Goal: Task Accomplishment & Management: Manage account settings

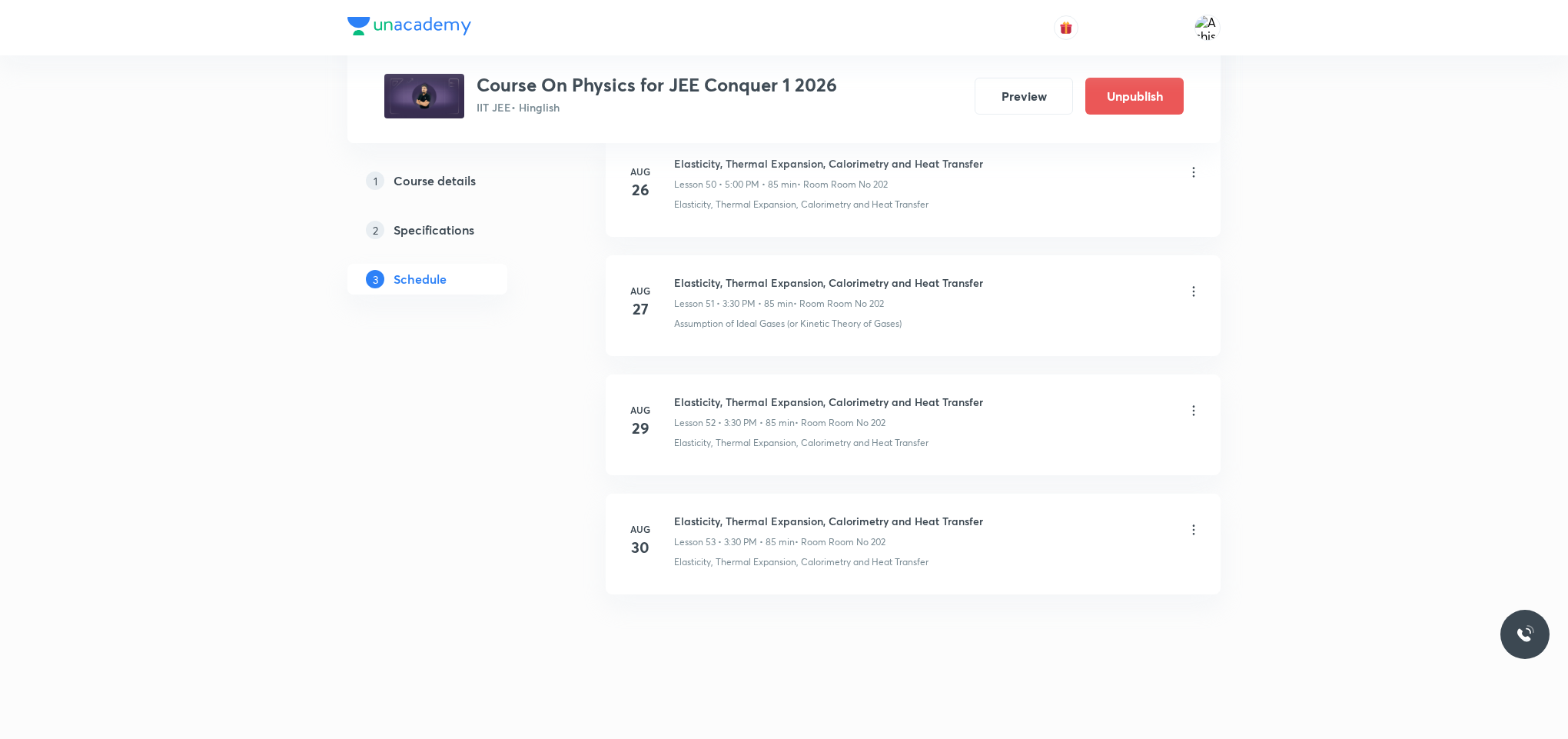
click at [1192, 524] on icon at bounding box center [1194, 529] width 16 height 16
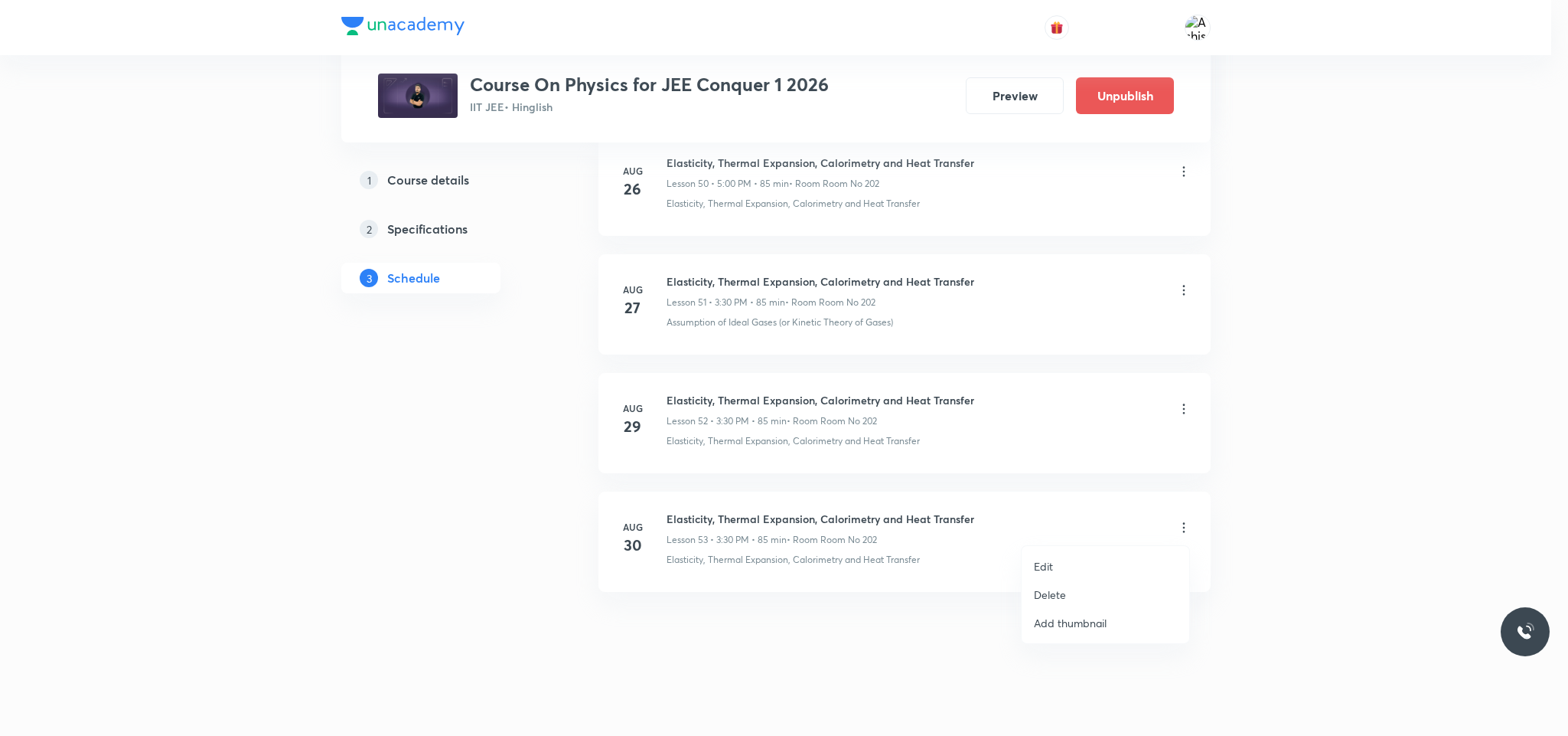
click at [1068, 584] on li "Delete" at bounding box center [1105, 594] width 168 height 28
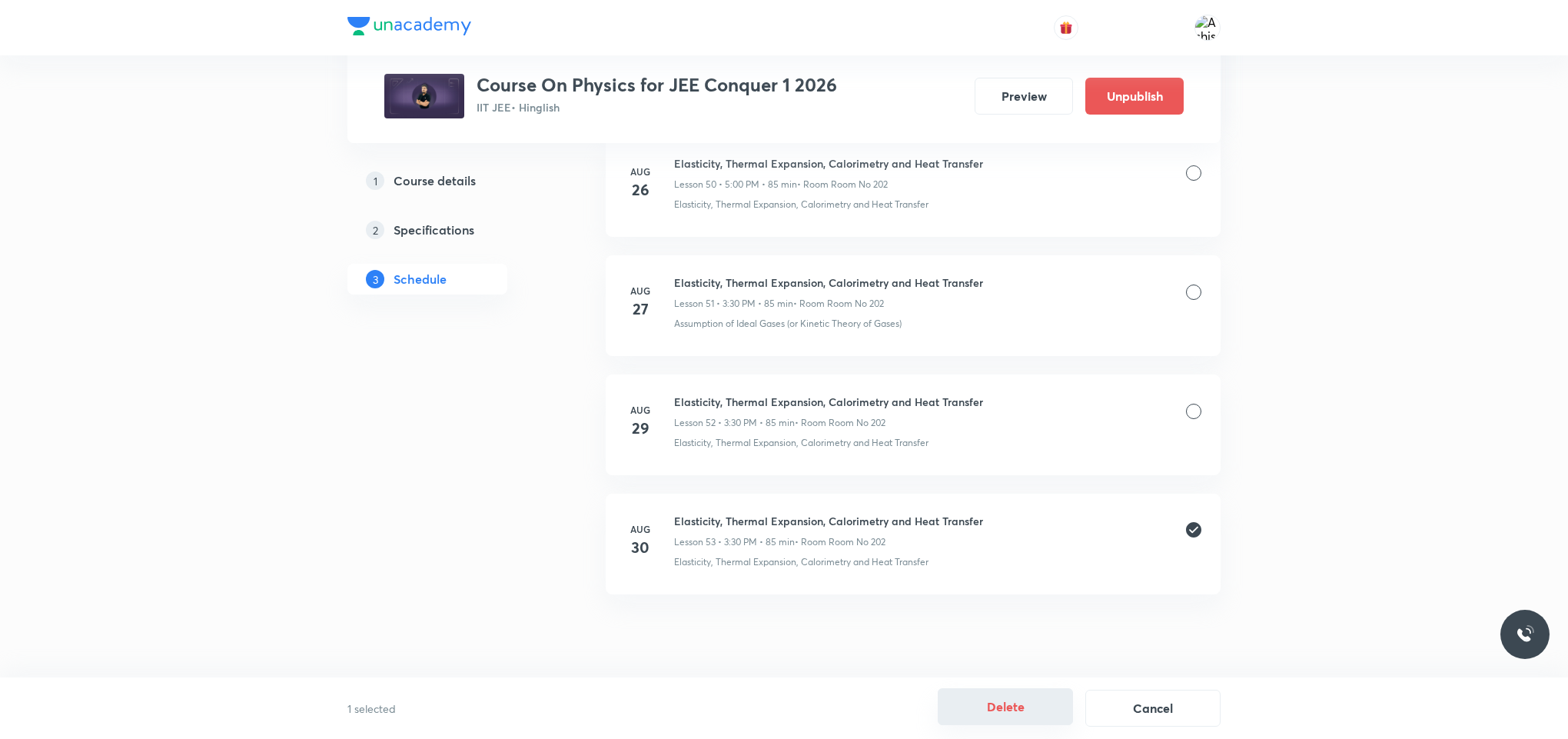
click at [1018, 700] on button "Delete" at bounding box center [1006, 706] width 136 height 37
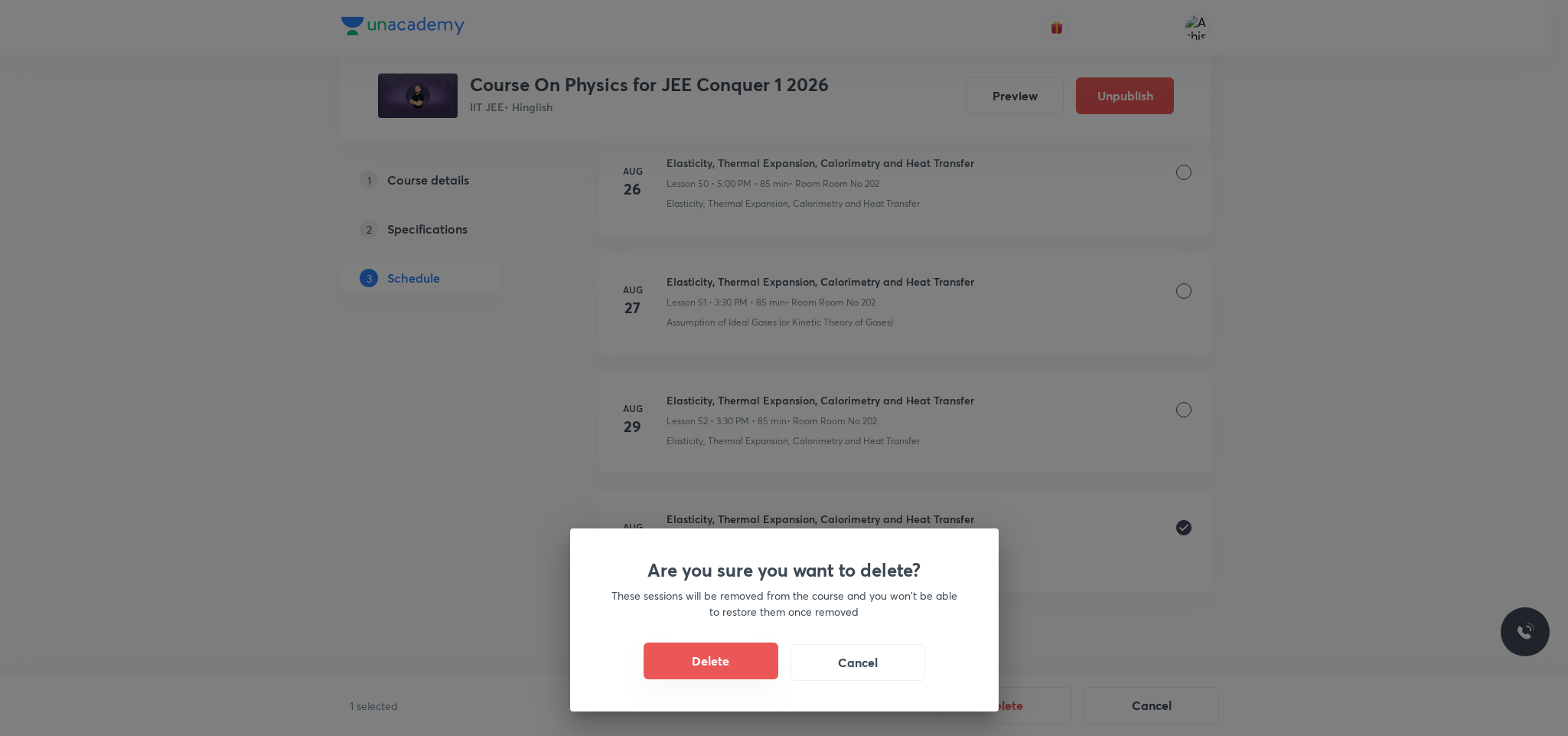
click at [709, 657] on button "Delete" at bounding box center [711, 660] width 135 height 37
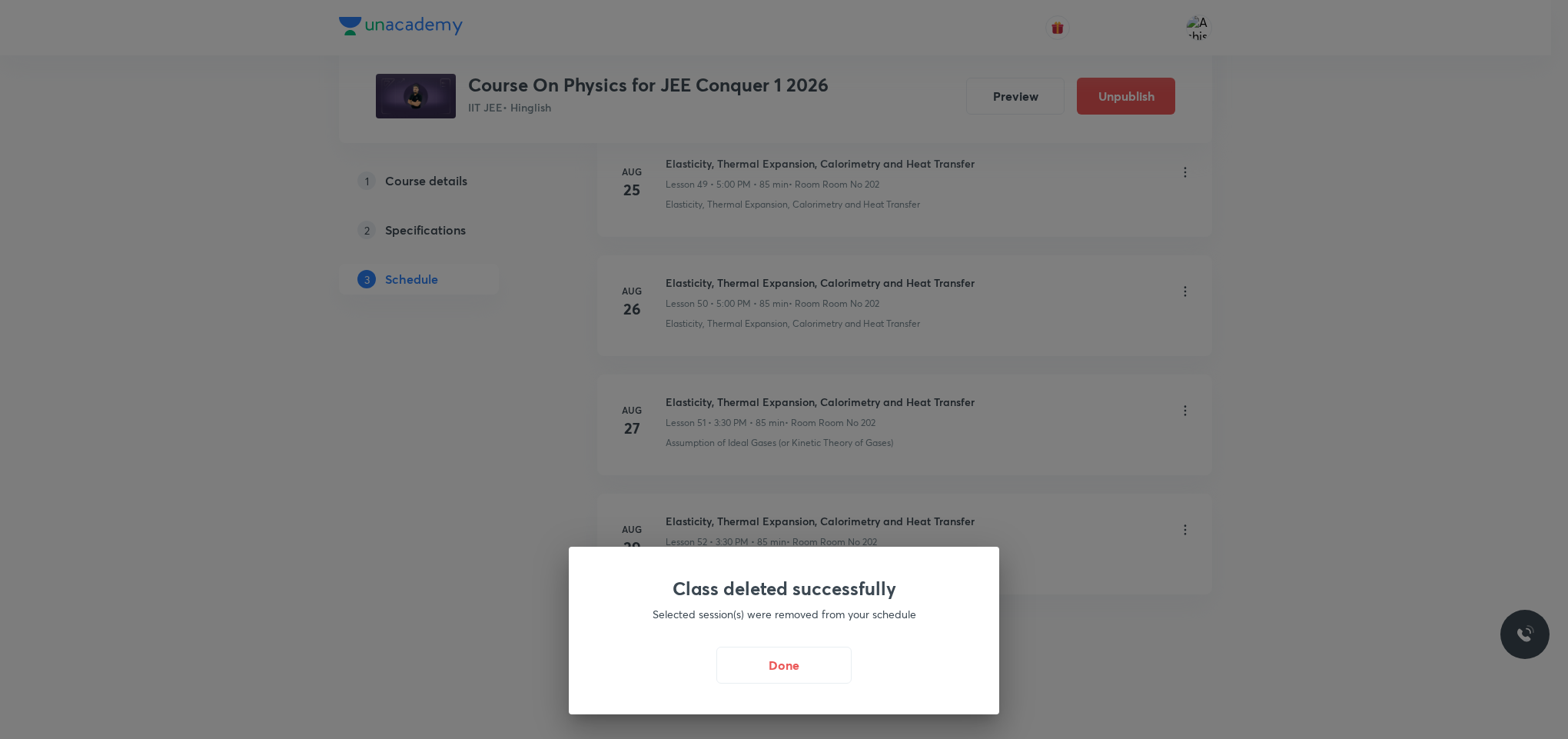
scroll to position [6731, 0]
click at [796, 659] on button "Done" at bounding box center [789, 663] width 136 height 37
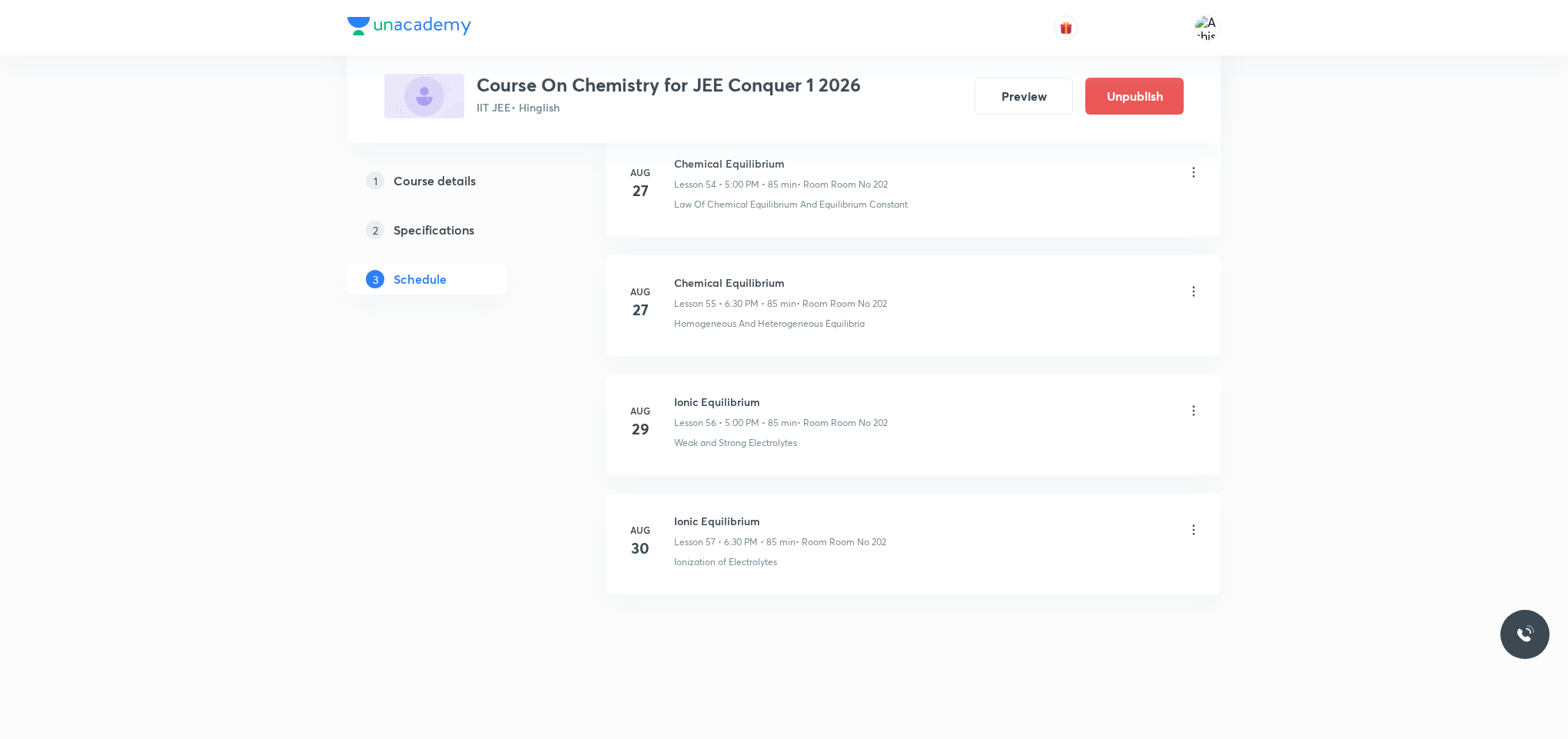
drag, startPoint x: 1197, startPoint y: 525, endPoint x: 1187, endPoint y: 531, distance: 11.7
click at [1187, 531] on icon at bounding box center [1194, 529] width 16 height 16
click at [1057, 563] on p "Edit" at bounding box center [1048, 568] width 19 height 17
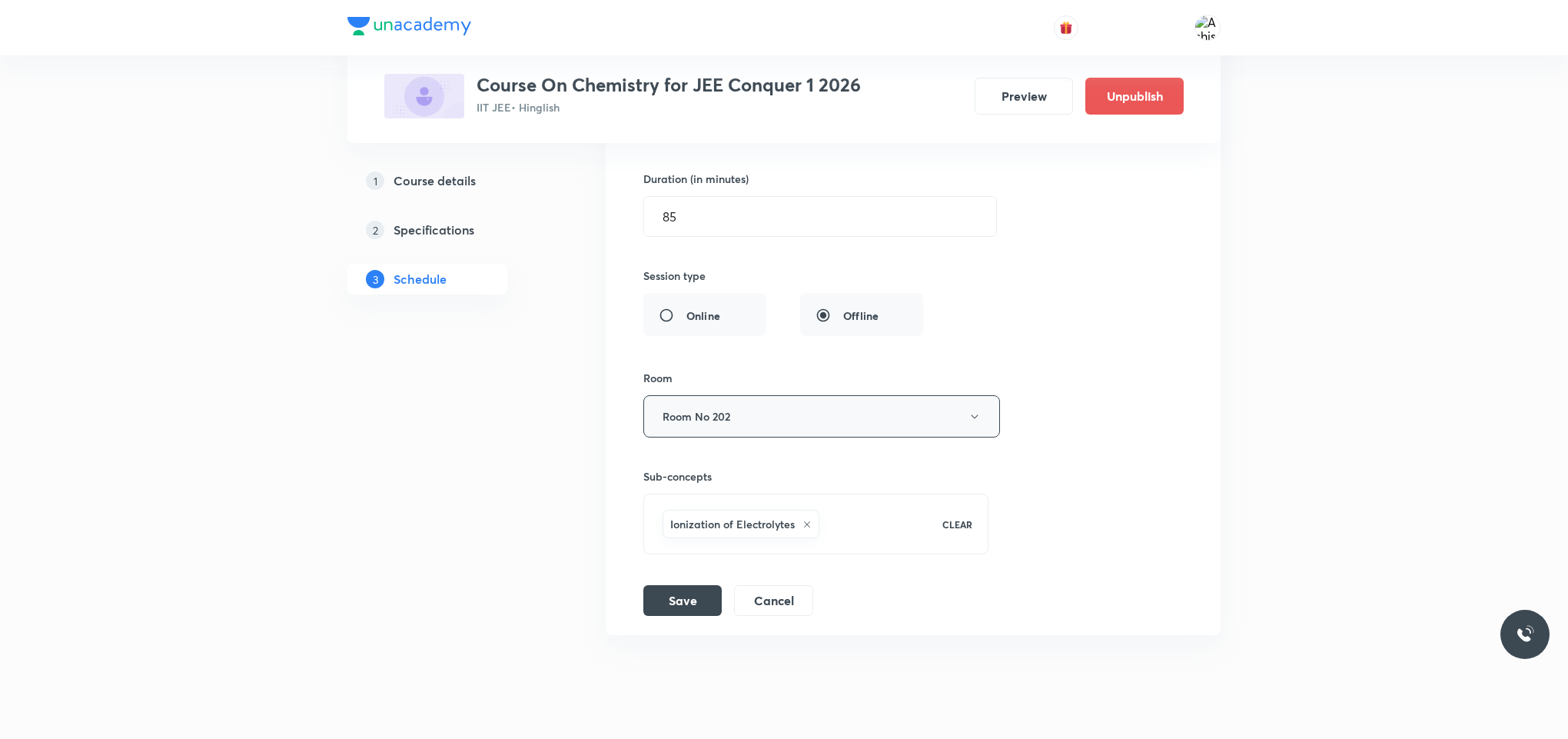
scroll to position [6870, 0]
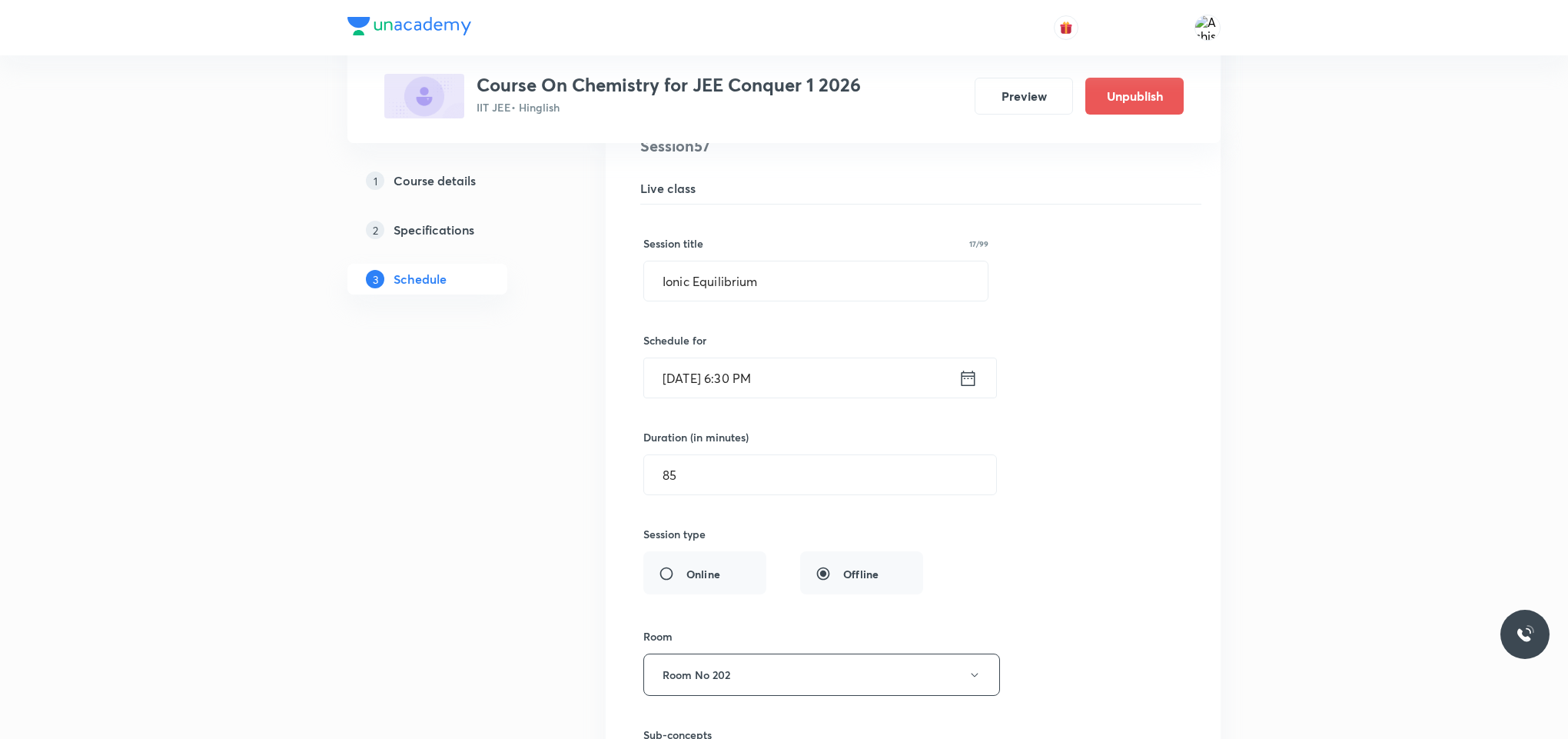
click at [745, 397] on input "Aug 30, 2025, 6:30 PM" at bounding box center [801, 378] width 315 height 39
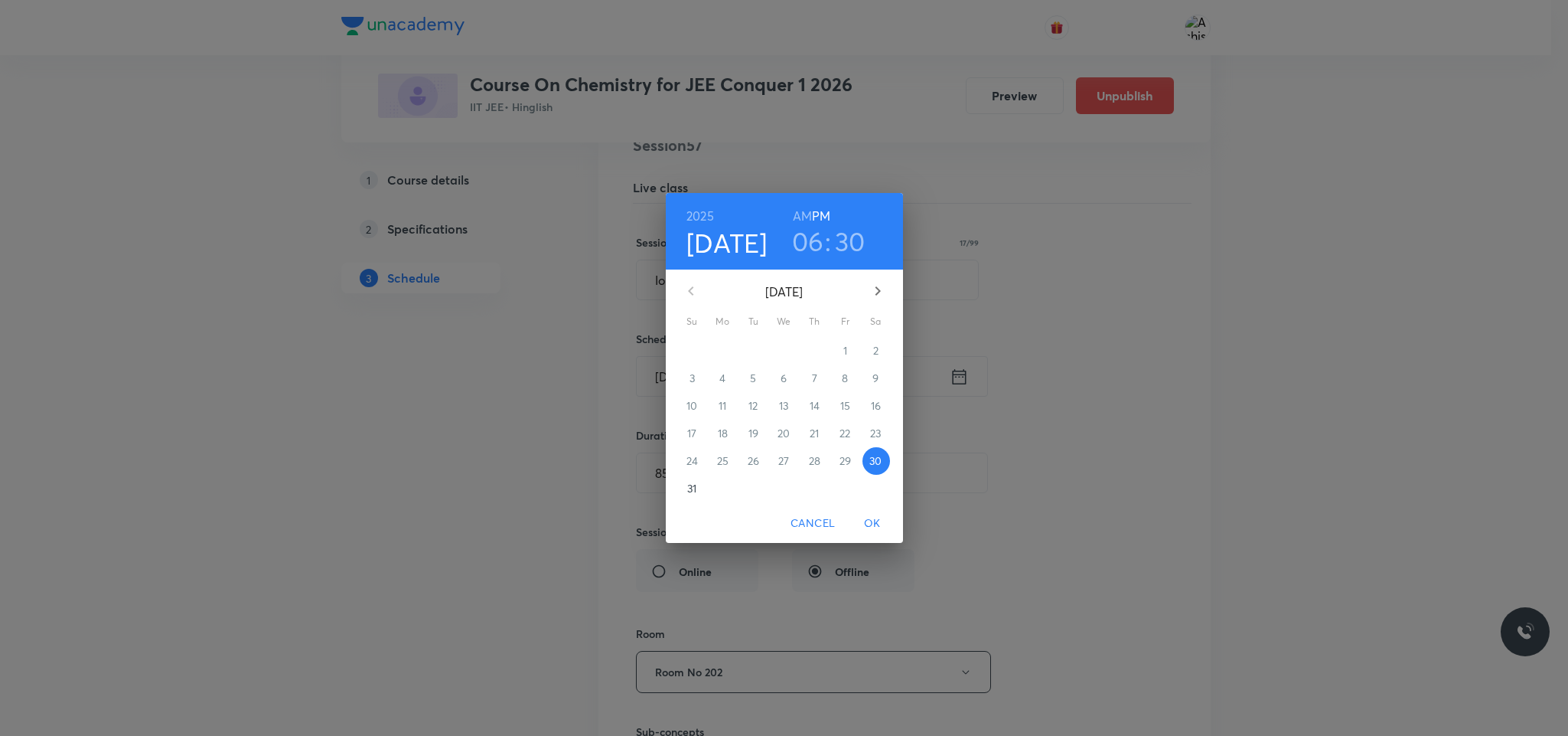
click at [818, 242] on h3 "06" at bounding box center [808, 240] width 32 height 32
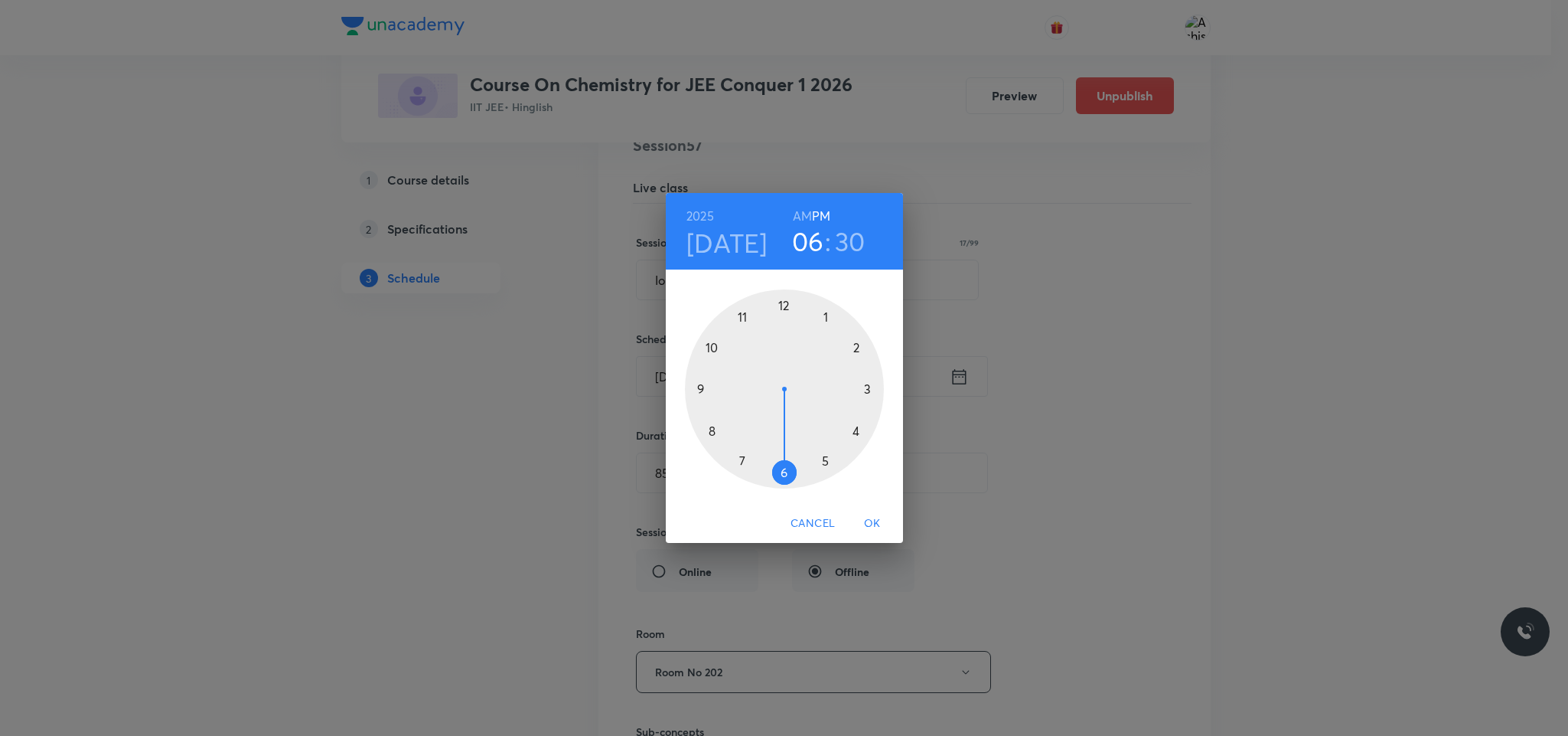
click at [866, 391] on div at bounding box center [784, 389] width 199 height 199
click at [878, 524] on span "OK" at bounding box center [873, 523] width 37 height 19
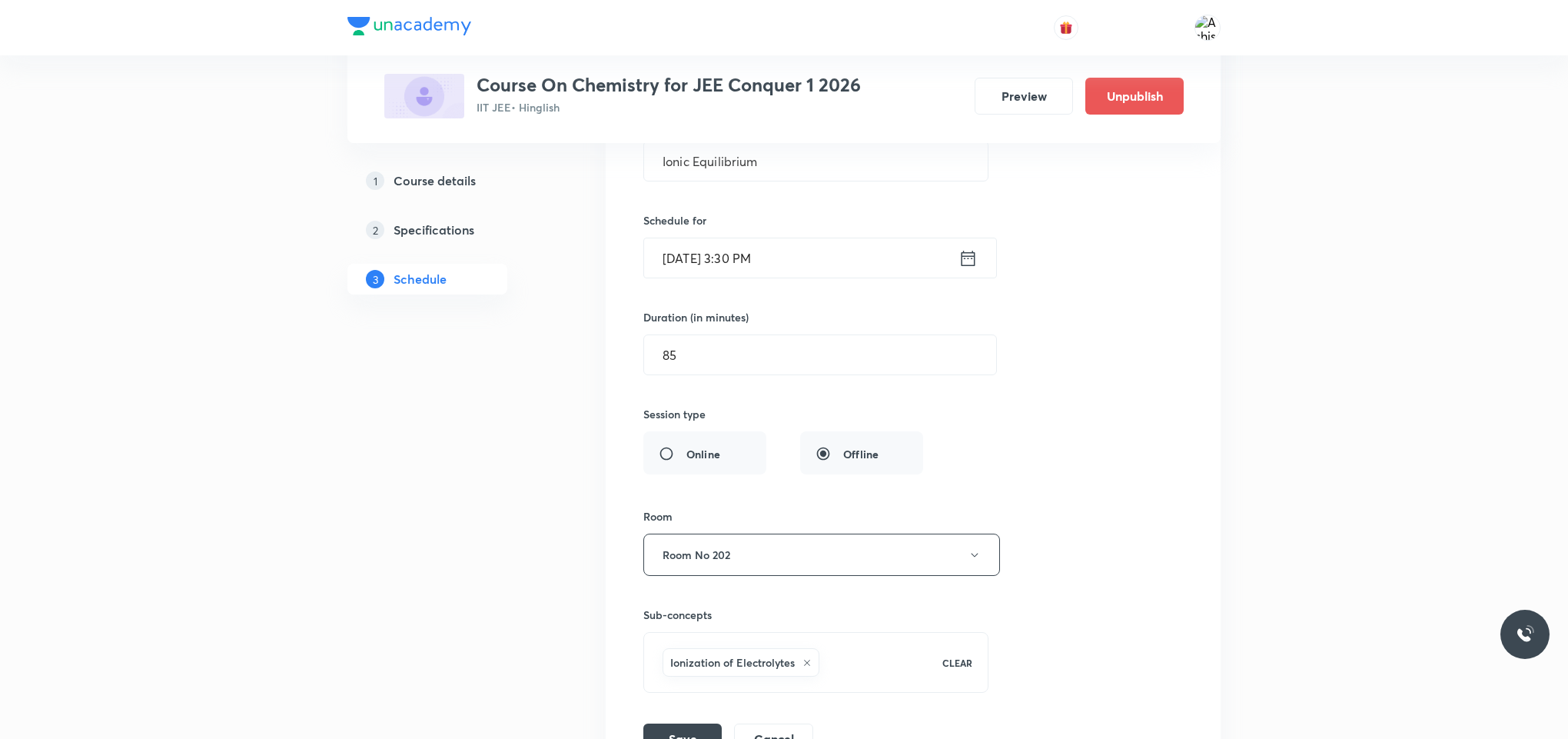
scroll to position [7100, 0]
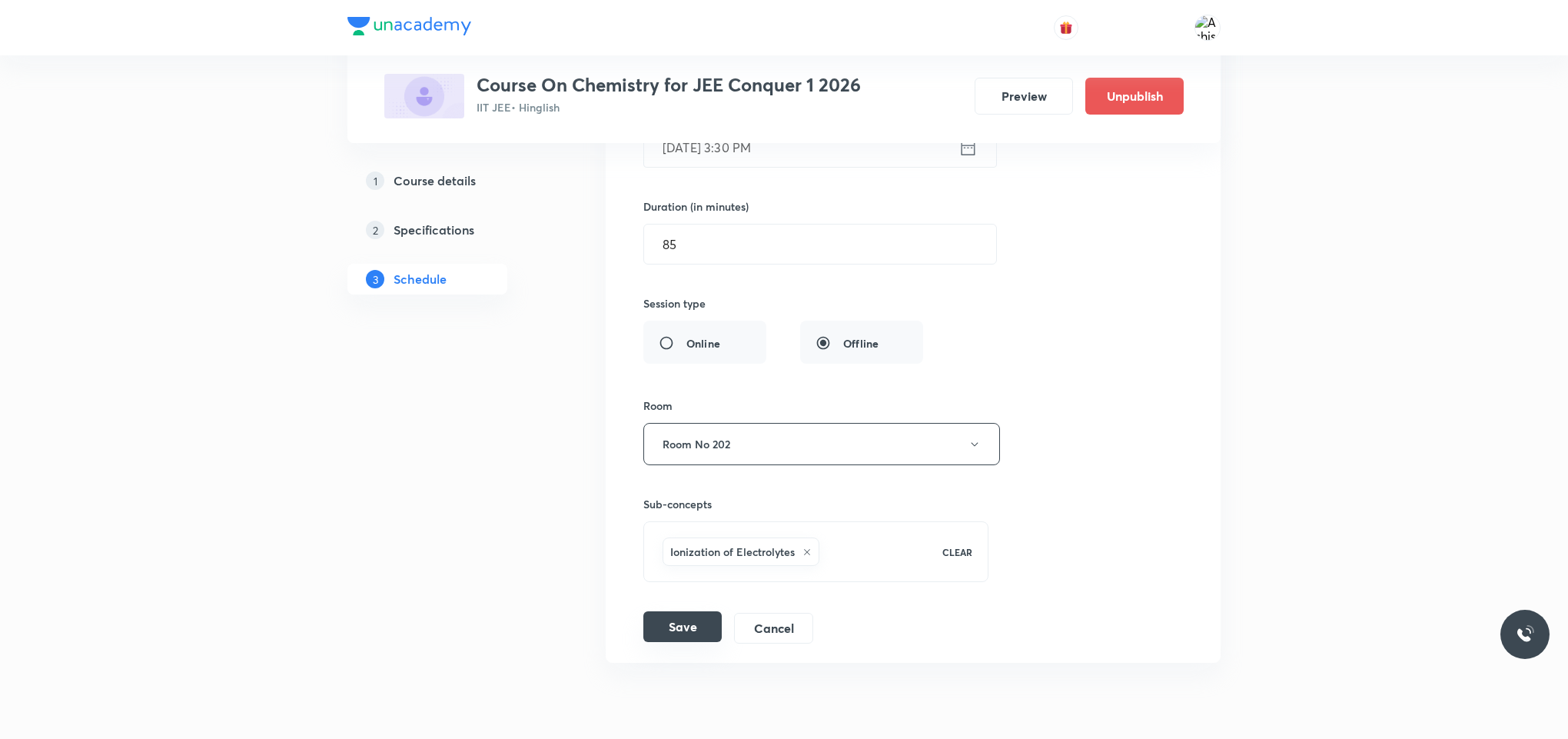
click at [690, 642] on button "Save" at bounding box center [683, 626] width 79 height 31
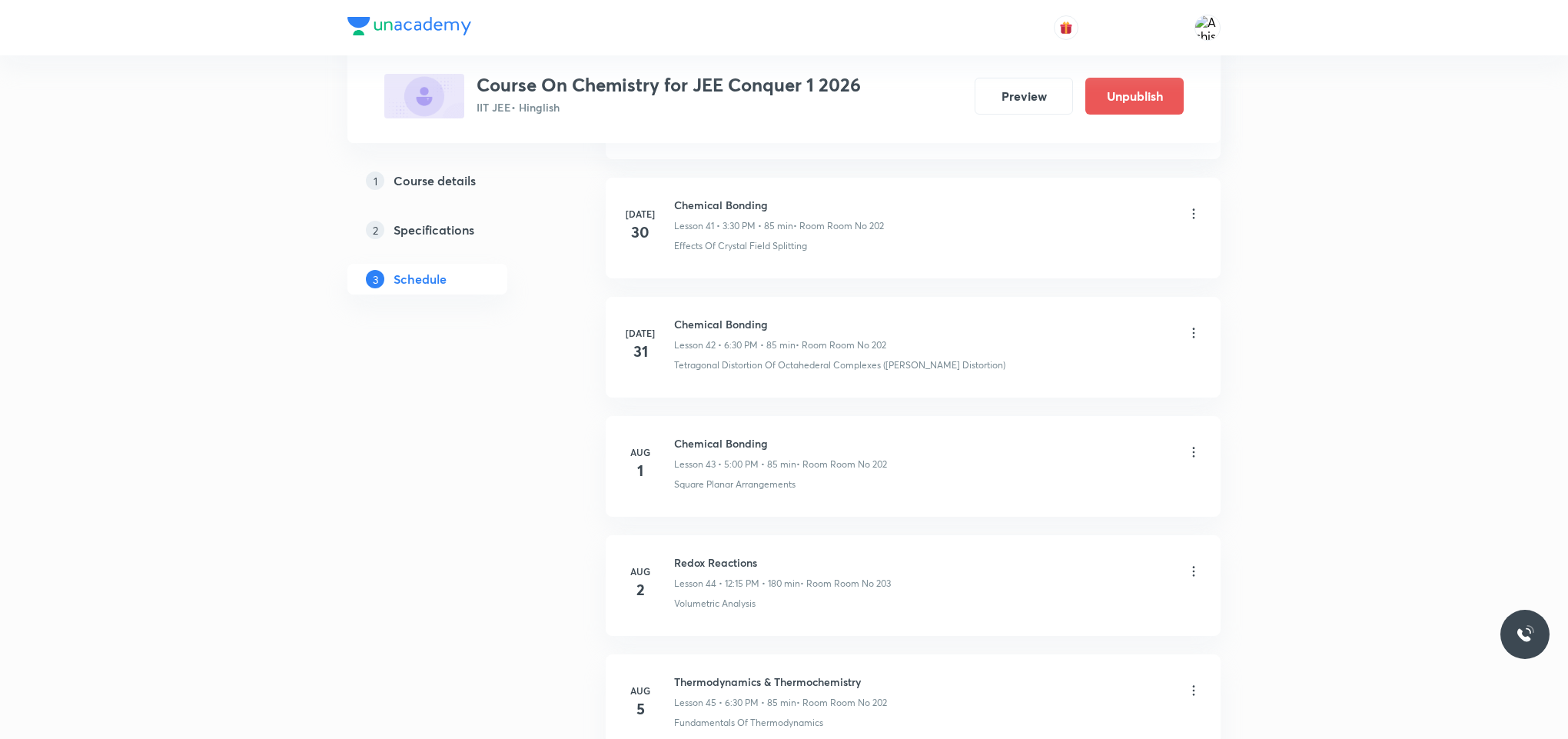
scroll to position [4690, 0]
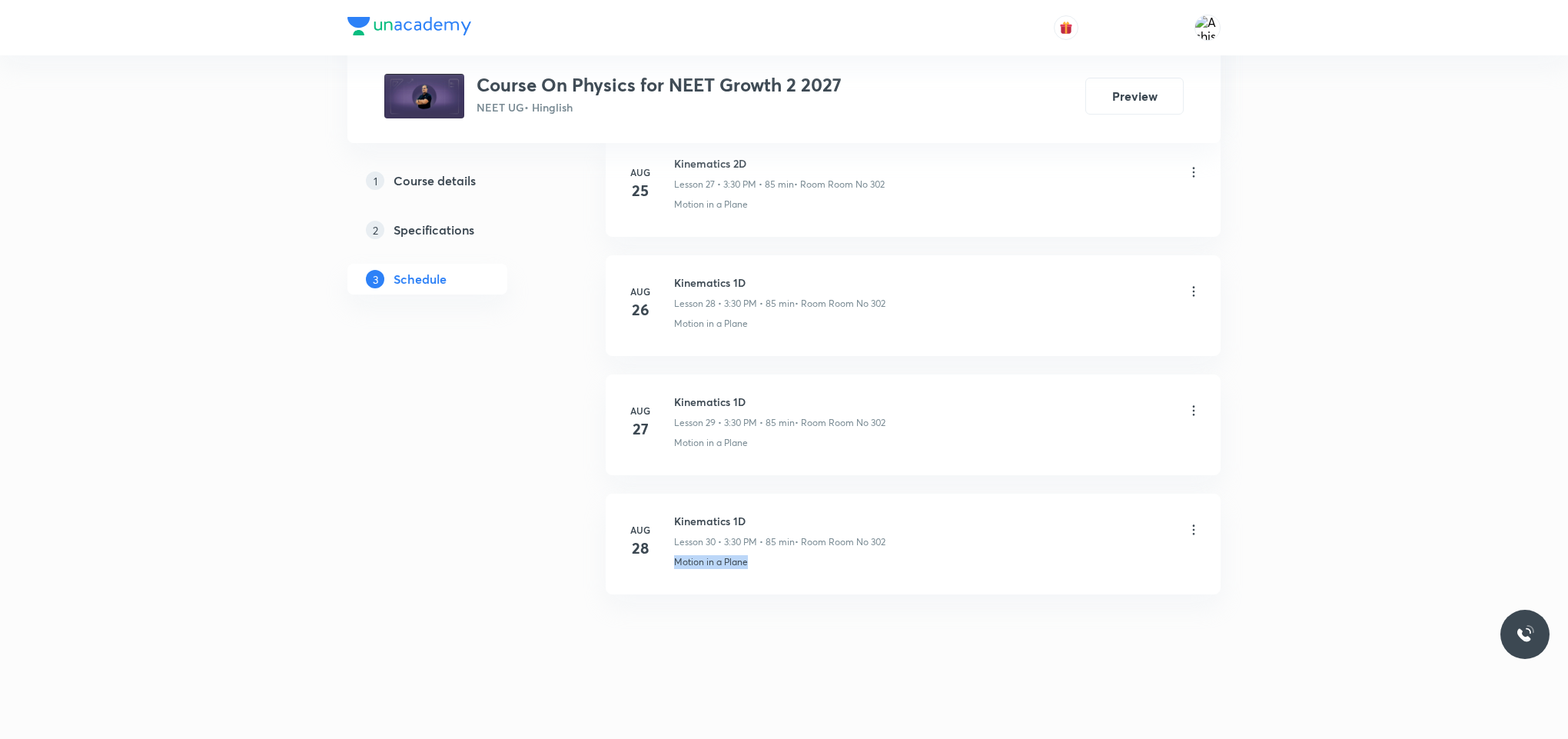
drag, startPoint x: 747, startPoint y: 587, endPoint x: 664, endPoint y: 606, distance: 85.1
copy p "Motion in a Plane"
drag, startPoint x: 761, startPoint y: 519, endPoint x: 667, endPoint y: 506, distance: 94.9
click at [667, 506] on li "[DATE] Kinematics 1D Lesson 30 • 3:30 PM • 85 min • Room Room No 302 Motion in …" at bounding box center [913, 544] width 615 height 101
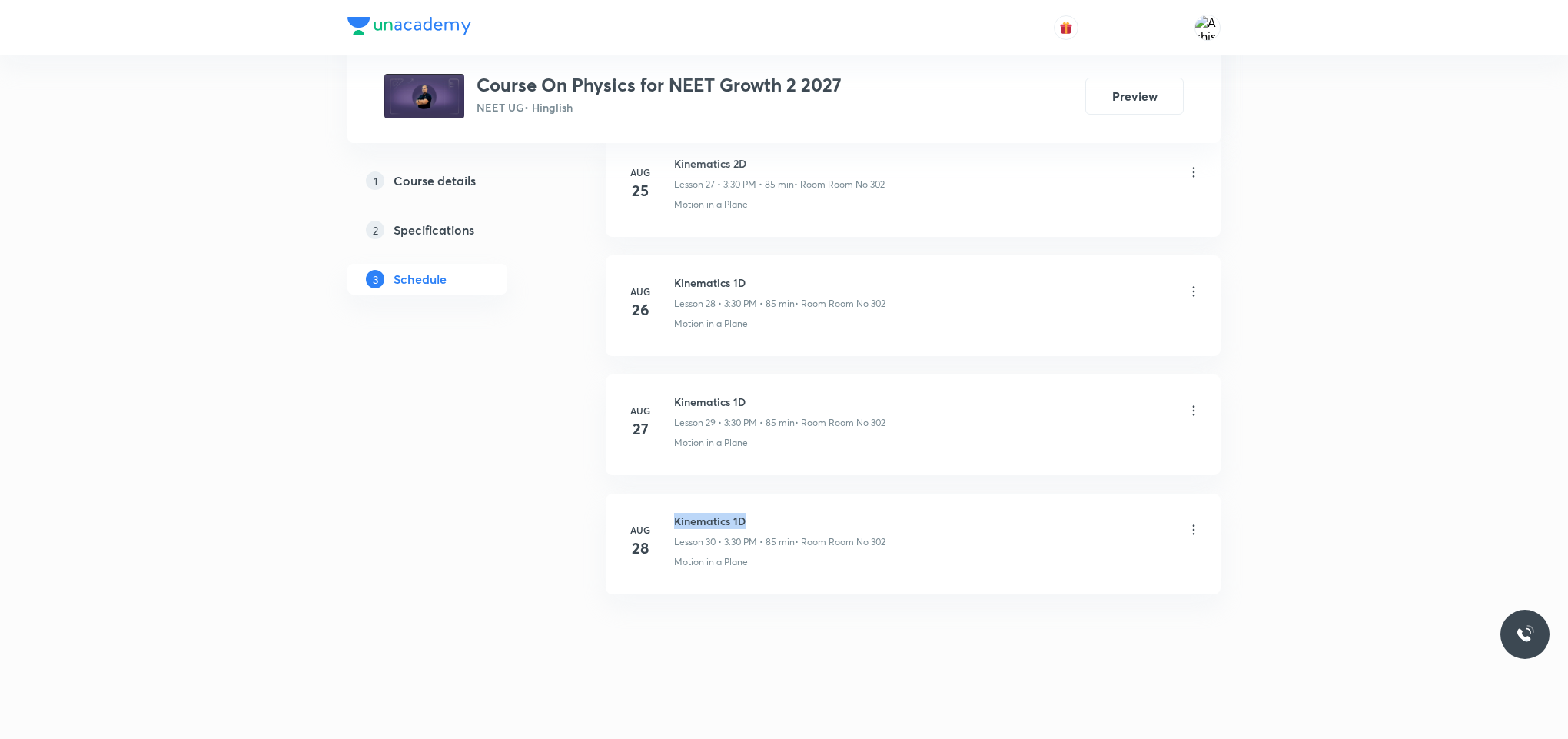
copy h6 "Kinematics 1D"
drag, startPoint x: 773, startPoint y: 663, endPoint x: 736, endPoint y: 287, distance: 377.8
drag, startPoint x: 814, startPoint y: 642, endPoint x: 802, endPoint y: 450, distance: 192.4
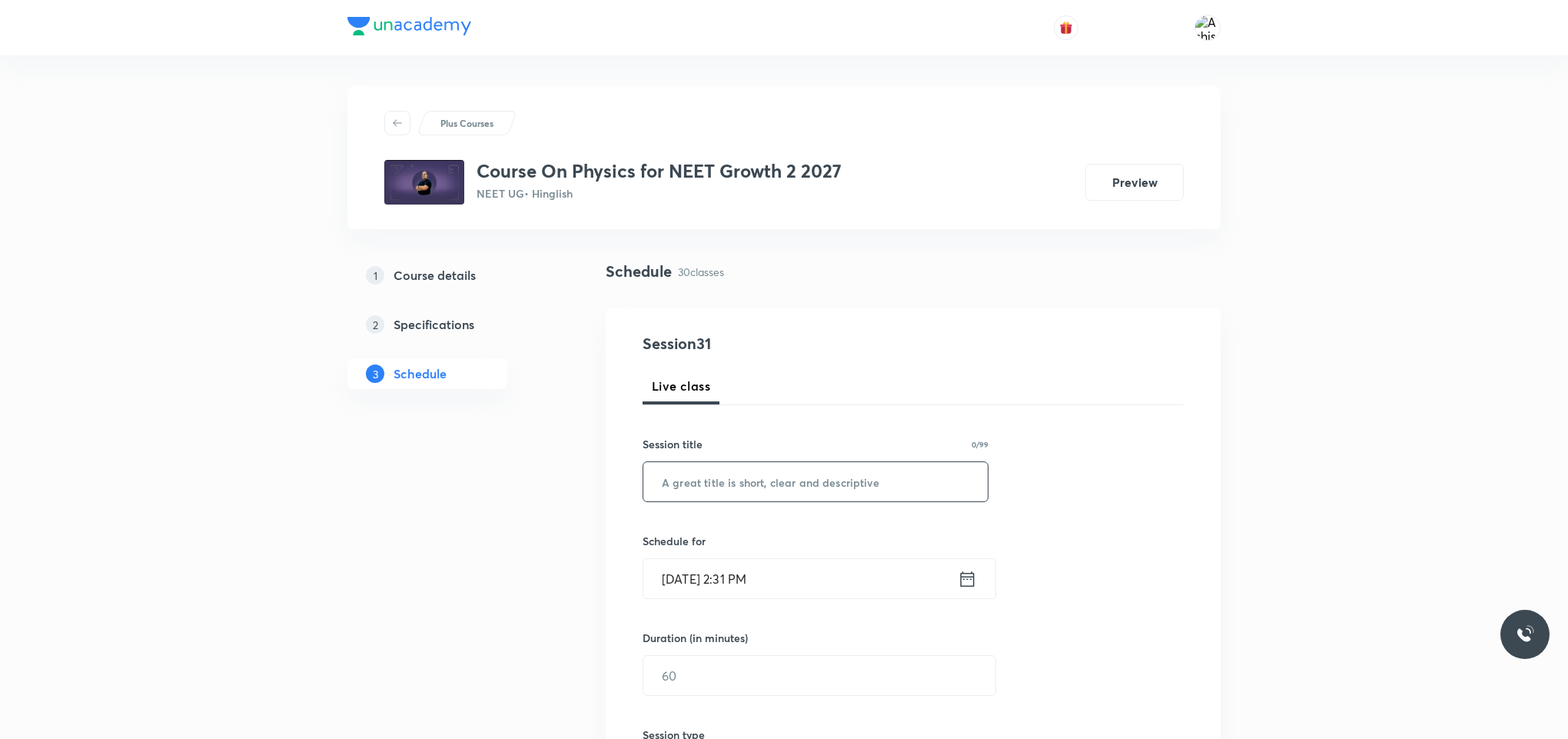
click at [763, 482] on input "text" at bounding box center [816, 481] width 345 height 39
paste input "Kinematics 1D"
type input "Kinematics 1D"
click at [700, 582] on input "Aug 30, 2025, 2:31 PM" at bounding box center [801, 578] width 315 height 39
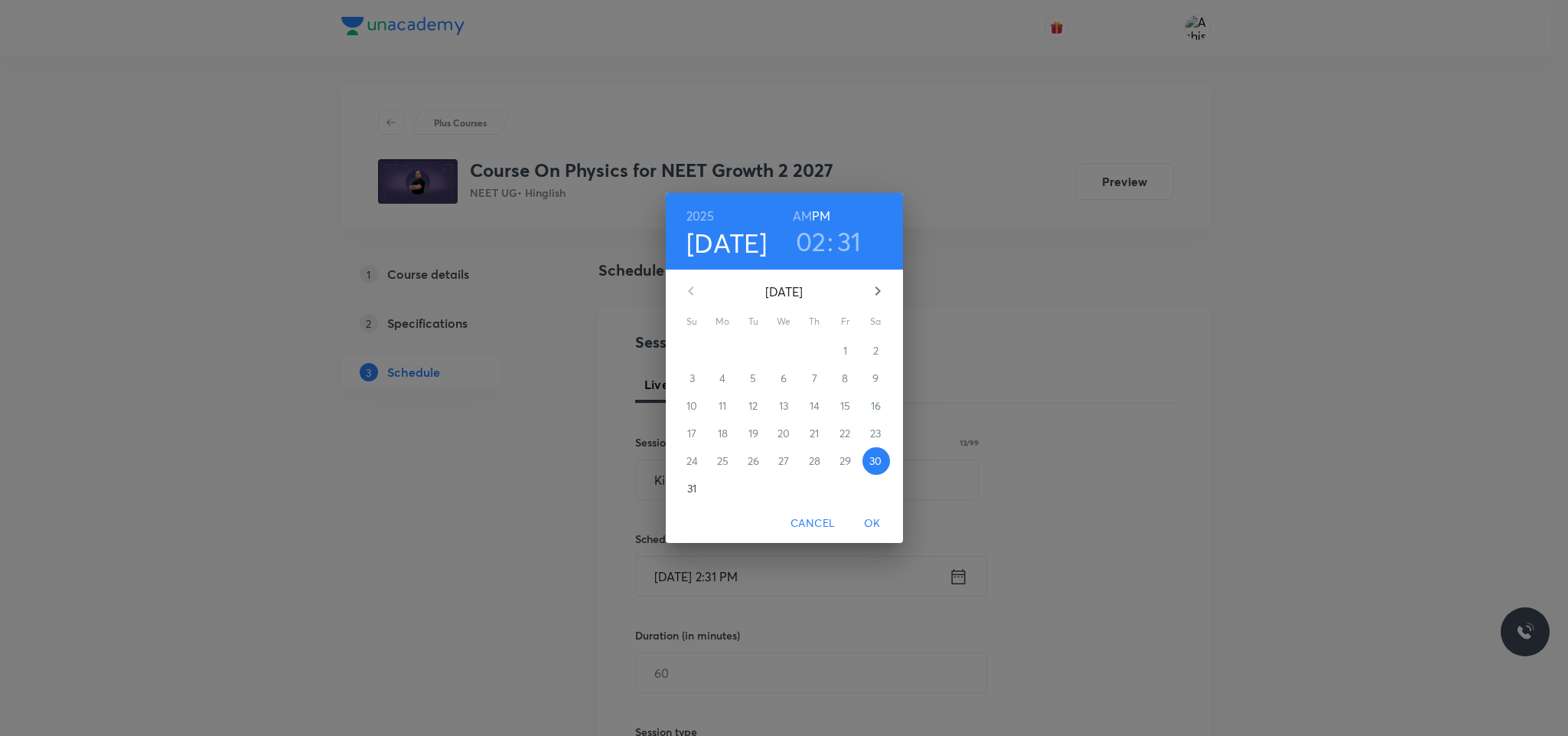
click at [803, 239] on h3 "02" at bounding box center [811, 240] width 31 height 32
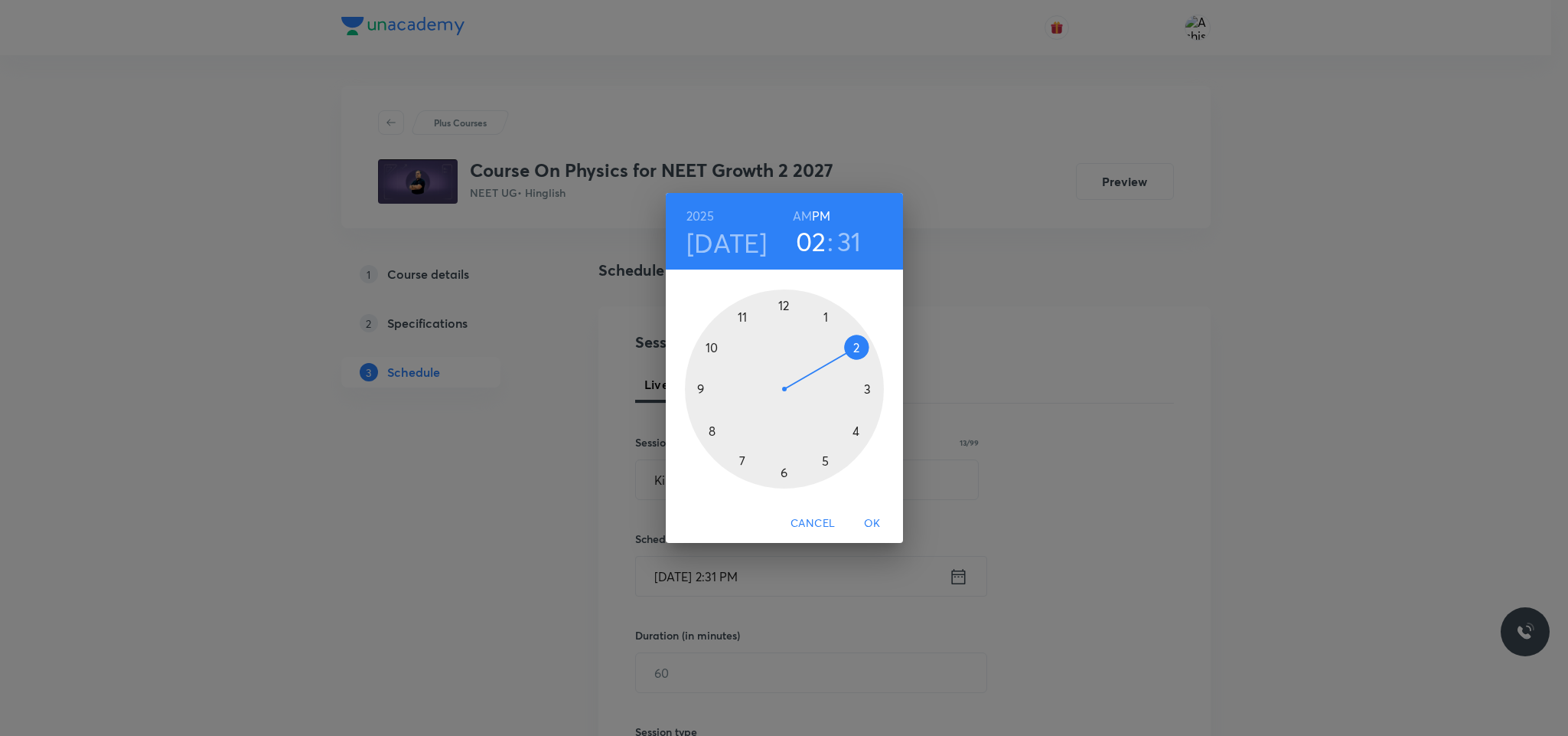
click at [868, 393] on div at bounding box center [784, 389] width 199 height 199
click at [785, 476] on div at bounding box center [784, 389] width 199 height 199
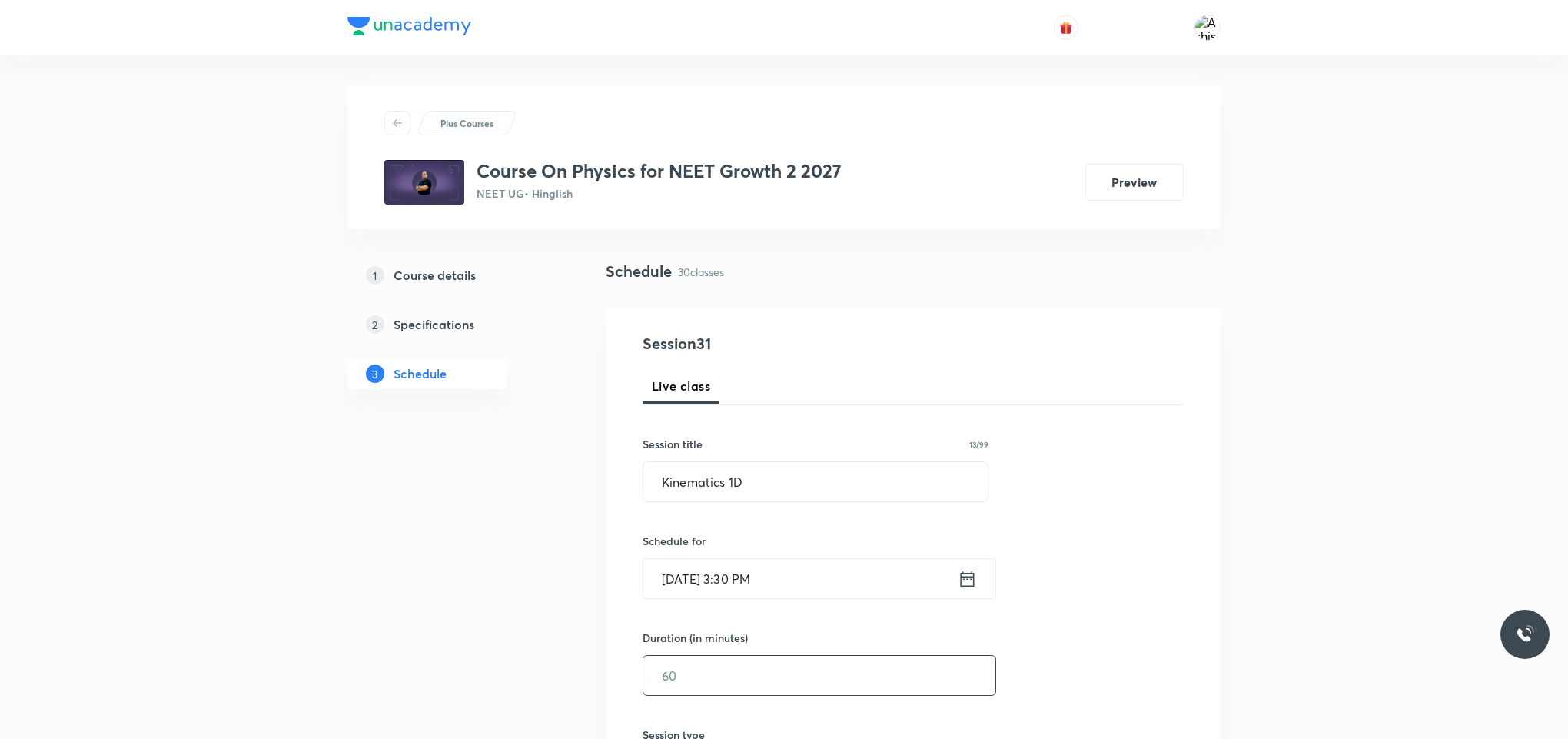
click at [757, 676] on input "text" at bounding box center [820, 675] width 352 height 39
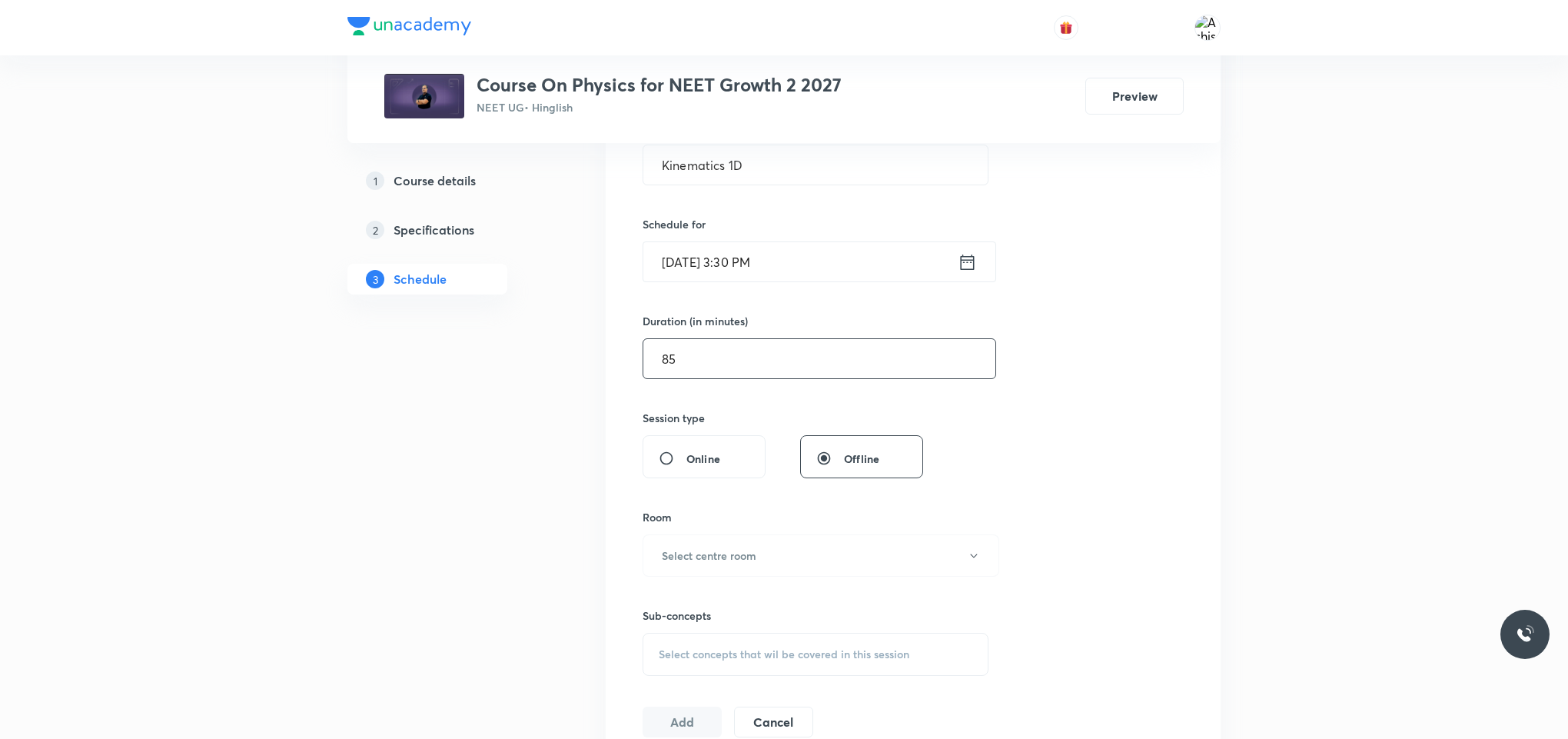
scroll to position [346, 0]
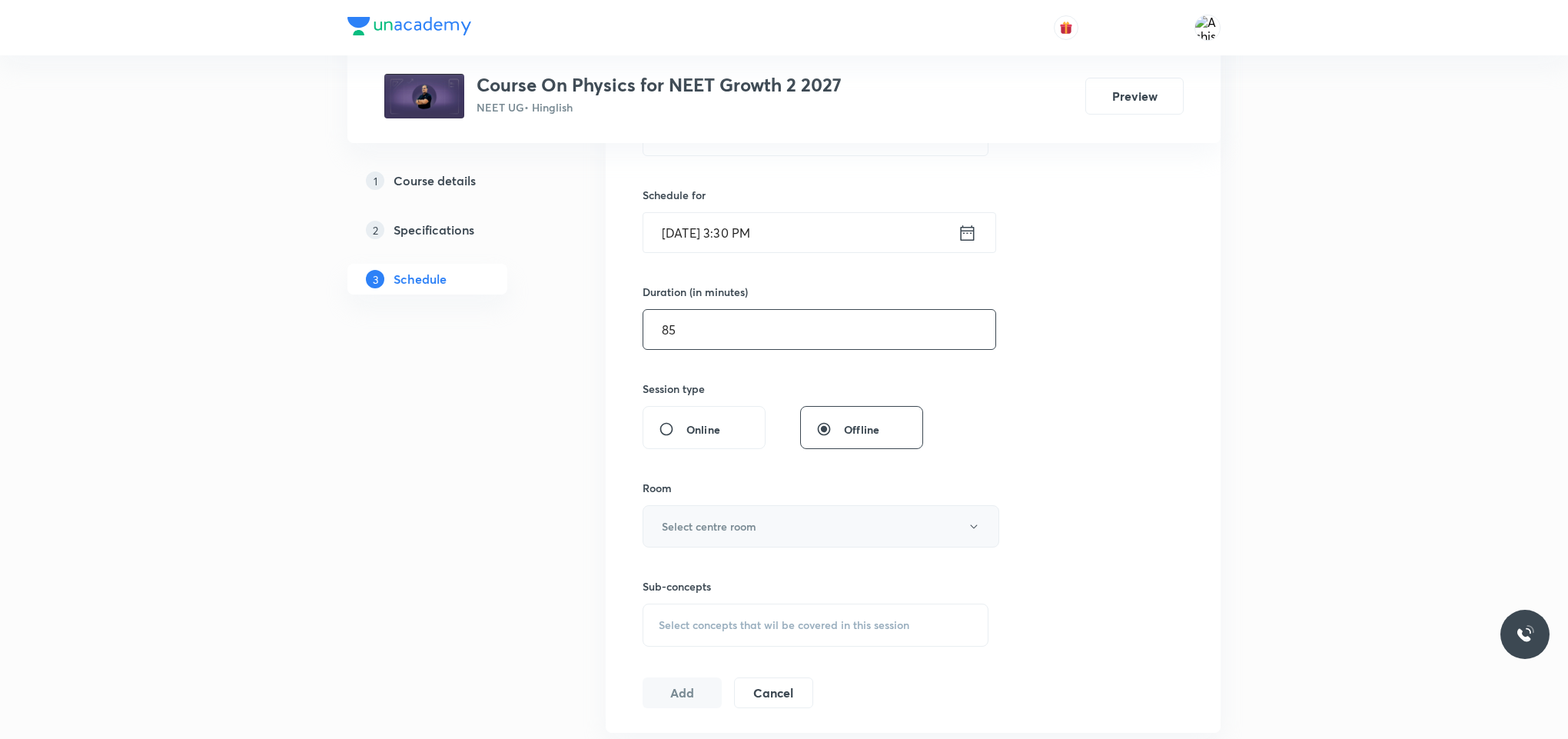
type input "85"
click at [722, 538] on button "Select centre room" at bounding box center [821, 526] width 357 height 42
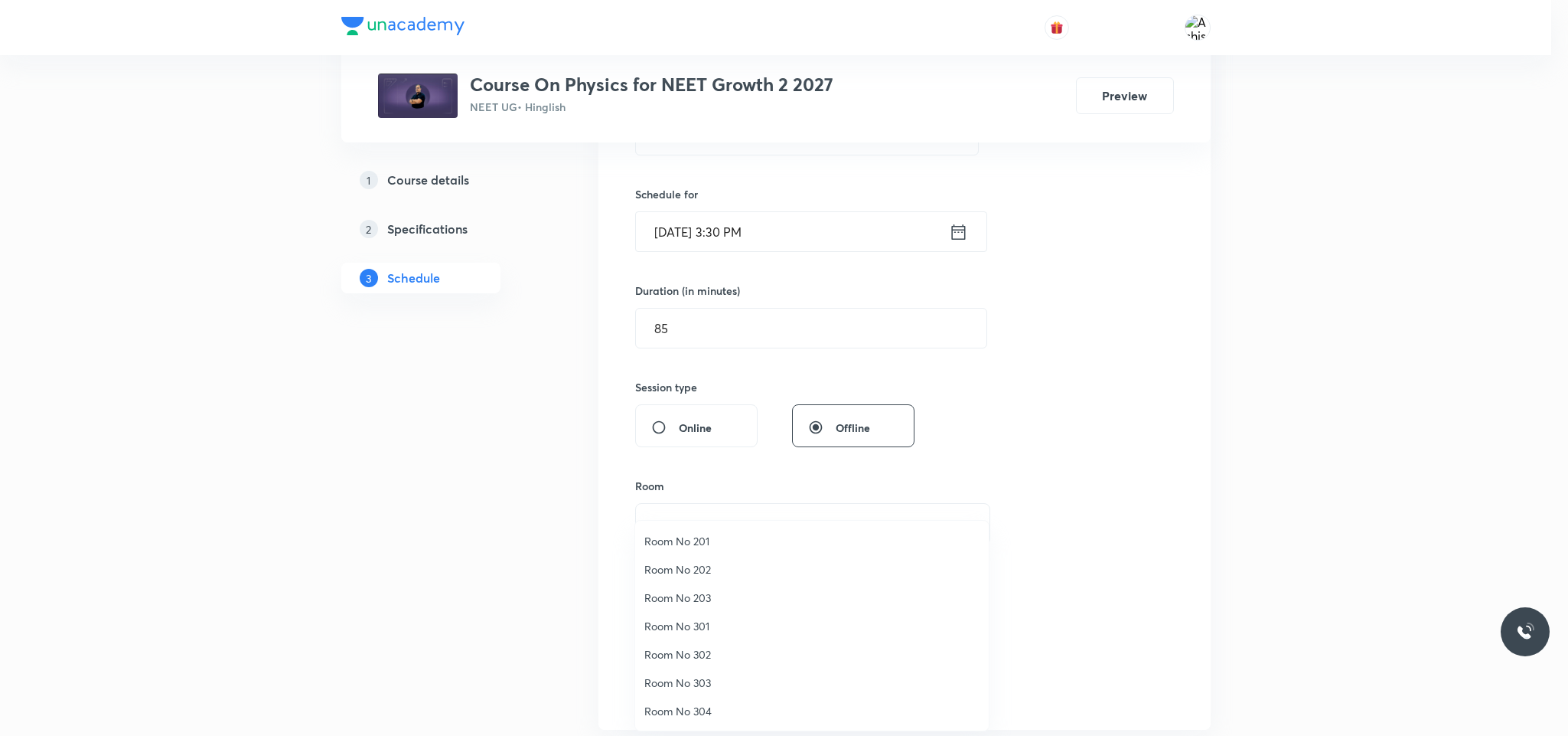
click at [717, 647] on span "Room No 302" at bounding box center [811, 655] width 335 height 16
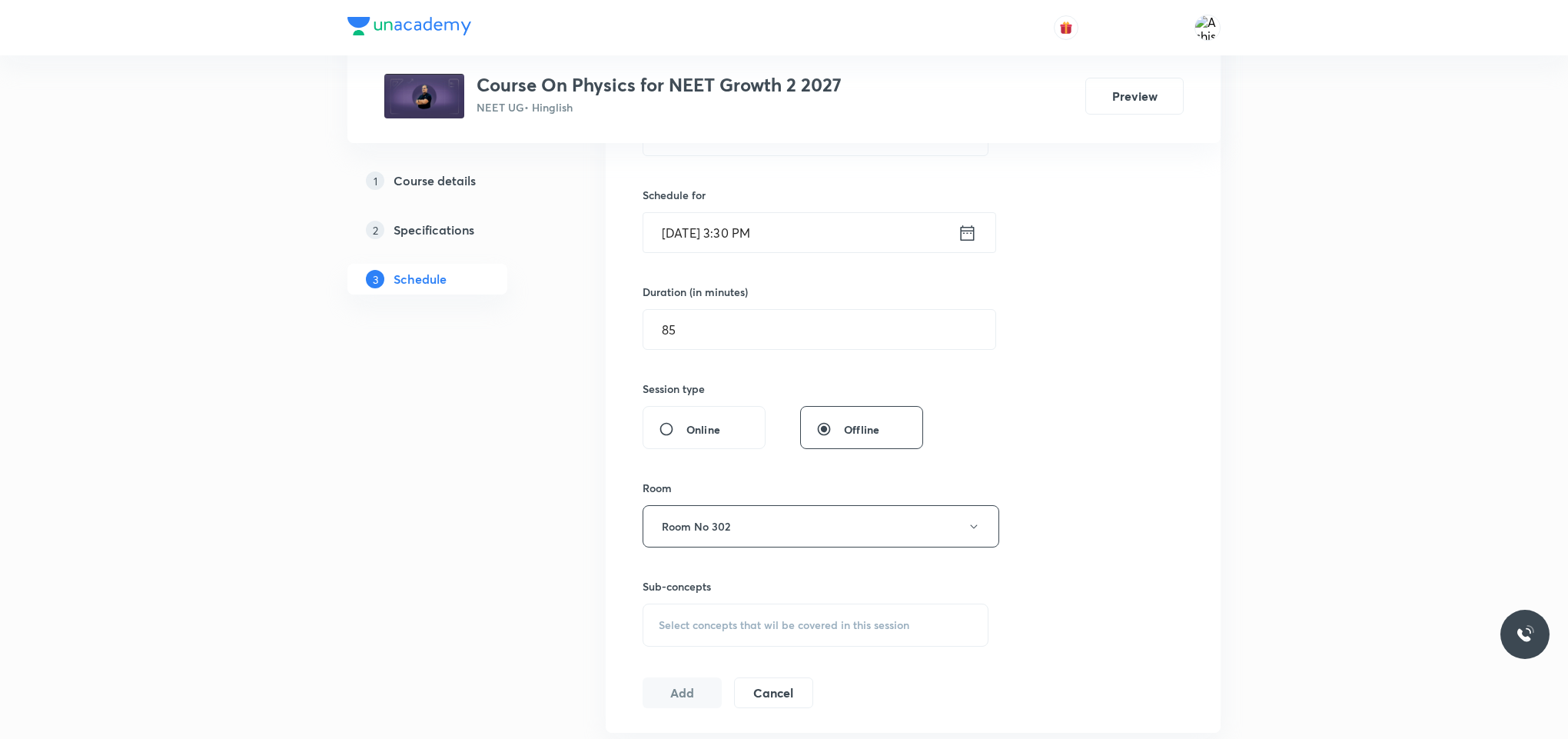
click at [715, 621] on span "Select concepts that wil be covered in this session" at bounding box center [783, 624] width 250 height 12
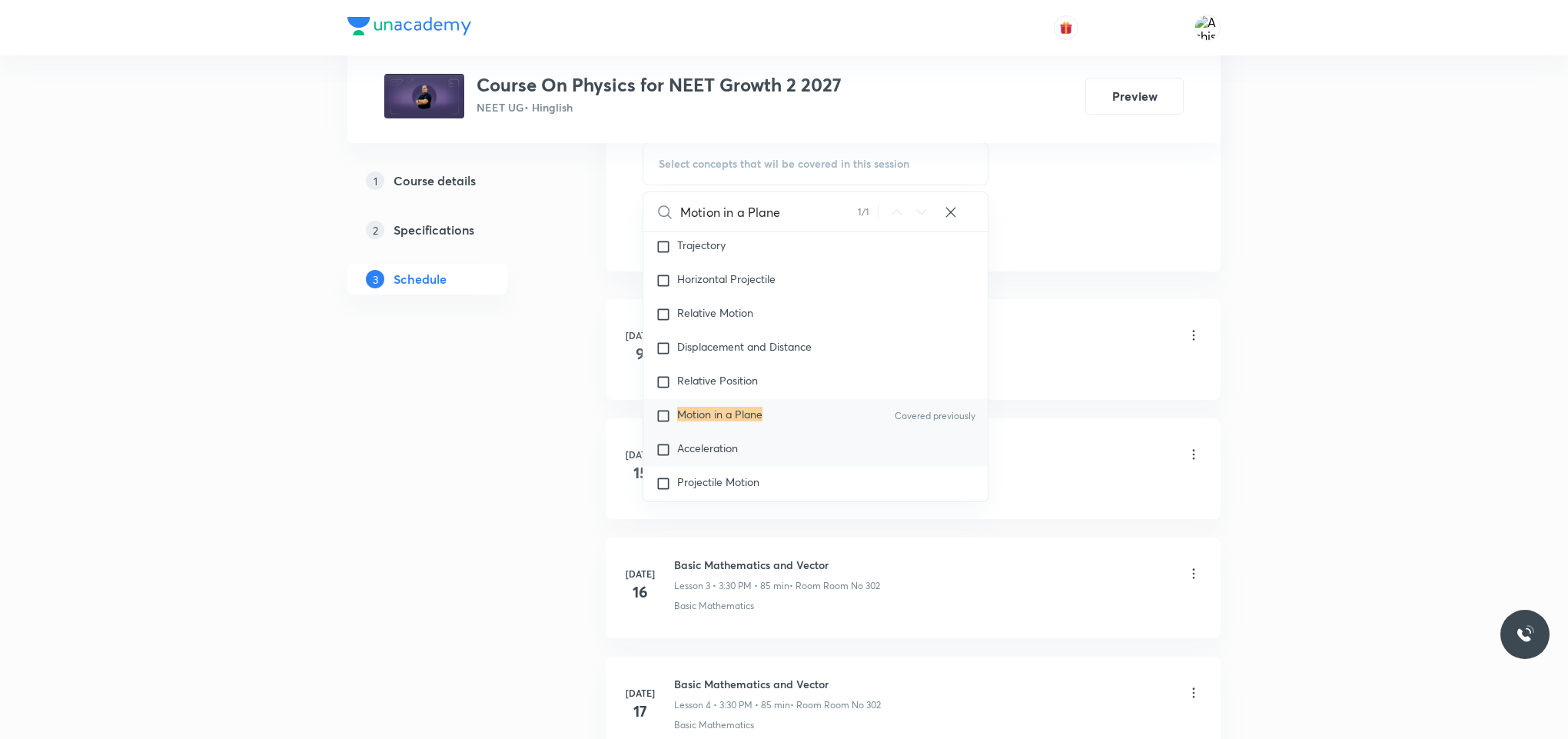
scroll to position [7870, 0]
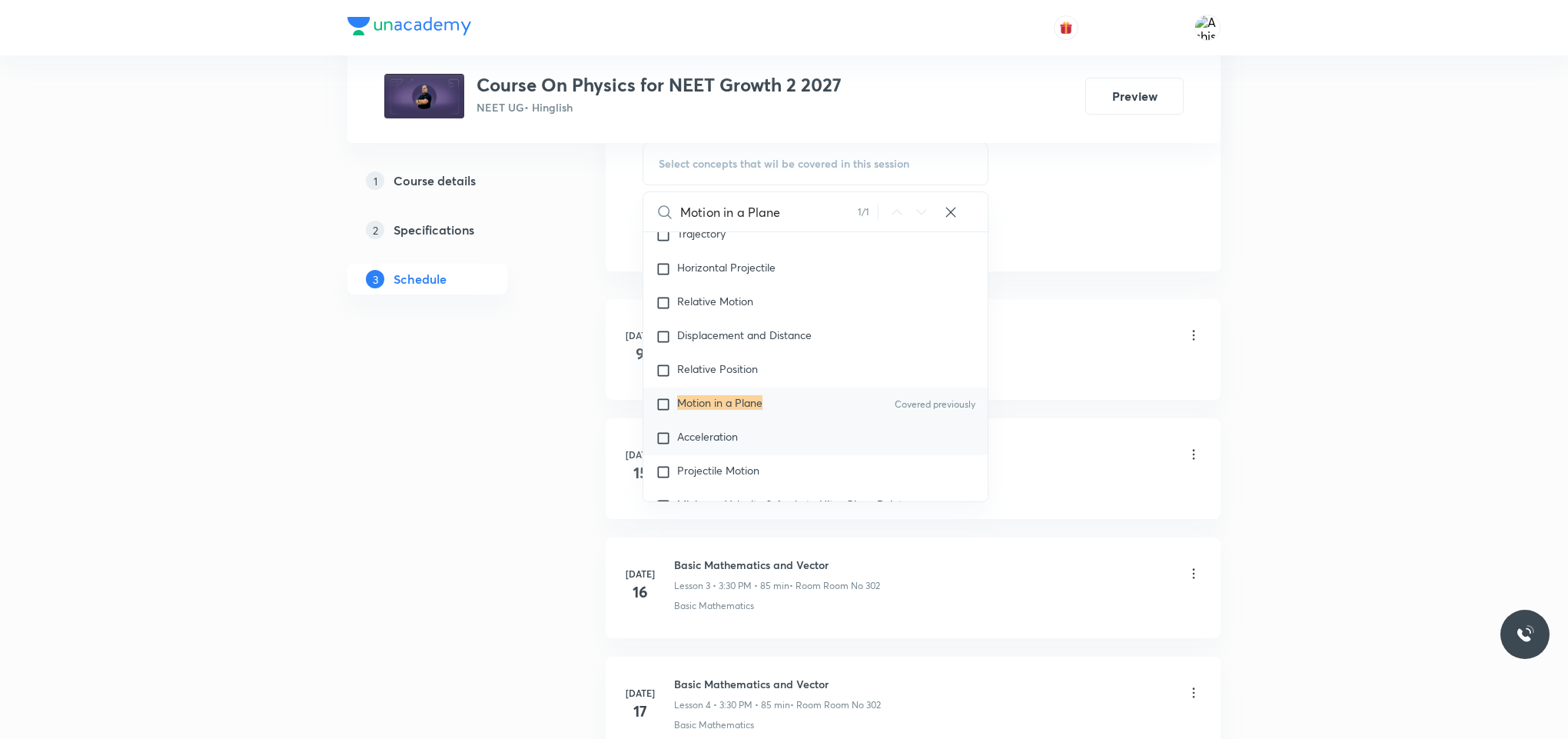
type input "Motion in a Plane"
click at [732, 444] on span "Acceleration" at bounding box center [708, 436] width 61 height 15
checkbox input "true"
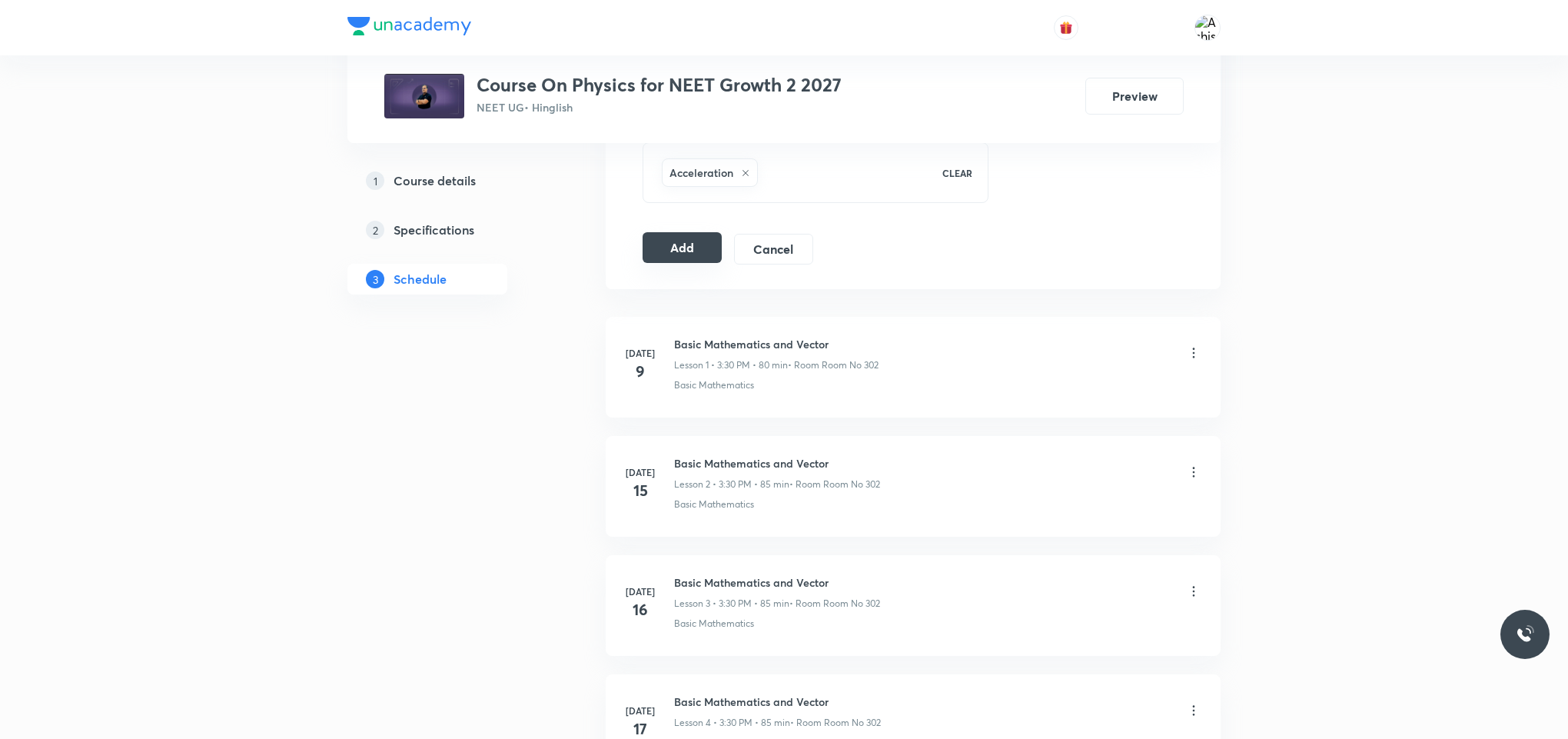
click at [697, 259] on button "Add" at bounding box center [682, 248] width 79 height 31
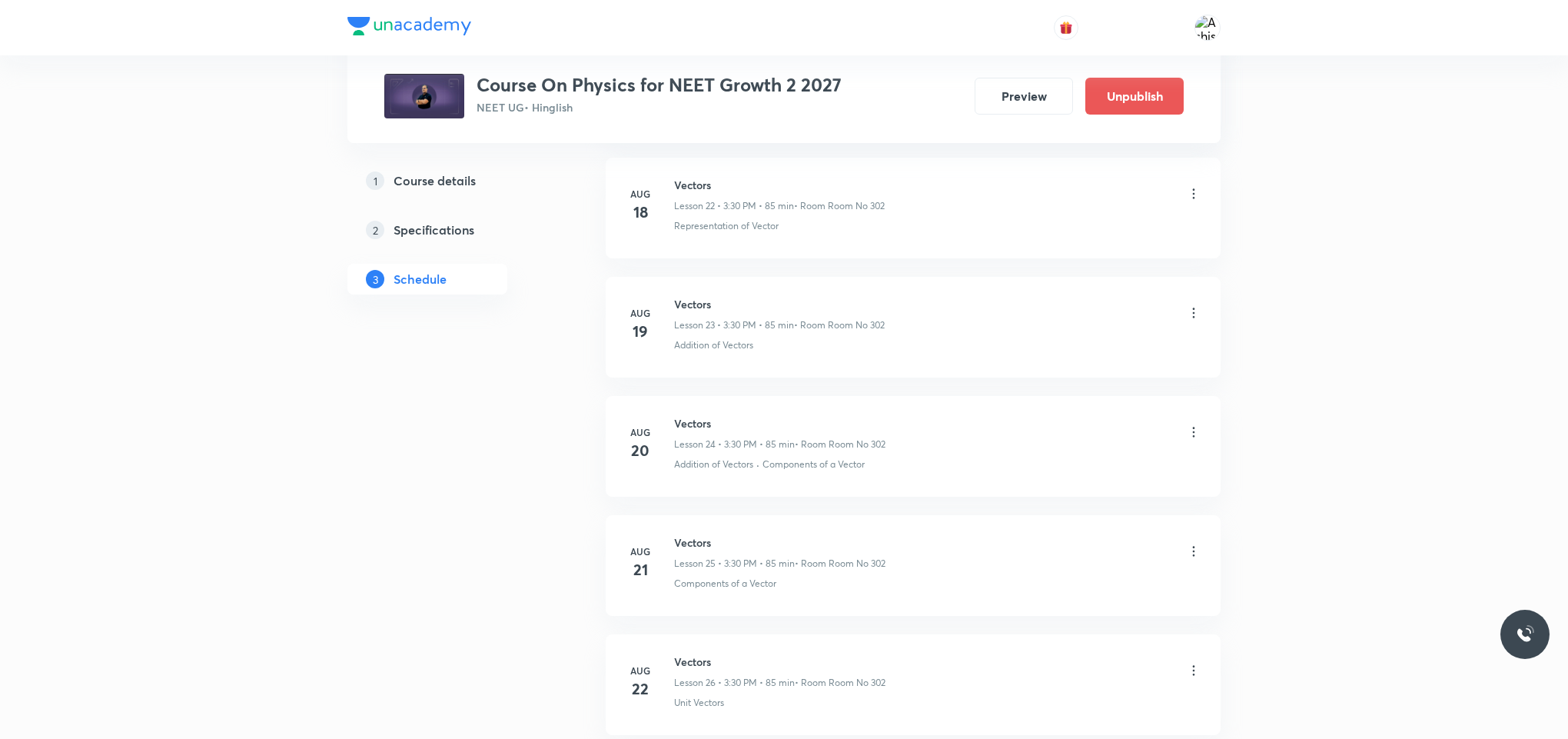
scroll to position [3503, 0]
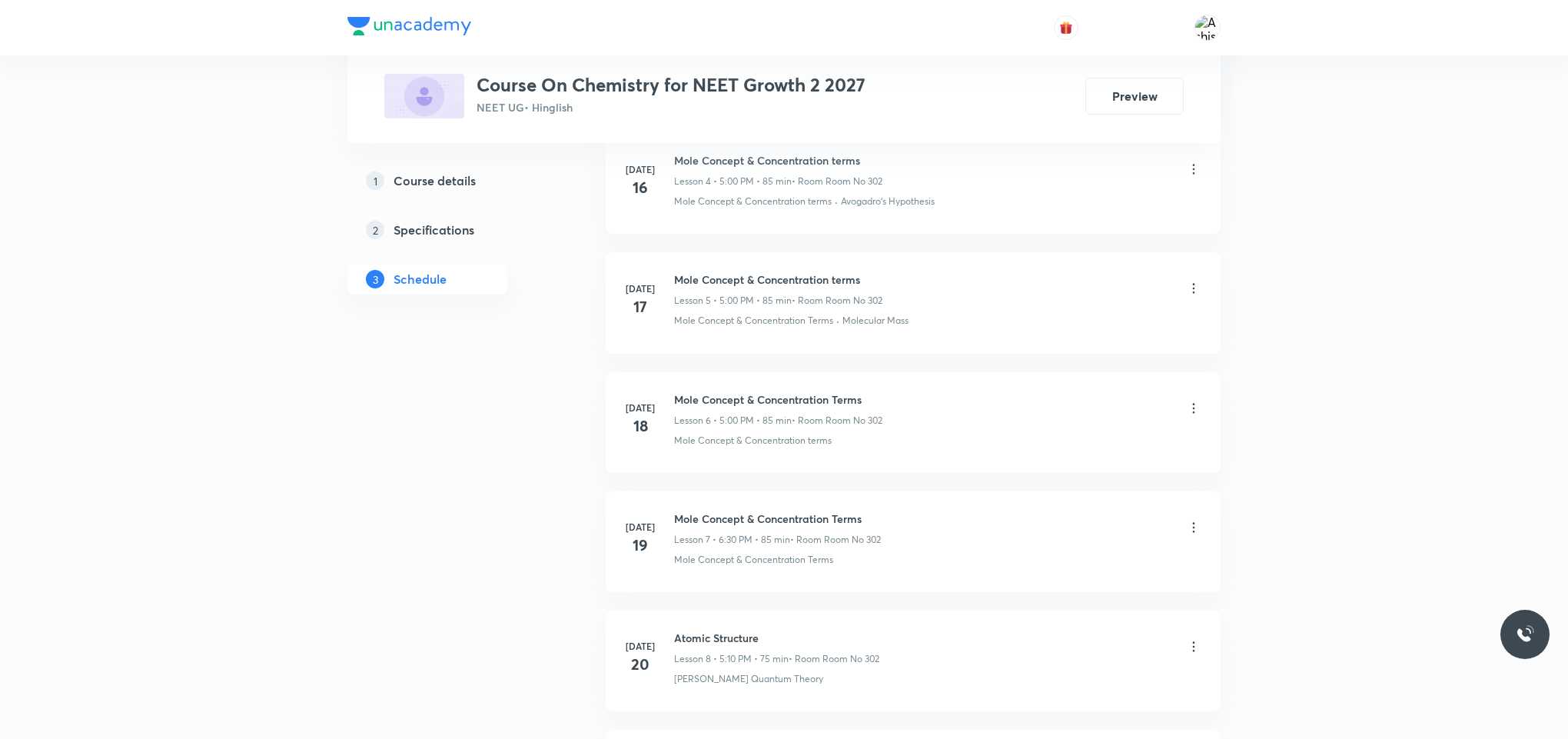
scroll to position [4453, 0]
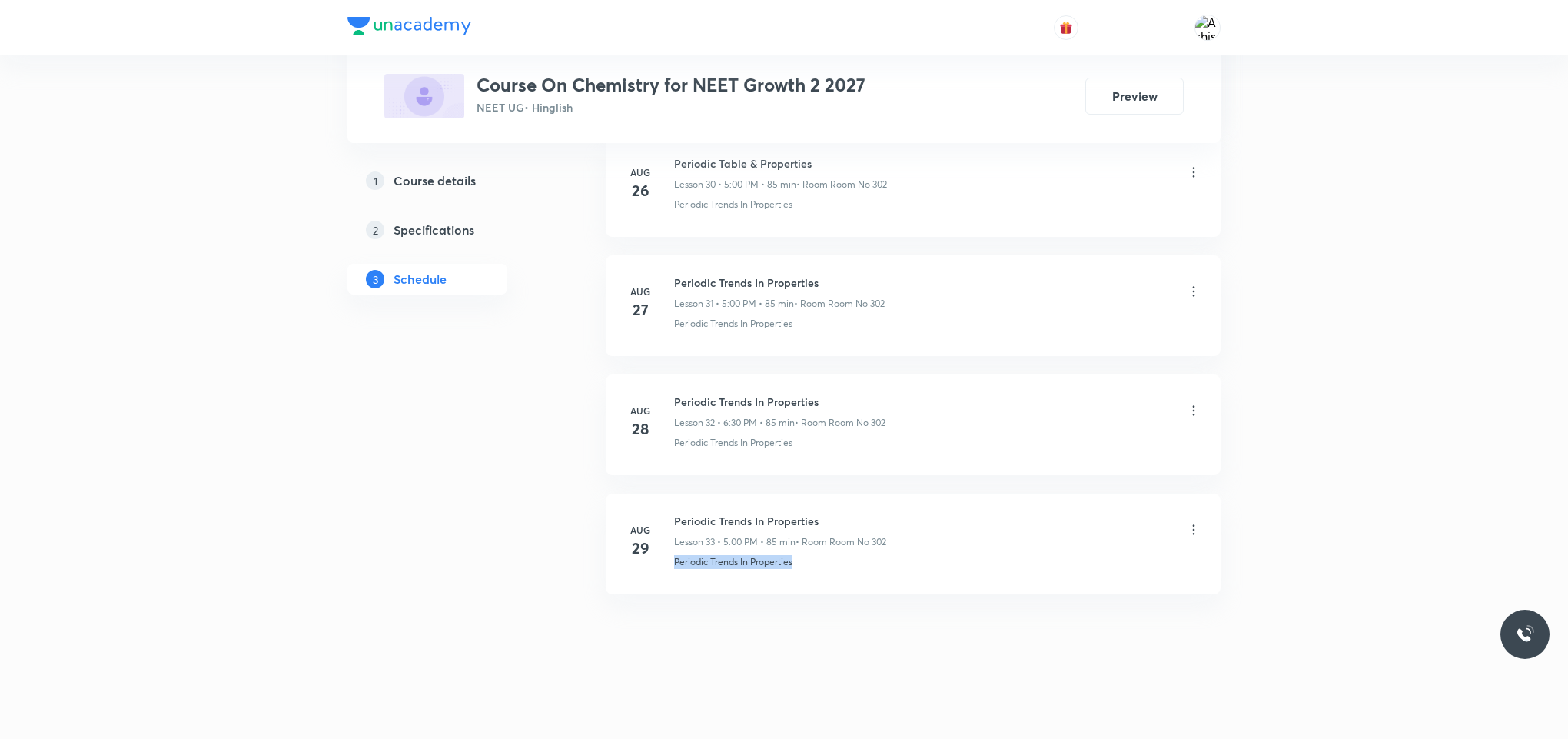
drag, startPoint x: 739, startPoint y: 619, endPoint x: 674, endPoint y: 634, distance: 66.7
copy p "Periodic Trends In Properties"
drag, startPoint x: 715, startPoint y: 630, endPoint x: 735, endPoint y: 362, distance: 268.7
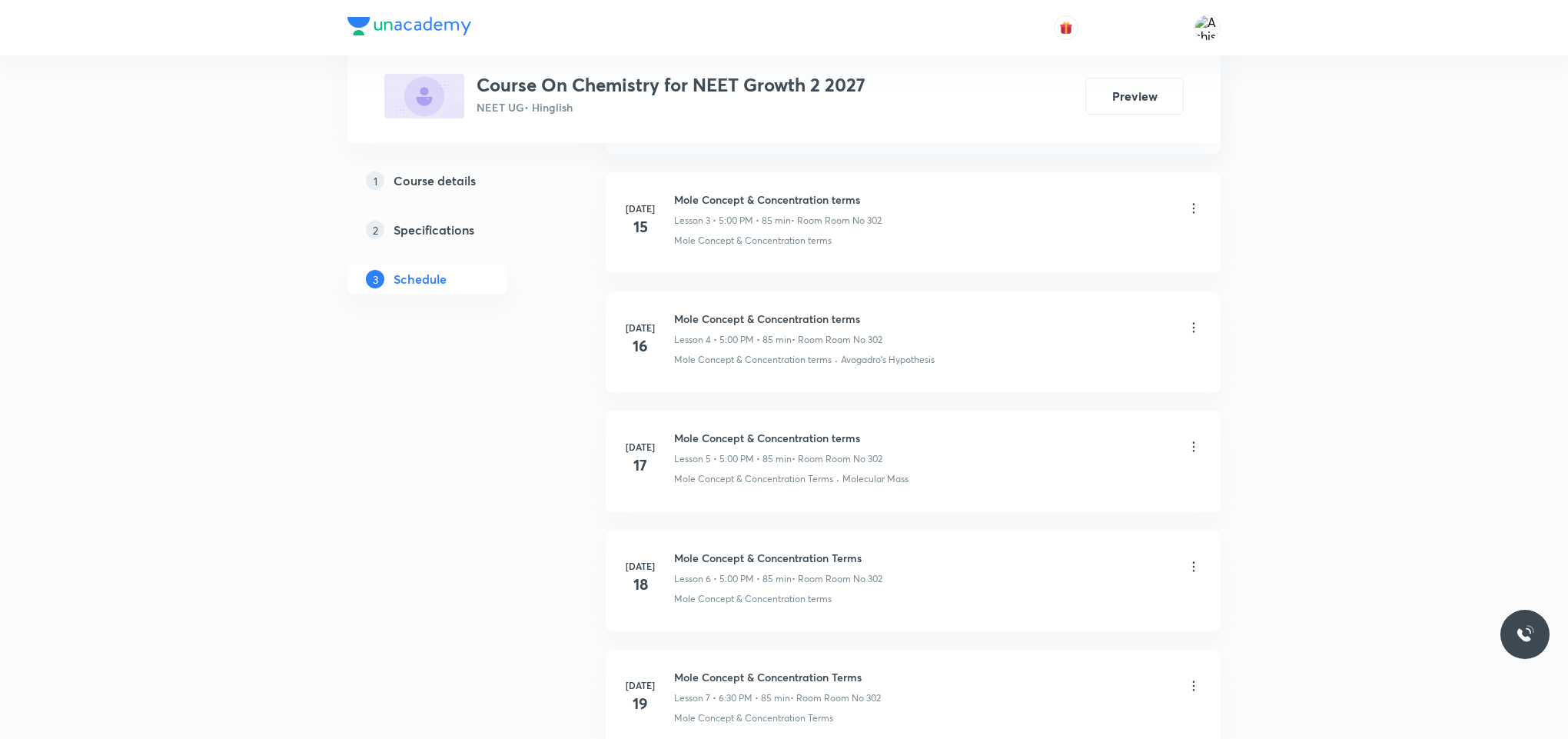
scroll to position [0, 0]
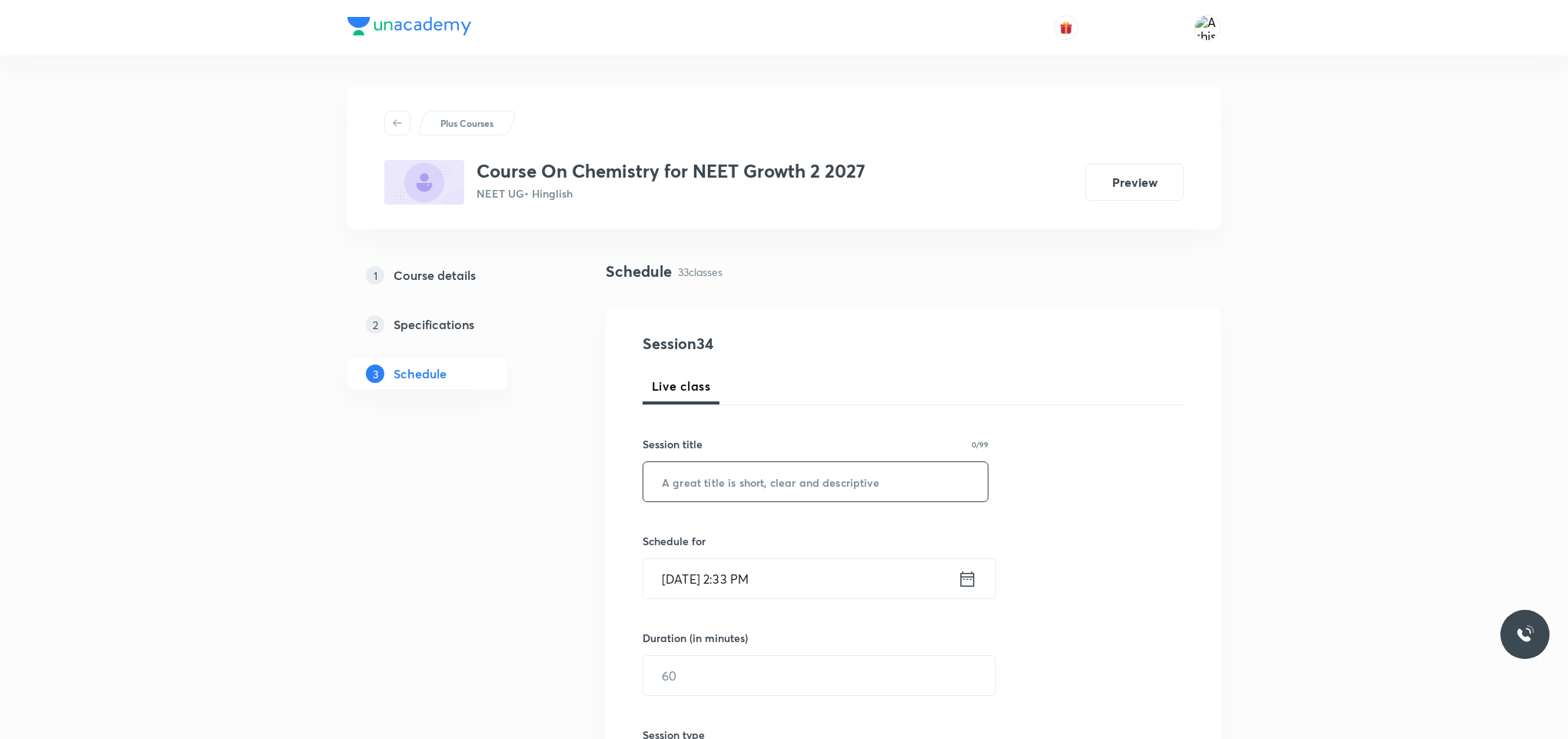
click at [778, 482] on input "text" at bounding box center [816, 481] width 345 height 39
paste input "Periodic Trends In Properties"
type input "Periodic Trends In Properties"
click at [701, 601] on div "Session 34 Live class Session title 29/99 Periodic Trends In Properties ​ Sched…" at bounding box center [913, 692] width 541 height 722
click at [711, 573] on input "Aug 30, 2025, 2:33 PM" at bounding box center [801, 578] width 315 height 39
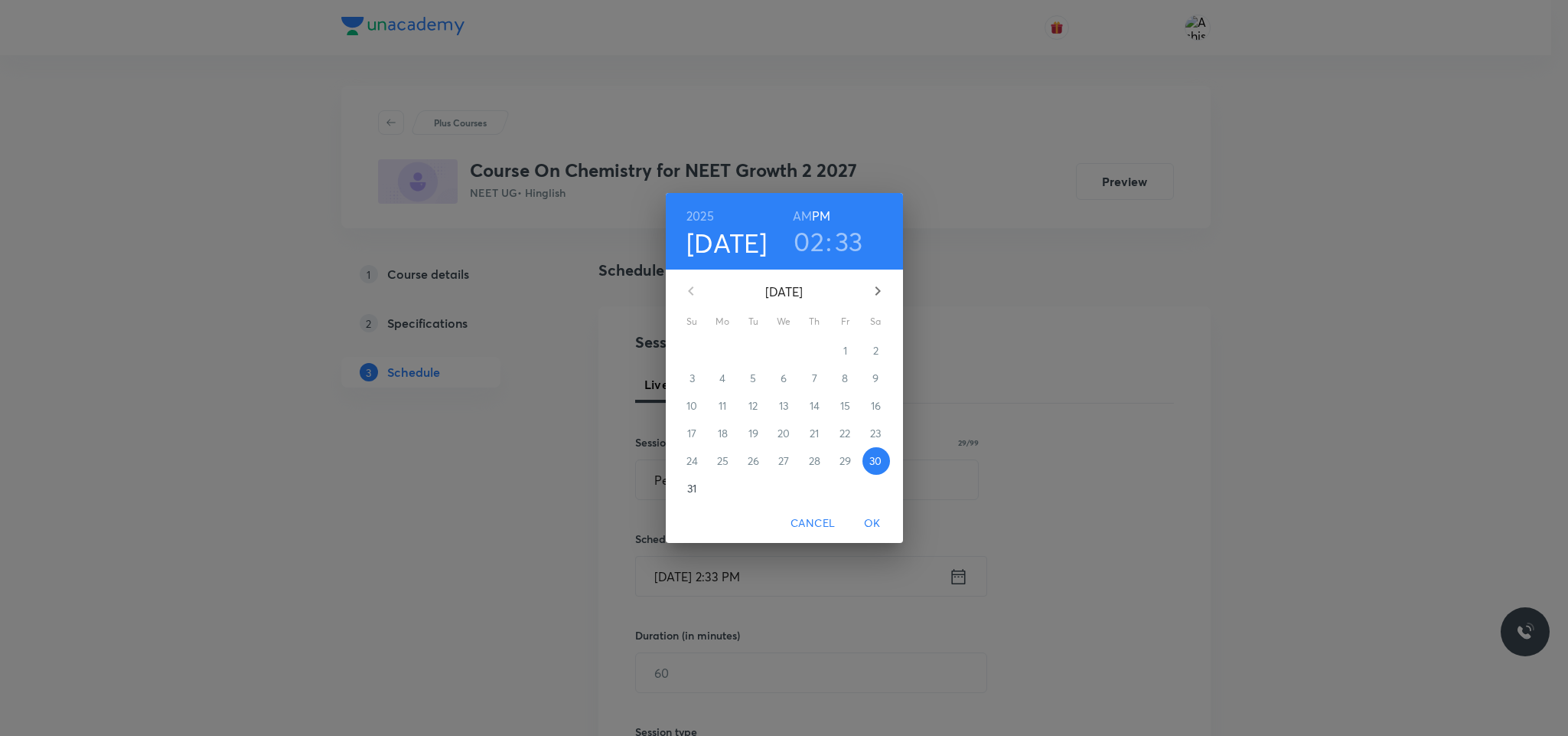
click at [694, 487] on p "31" at bounding box center [692, 488] width 9 height 16
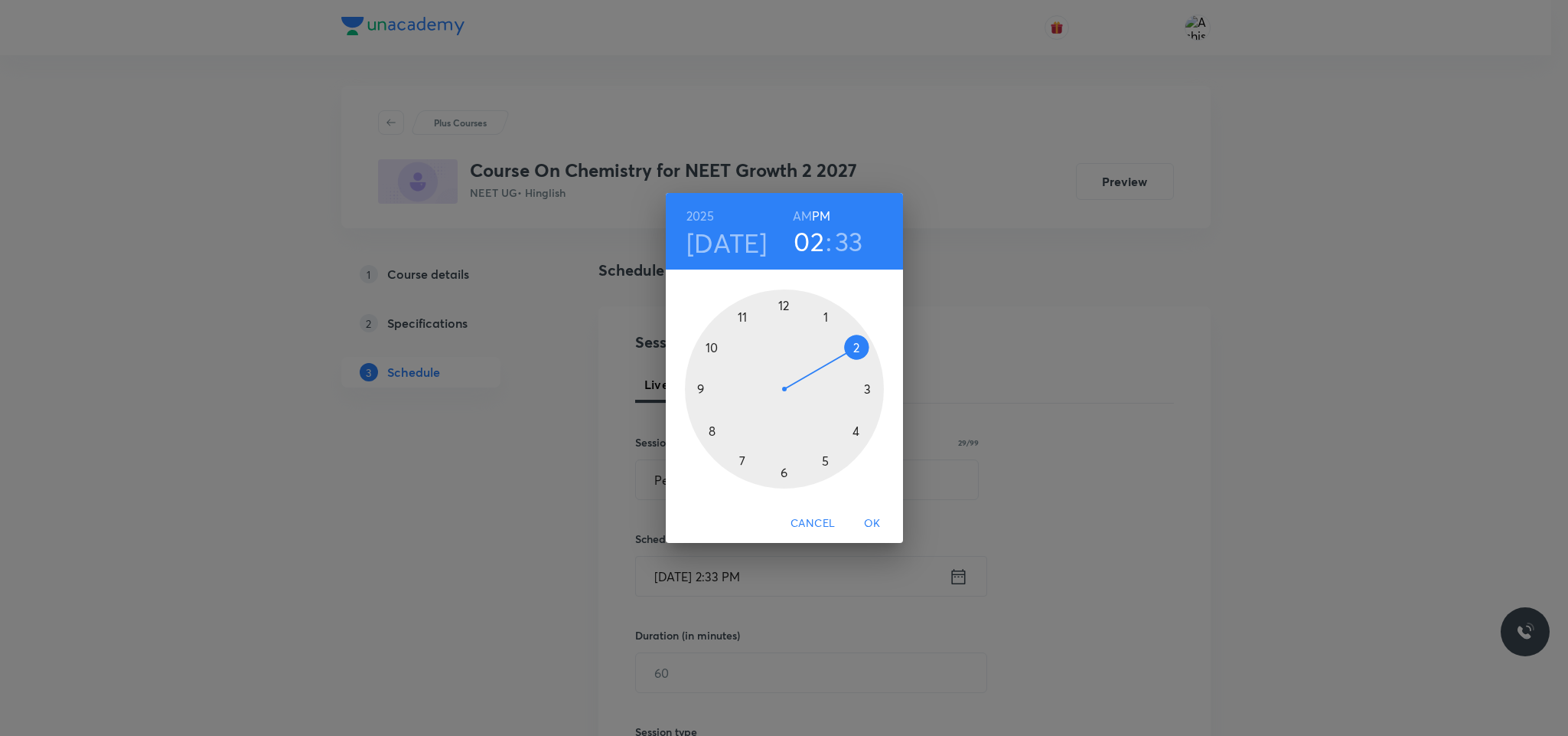
click at [825, 460] on div at bounding box center [784, 389] width 199 height 199
click at [785, 308] on div at bounding box center [784, 389] width 199 height 199
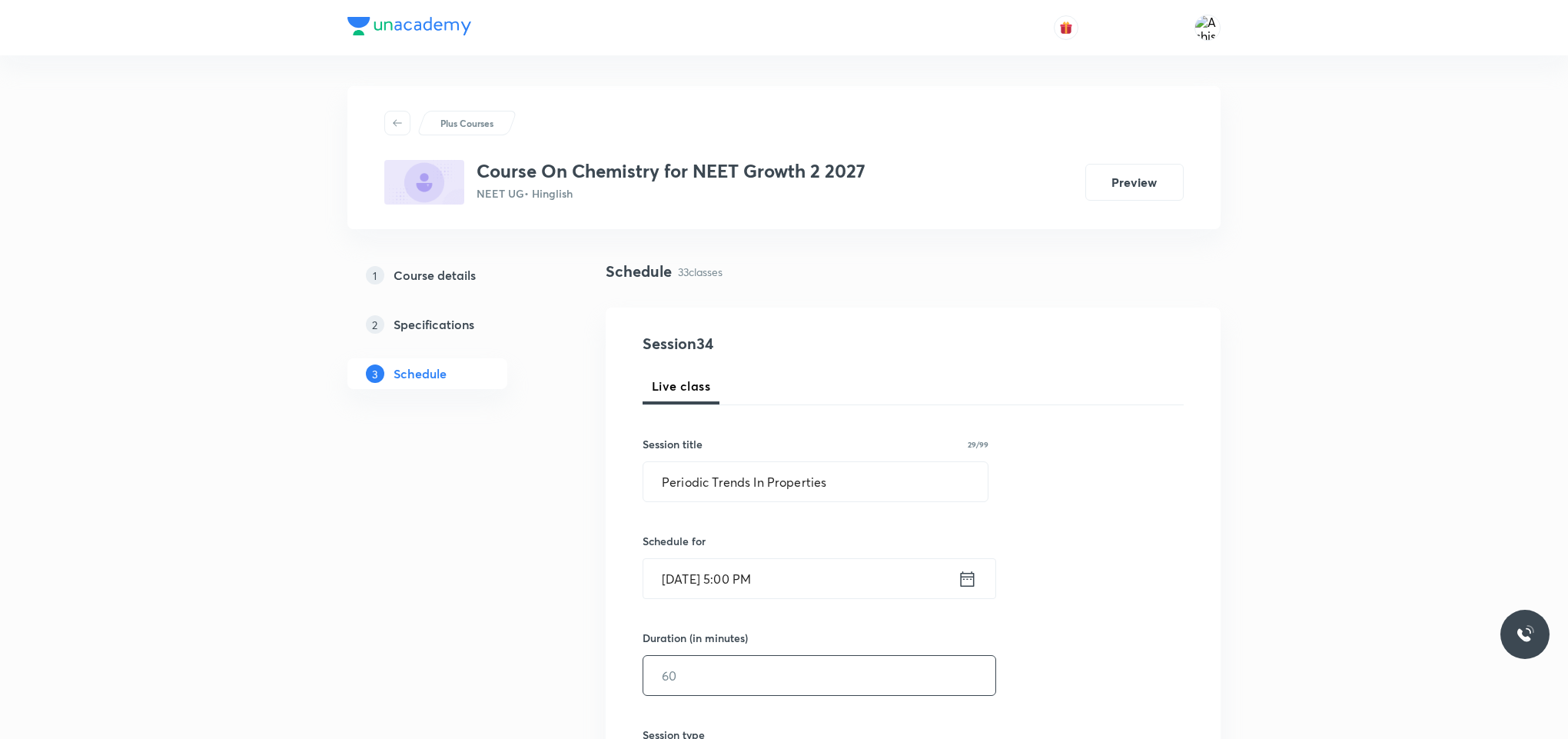
click at [758, 691] on input "text" at bounding box center [820, 675] width 352 height 39
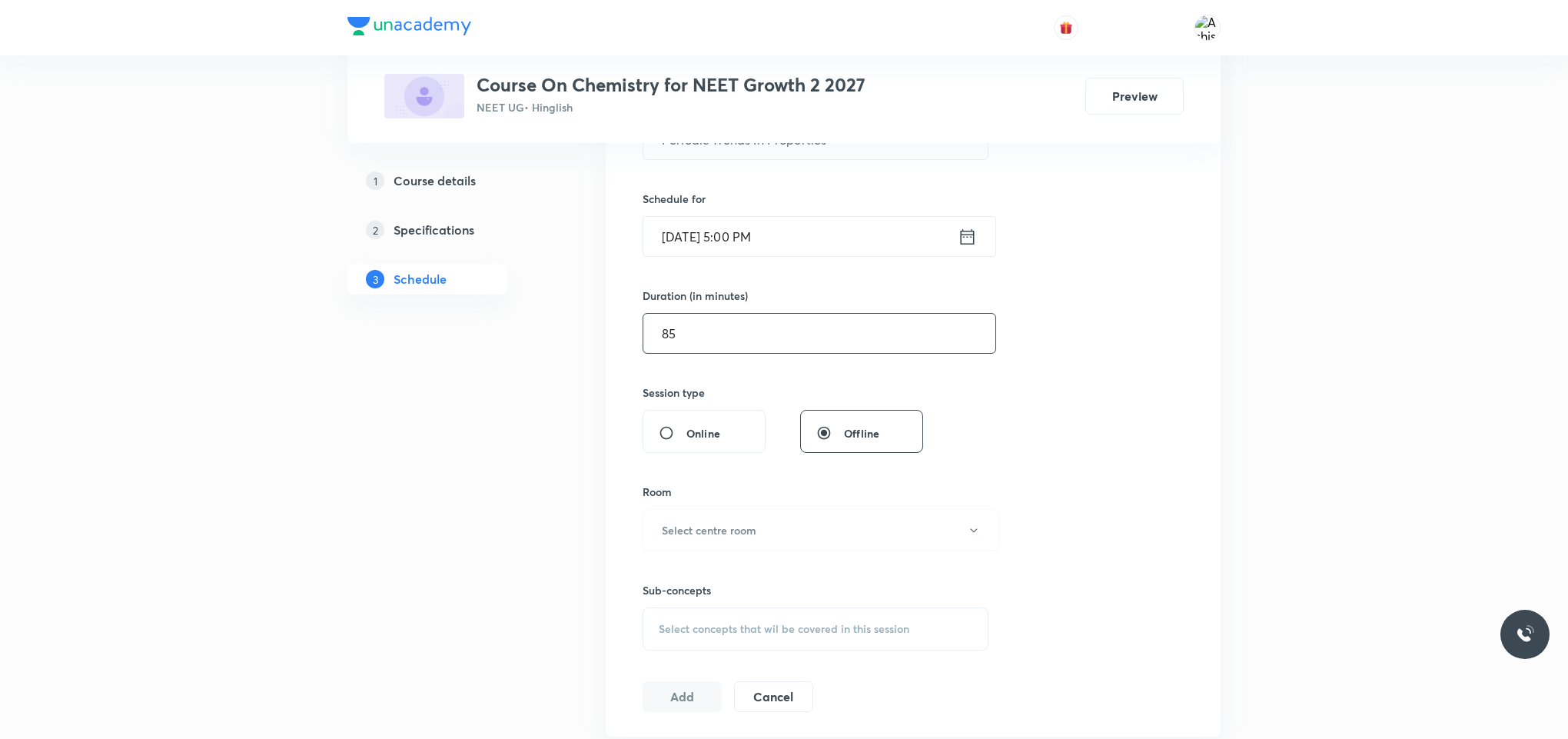
scroll to position [346, 0]
type input "85"
click at [762, 525] on button "Select centre room" at bounding box center [821, 526] width 357 height 42
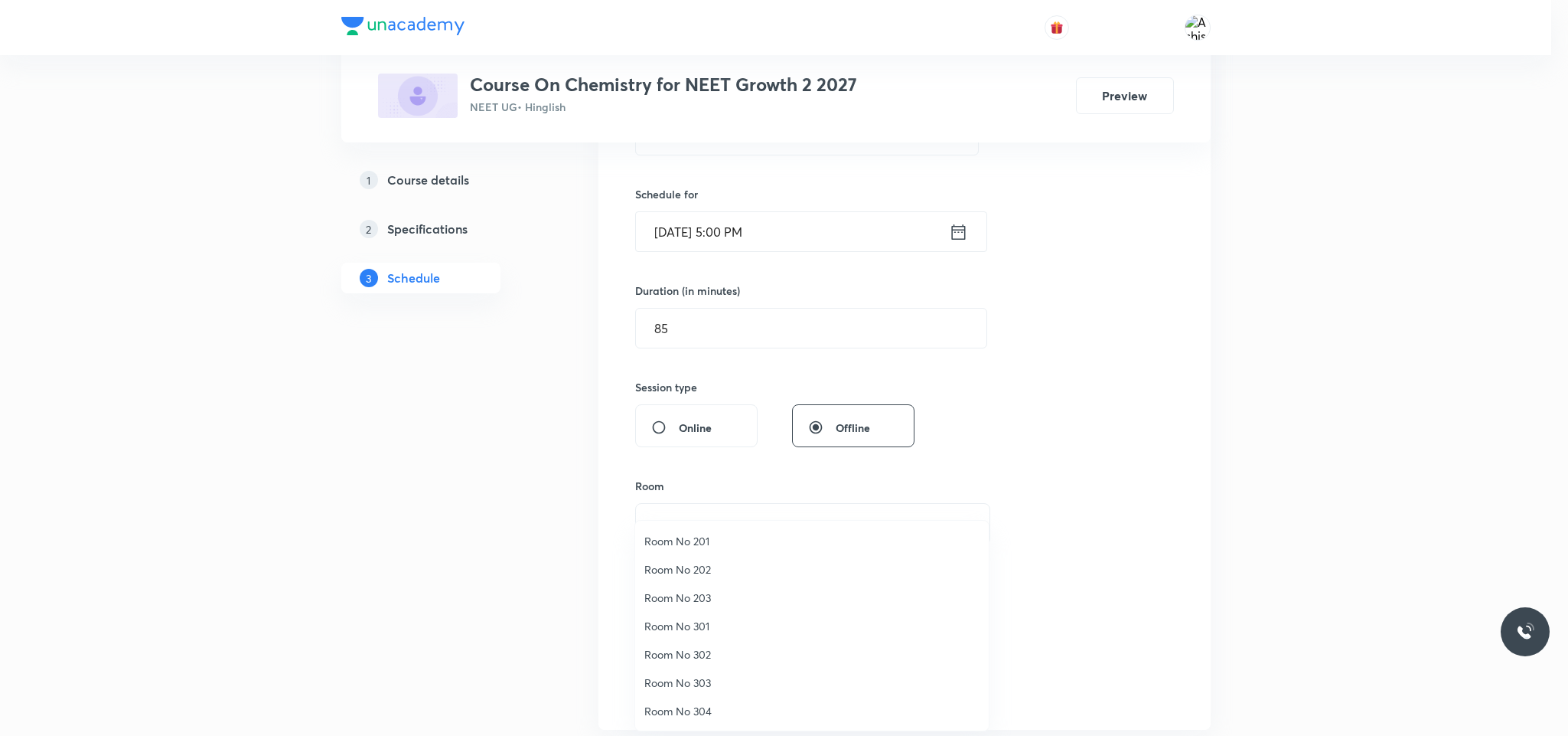
click at [728, 650] on span "Room No 302" at bounding box center [811, 655] width 335 height 16
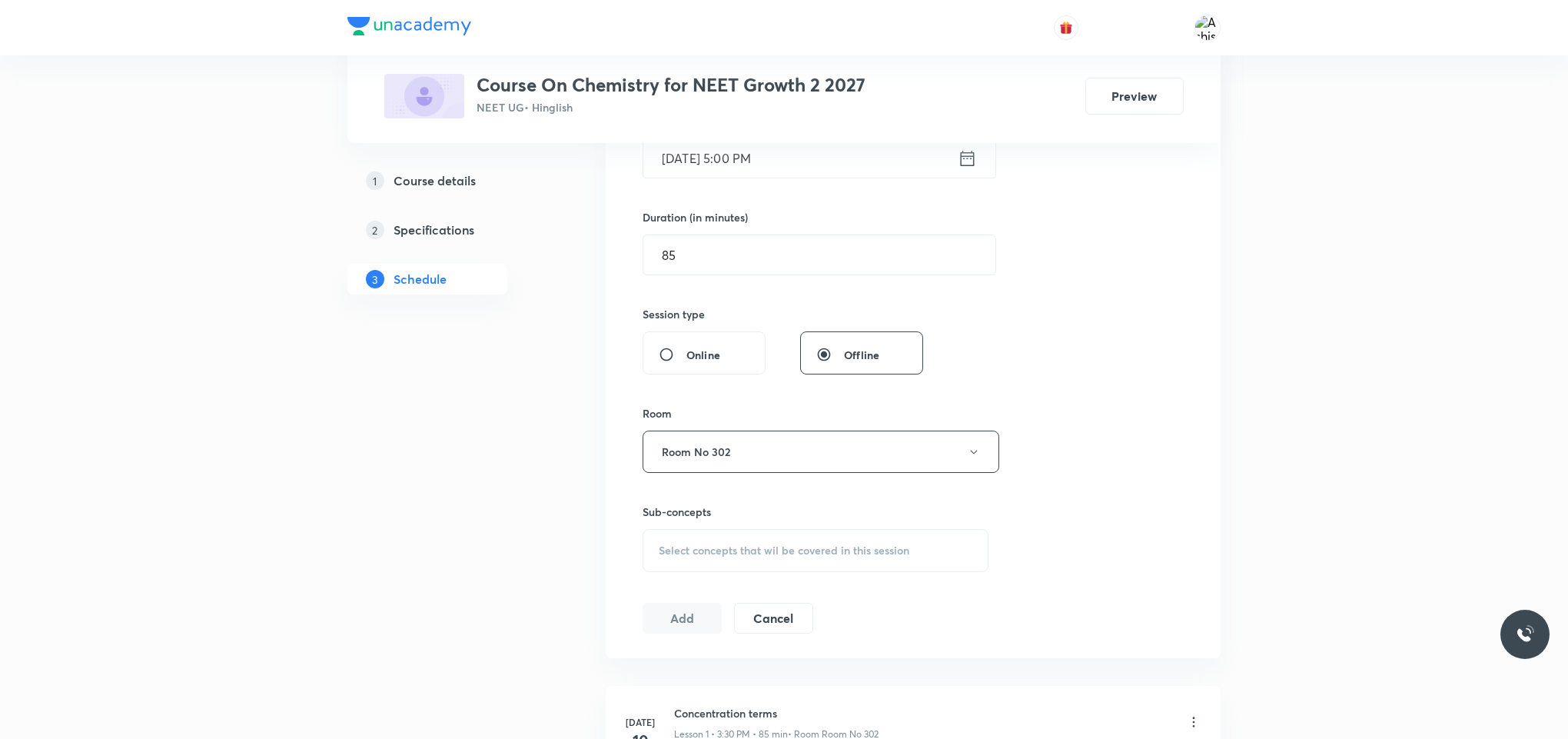
scroll to position [461, 0]
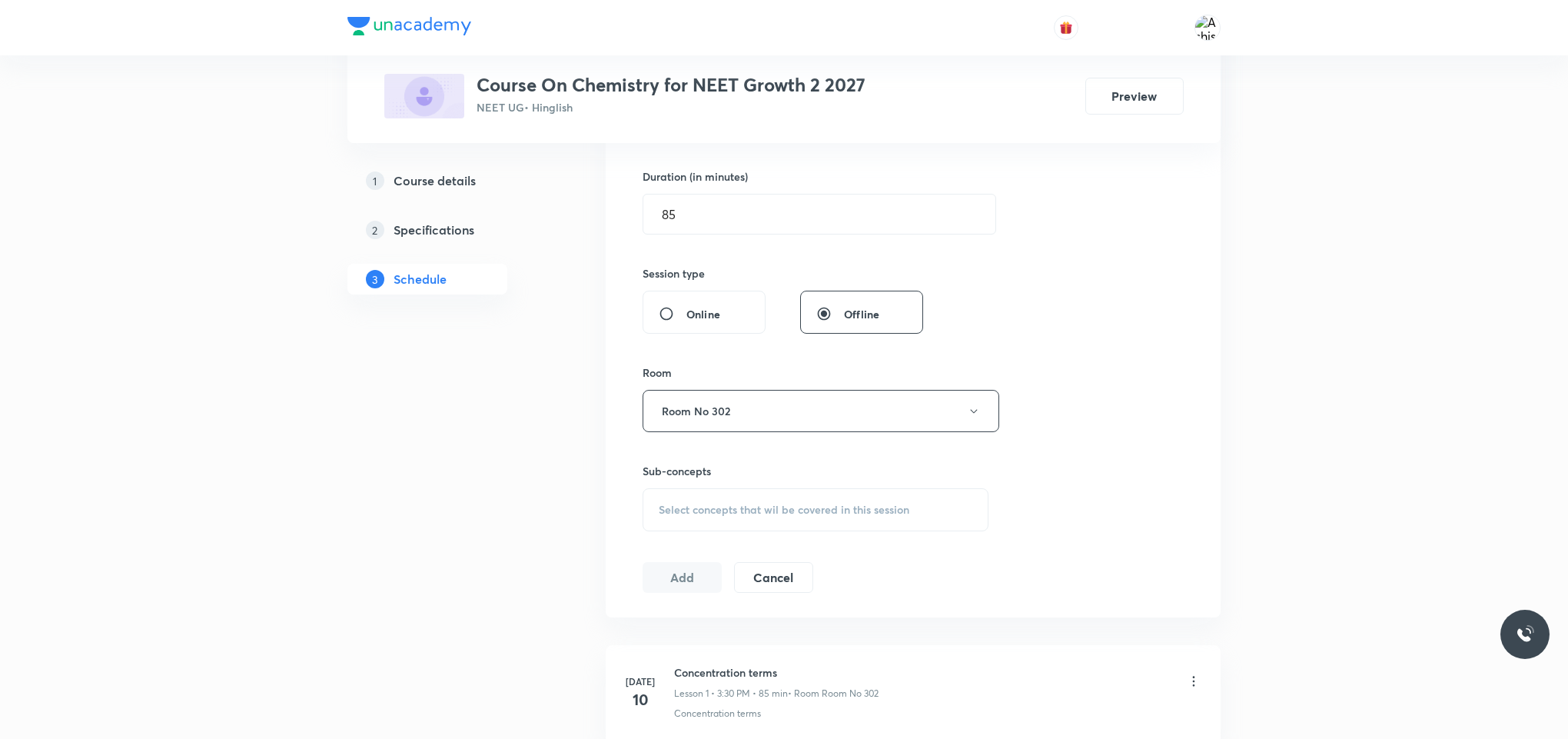
click at [755, 498] on div "Select concepts that wil be covered in this session" at bounding box center [815, 509] width 346 height 43
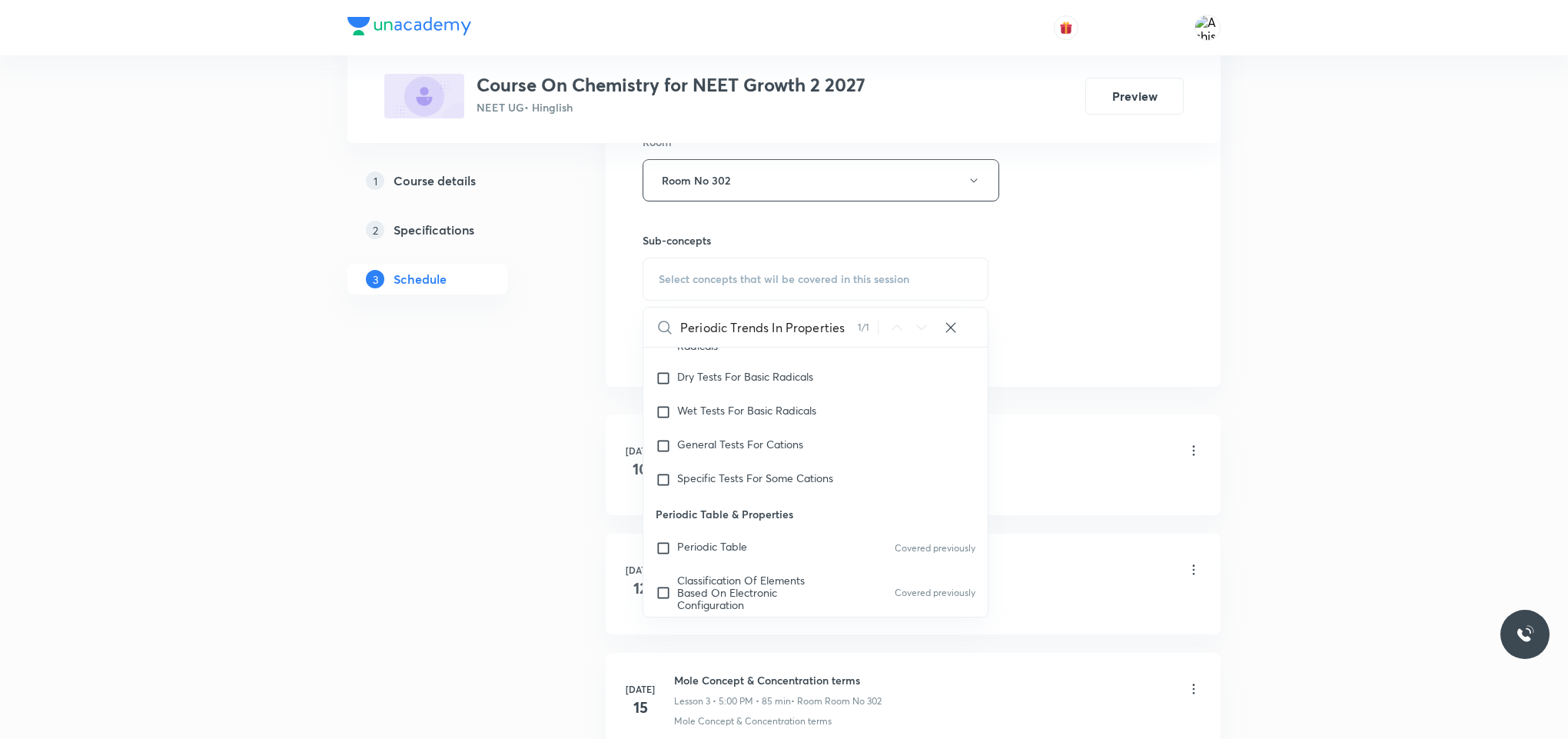
scroll to position [17897, 0]
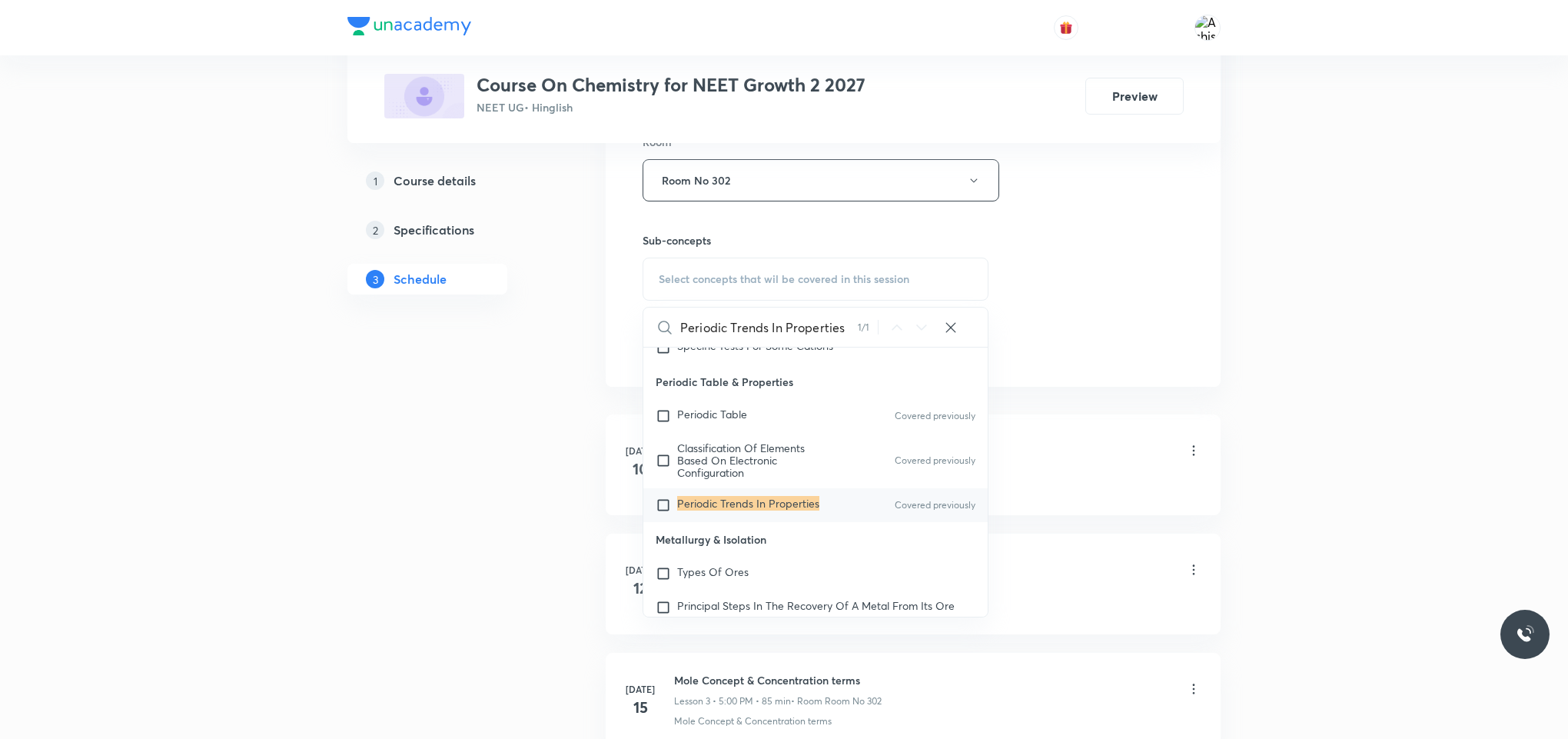
type input "Periodic Trends In Properties"
click at [720, 511] on mark "Periodic Trends In Properties" at bounding box center [748, 503] width 142 height 15
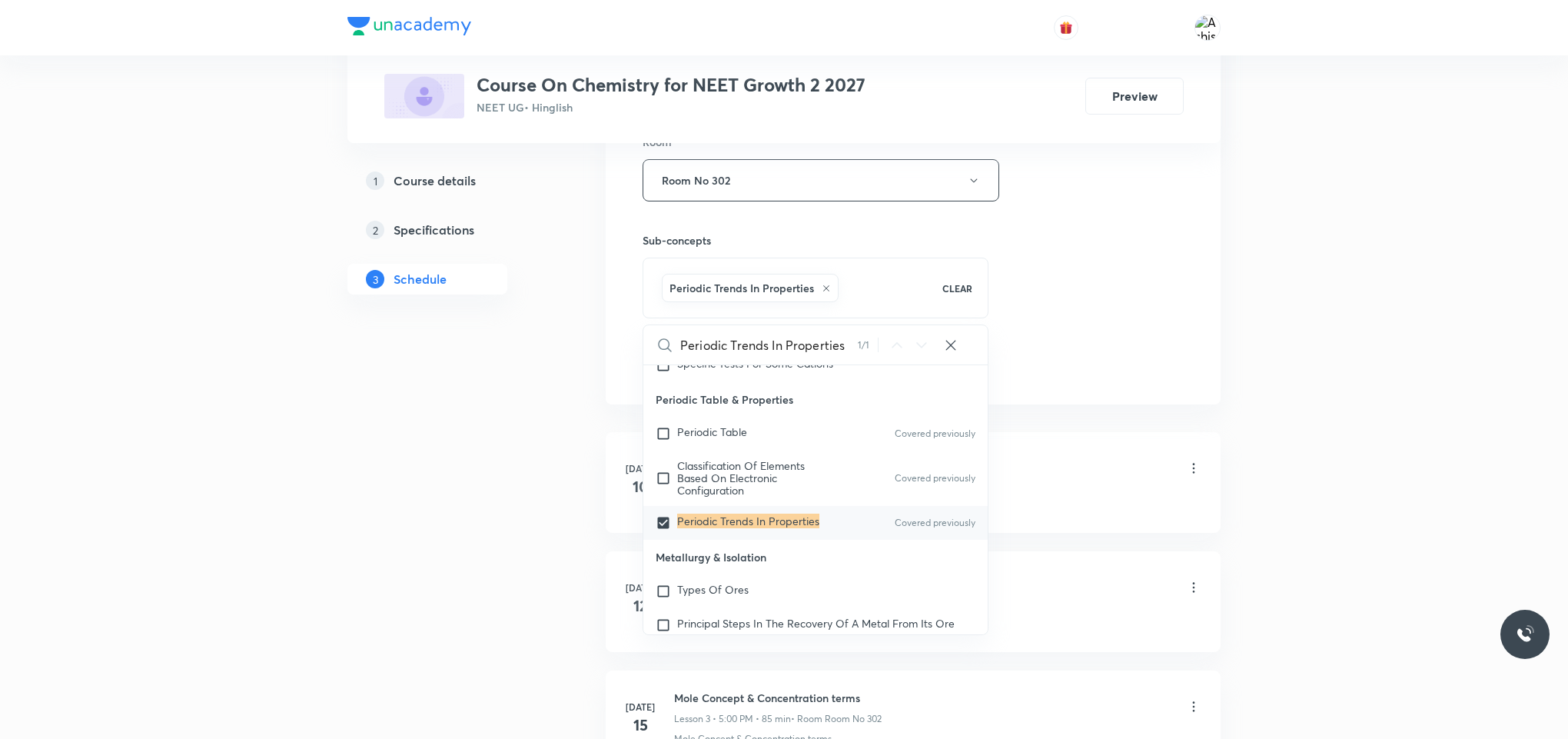
checkbox input "true"
click at [1093, 295] on div "Session 34 Live class Session title 29/99 Periodic Trends In Properties ​ Sched…" at bounding box center [913, 10] width 541 height 739
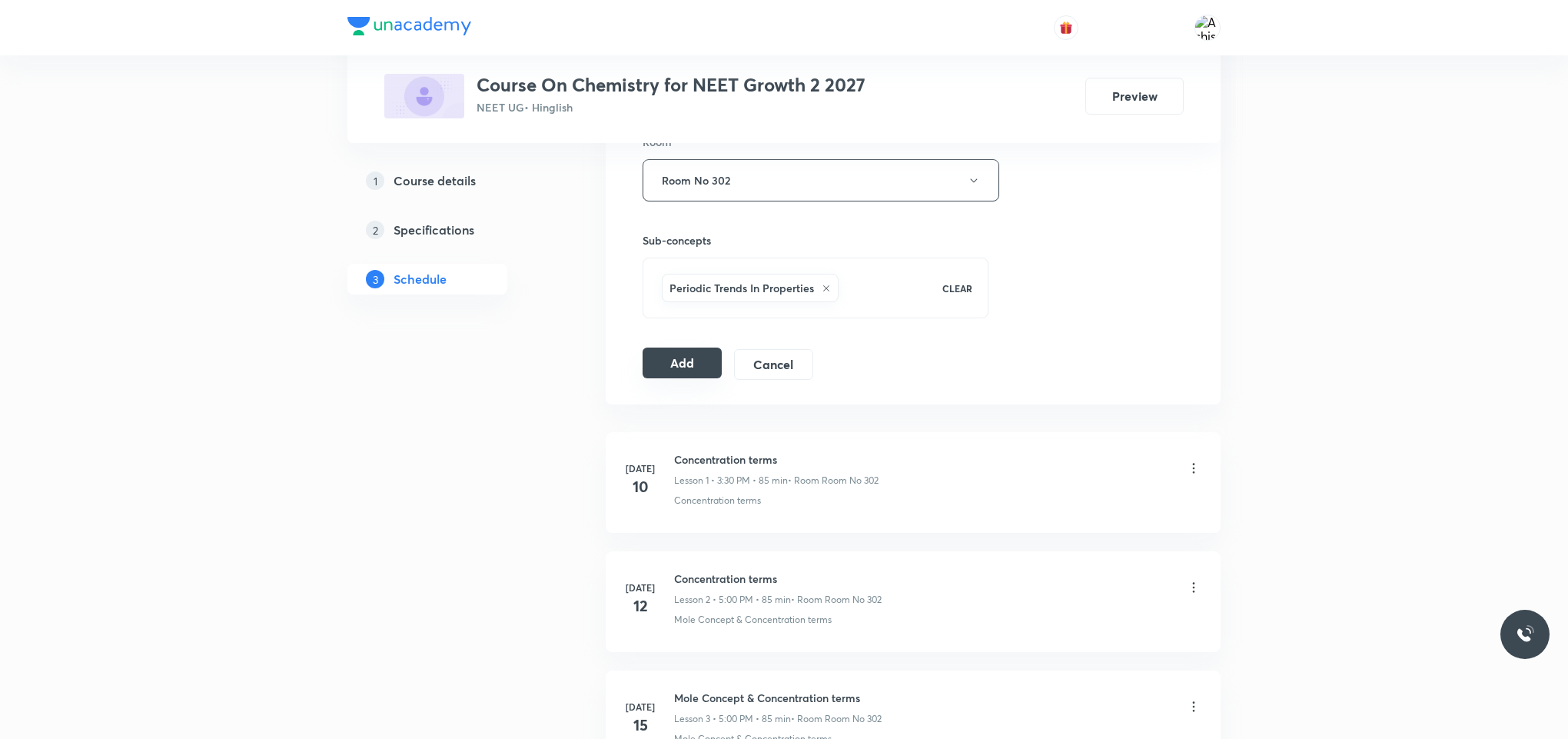
click at [672, 370] on button "Add" at bounding box center [682, 363] width 79 height 31
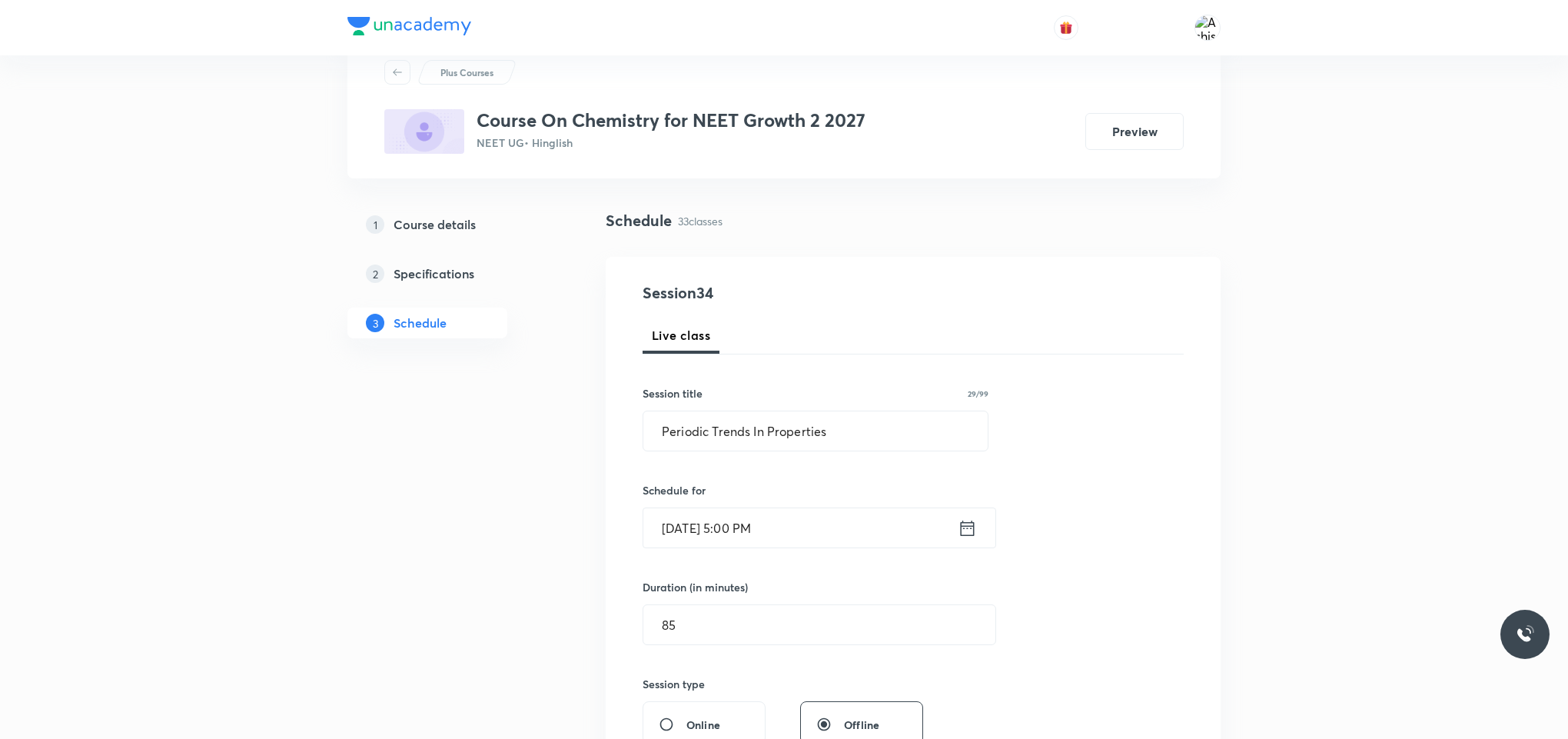
scroll to position [0, 0]
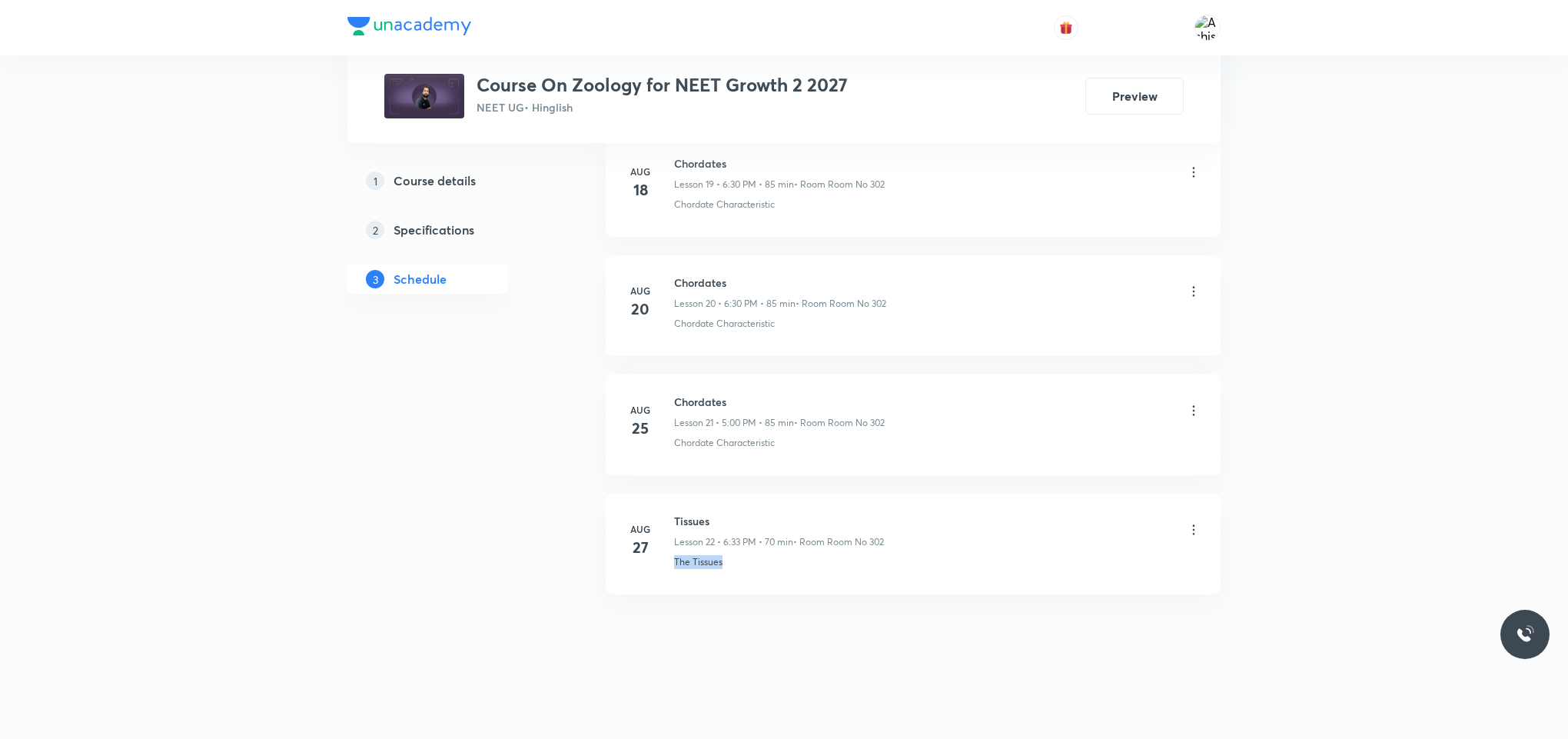
drag, startPoint x: 717, startPoint y: 512, endPoint x: 669, endPoint y: 512, distance: 48.0
click at [669, 512] on li "[DATE] Tissues Lesson 22 • 6:33 PM • 70 min • Room Room No 302 The Tissues" at bounding box center [913, 544] width 615 height 101
copy h6 "Tissues"
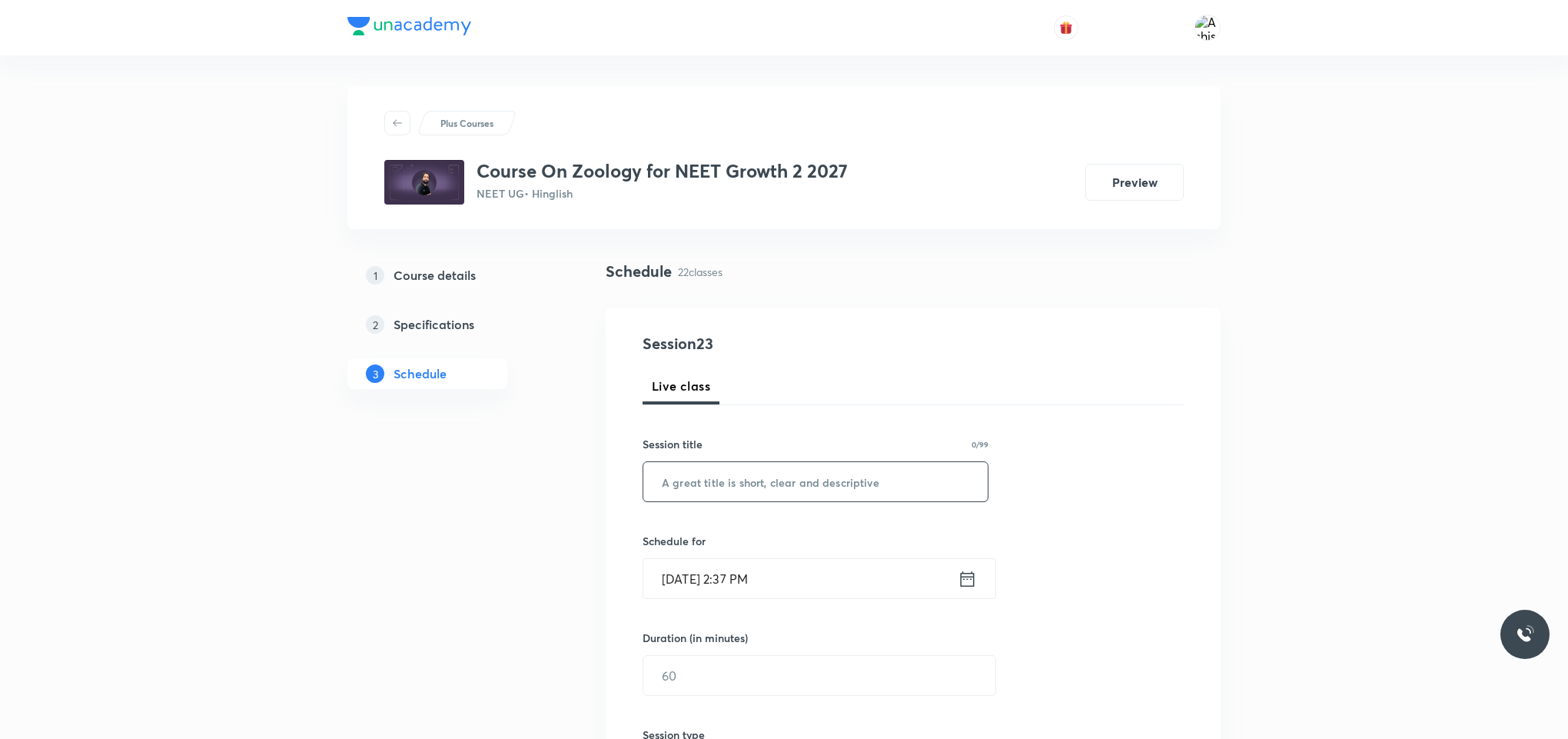
click at [842, 475] on input "text" at bounding box center [816, 481] width 345 height 39
type input "v"
paste input "Tissues"
type input "Tissues"
click at [699, 579] on input "Aug 30, 2025, 2:37 PM" at bounding box center [801, 578] width 315 height 39
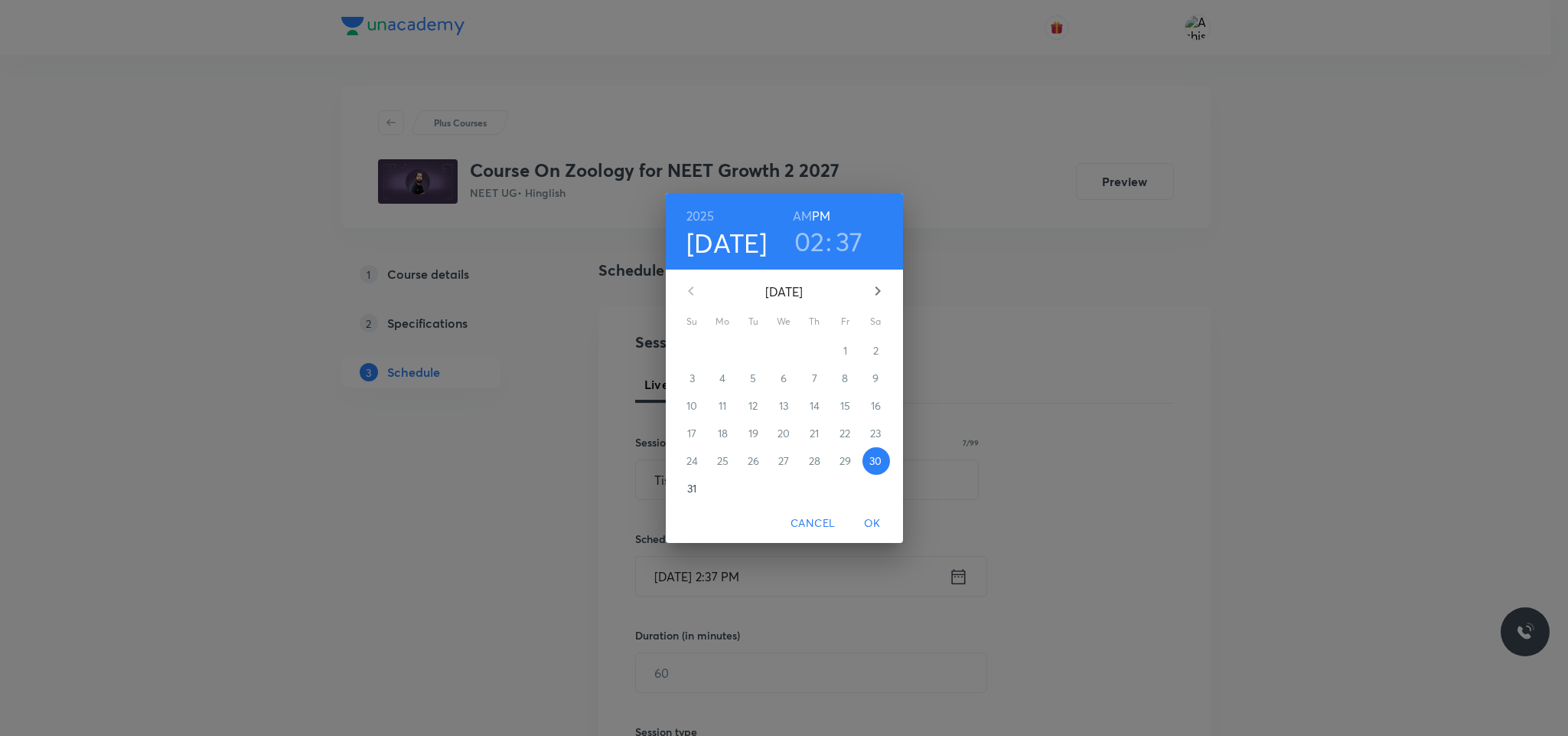
click at [812, 248] on h3 "02" at bounding box center [810, 240] width 31 height 32
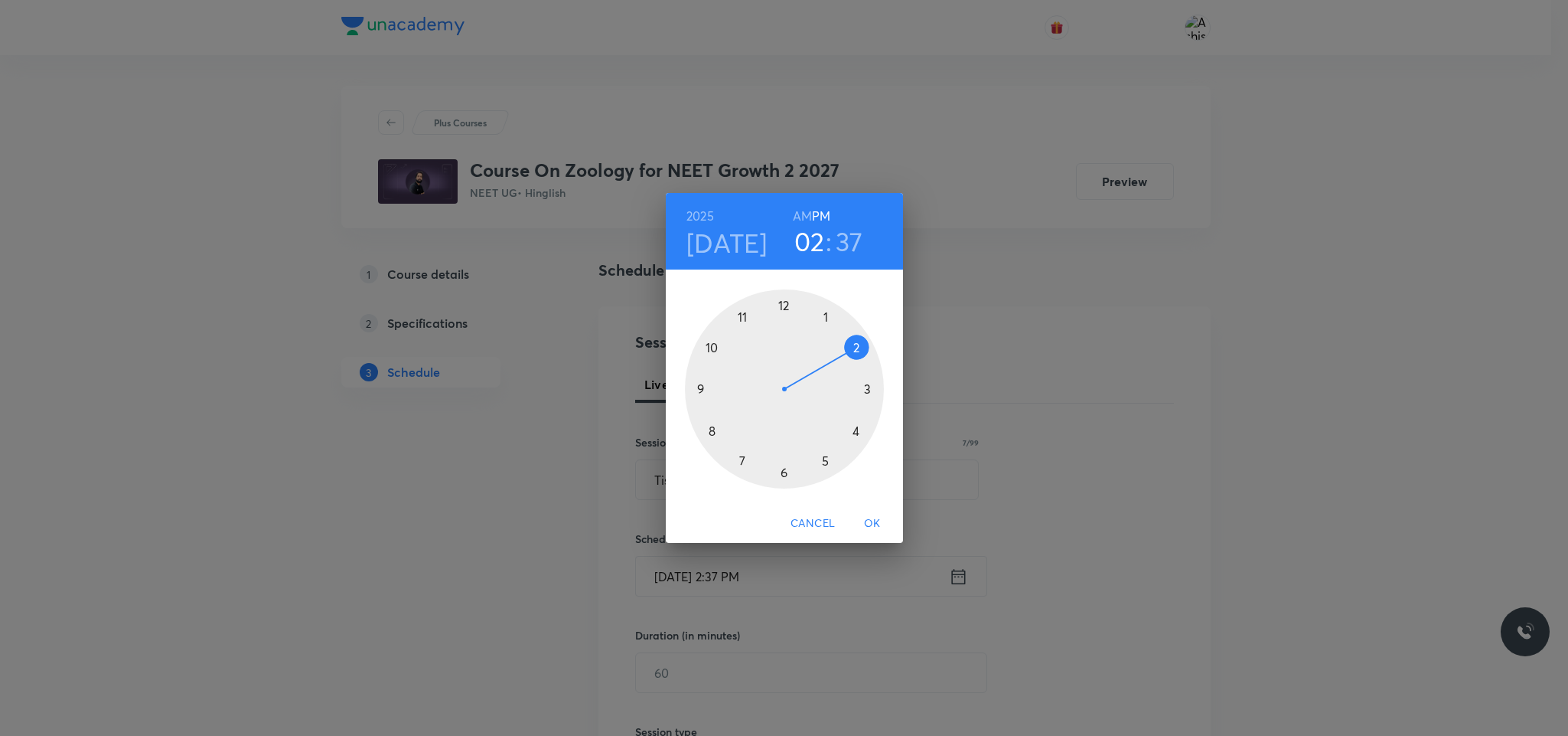
click at [785, 471] on div at bounding box center [784, 389] width 199 height 199
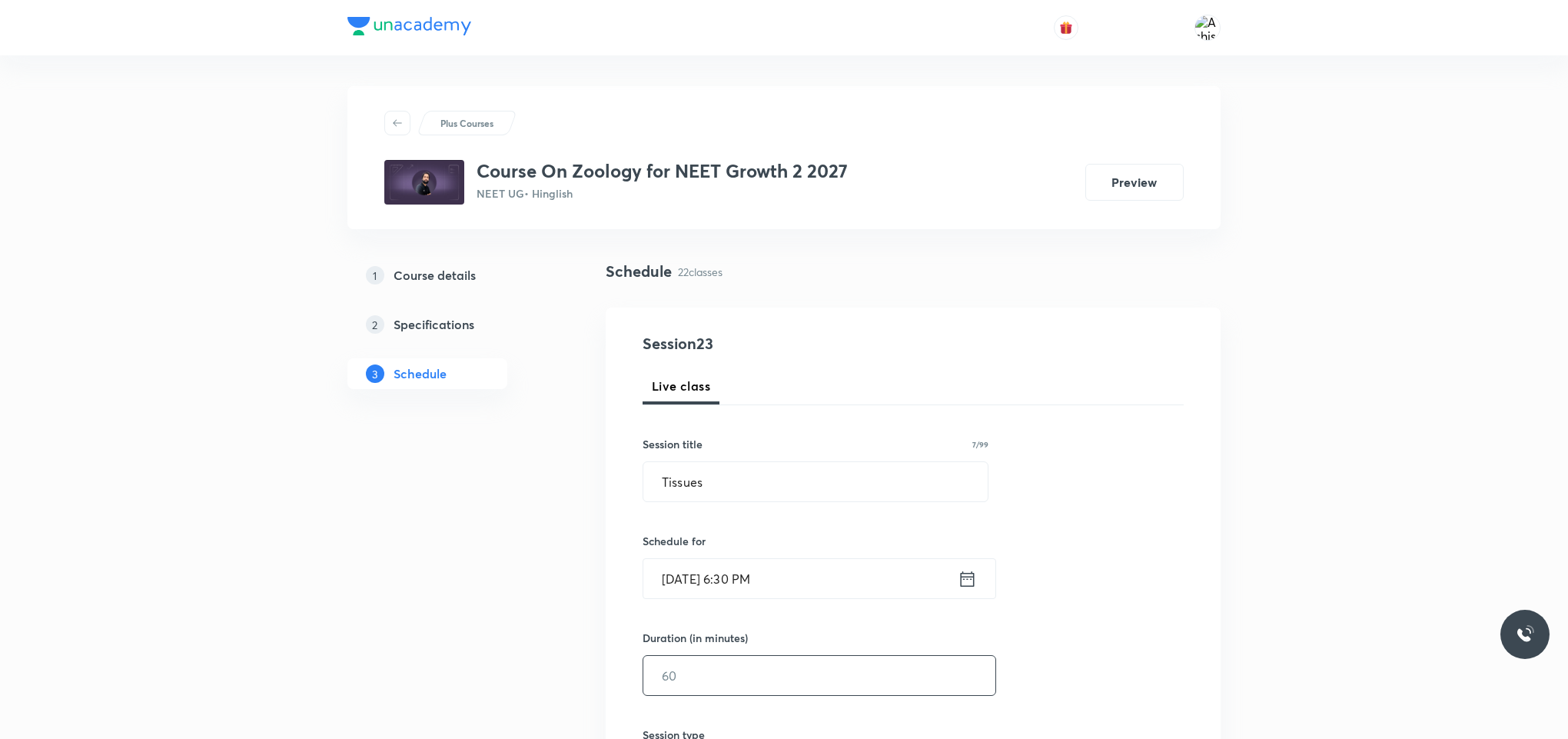
click at [748, 677] on input "text" at bounding box center [820, 675] width 352 height 39
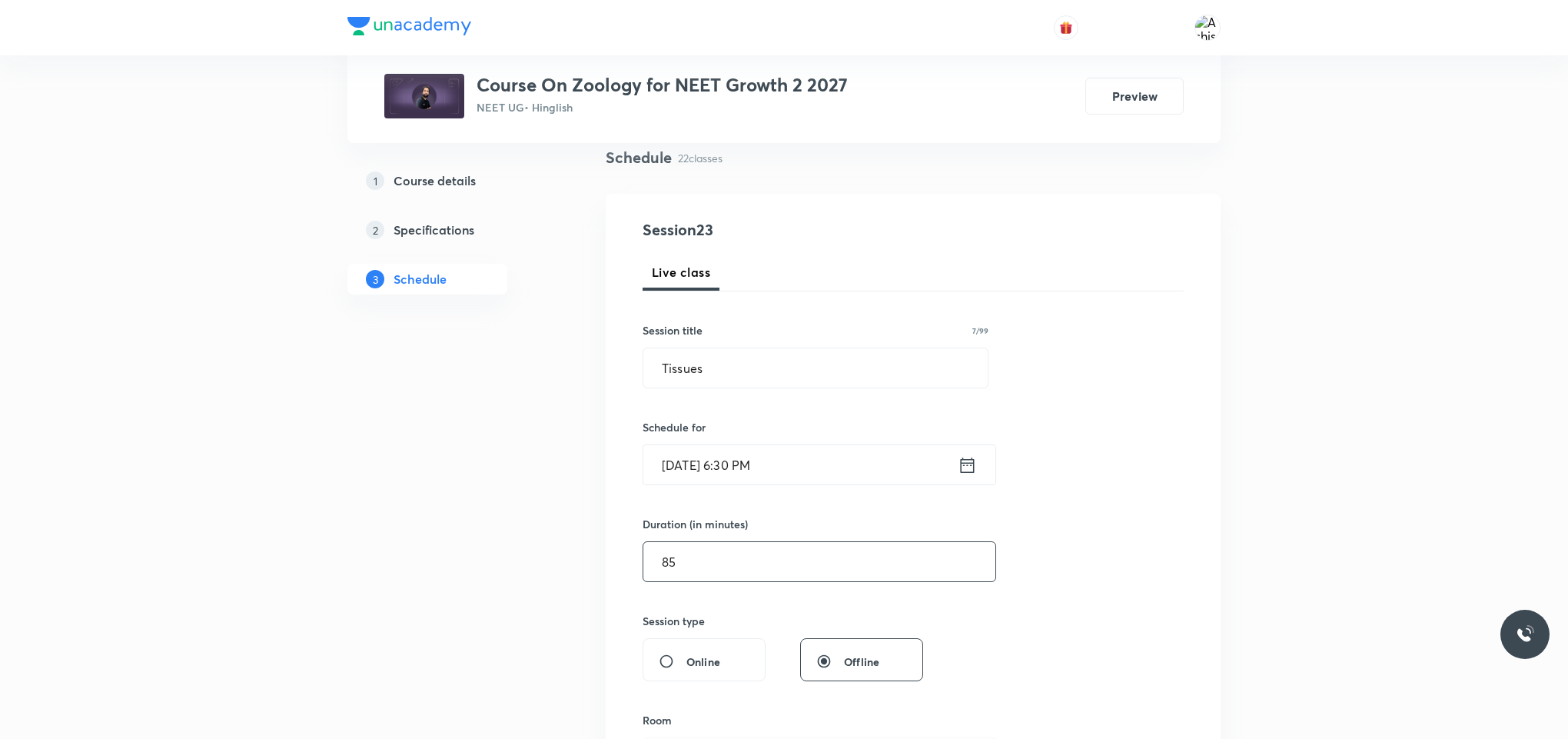
scroll to position [346, 0]
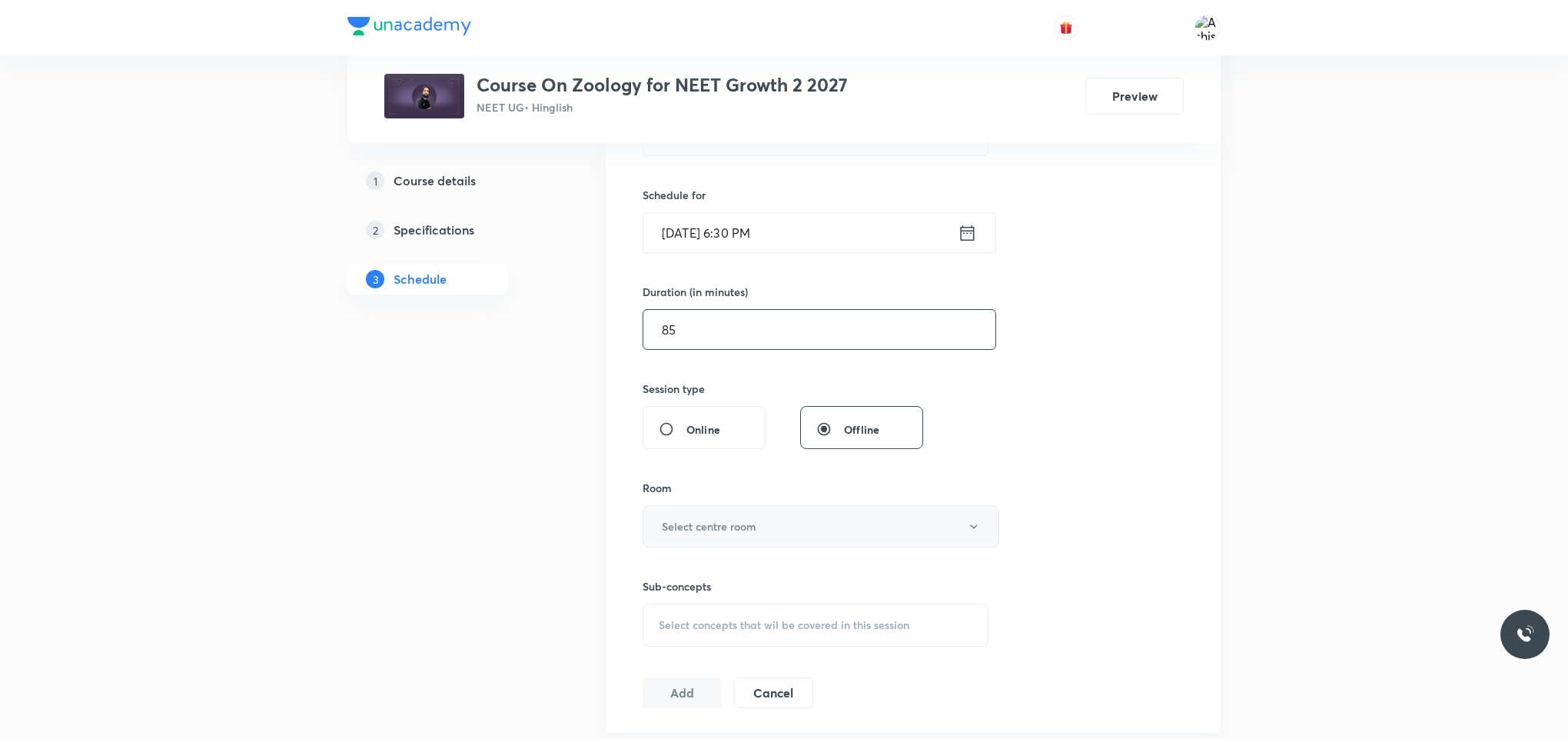
type input "85"
click at [758, 535] on button "Select centre room" at bounding box center [821, 526] width 357 height 42
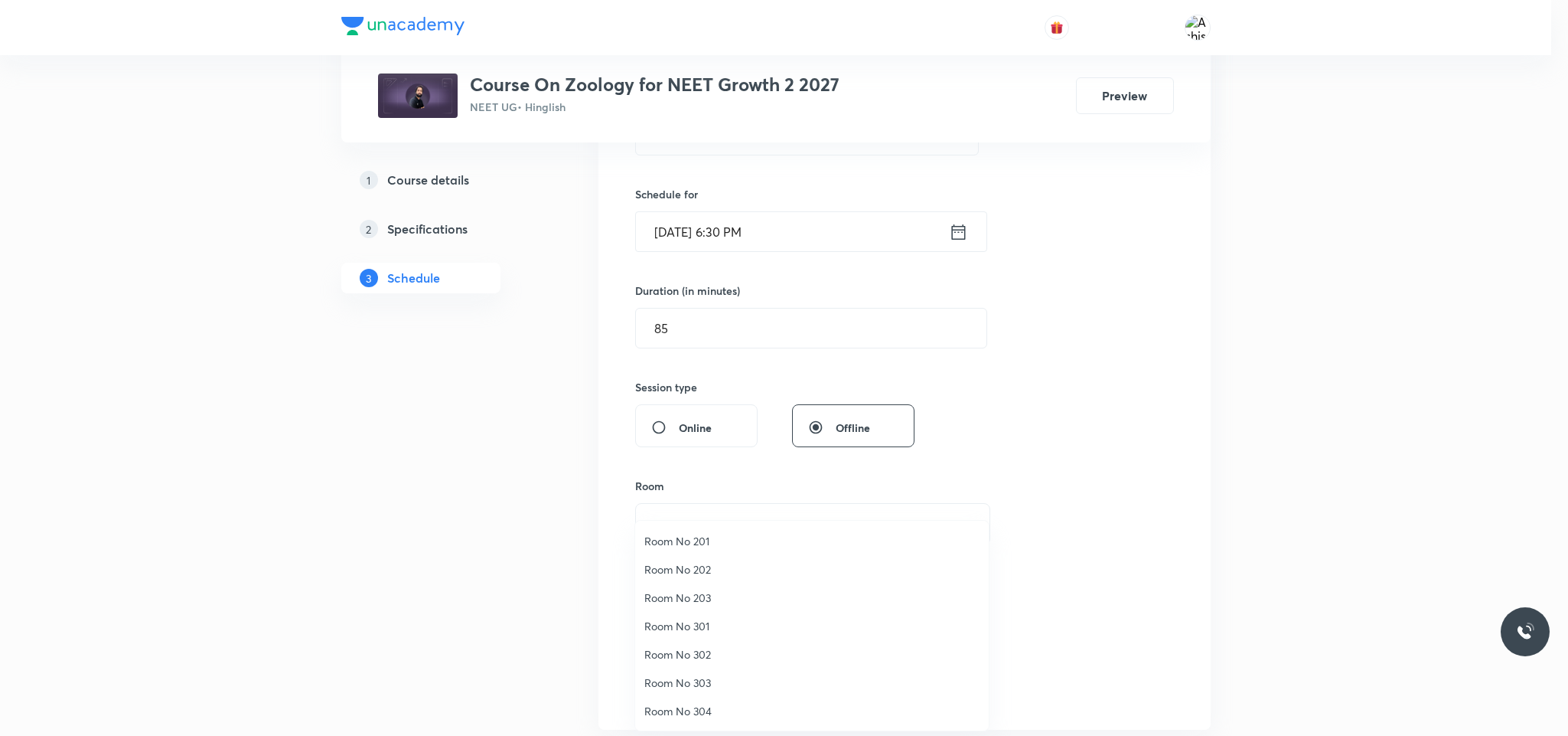
click at [710, 653] on span "Room No 302" at bounding box center [811, 655] width 335 height 16
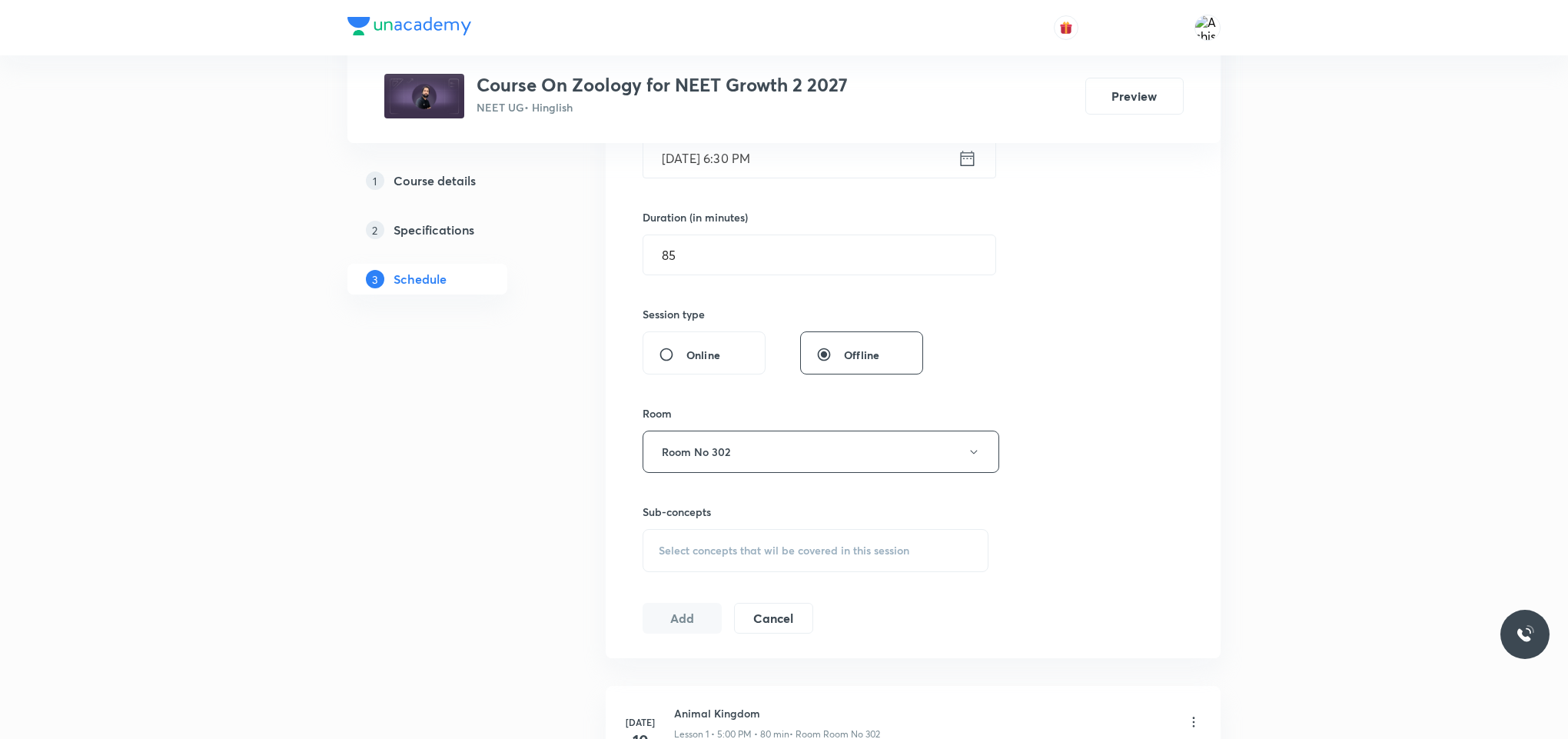
scroll to position [461, 0]
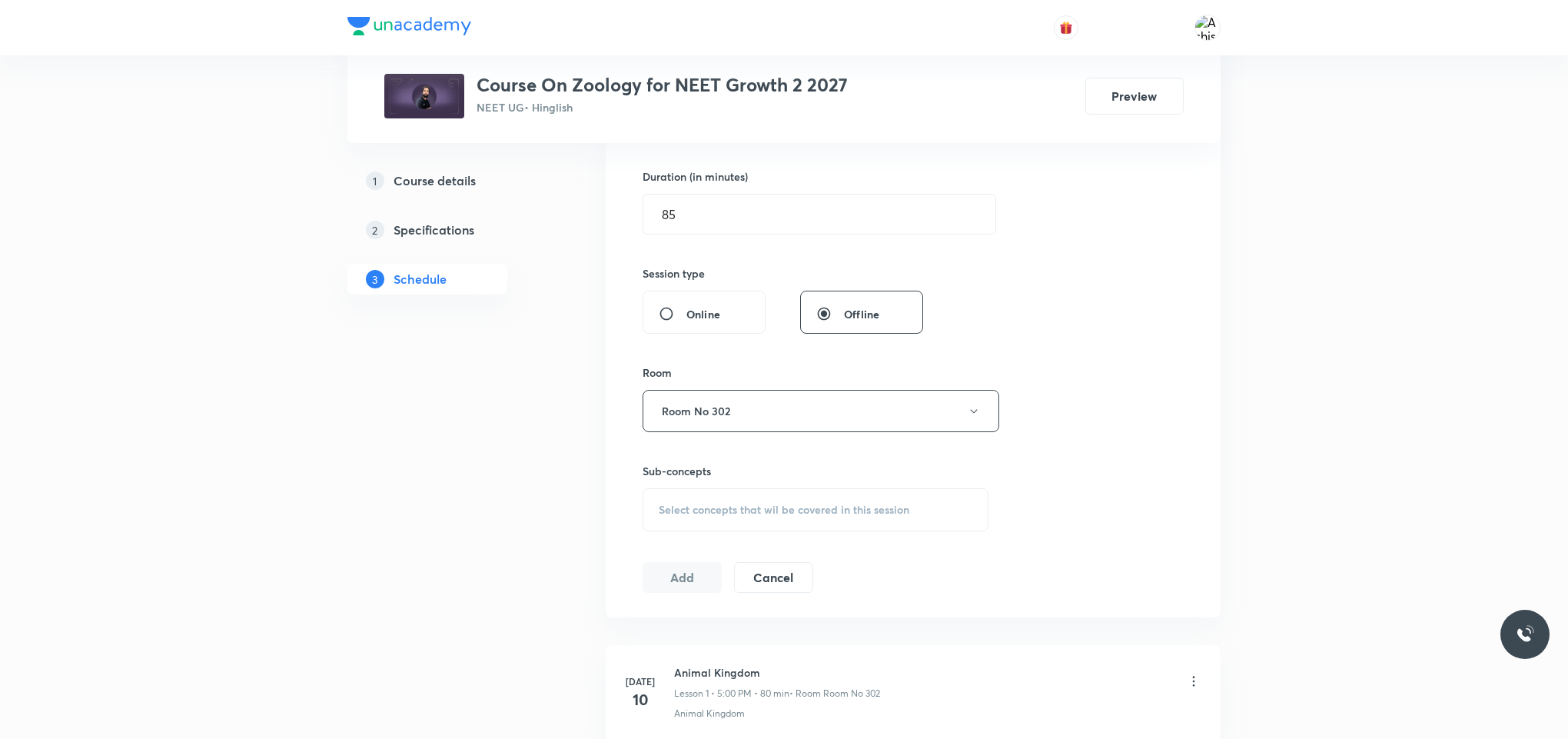
click at [756, 508] on span "Select concepts that wil be covered in this session" at bounding box center [783, 509] width 250 height 12
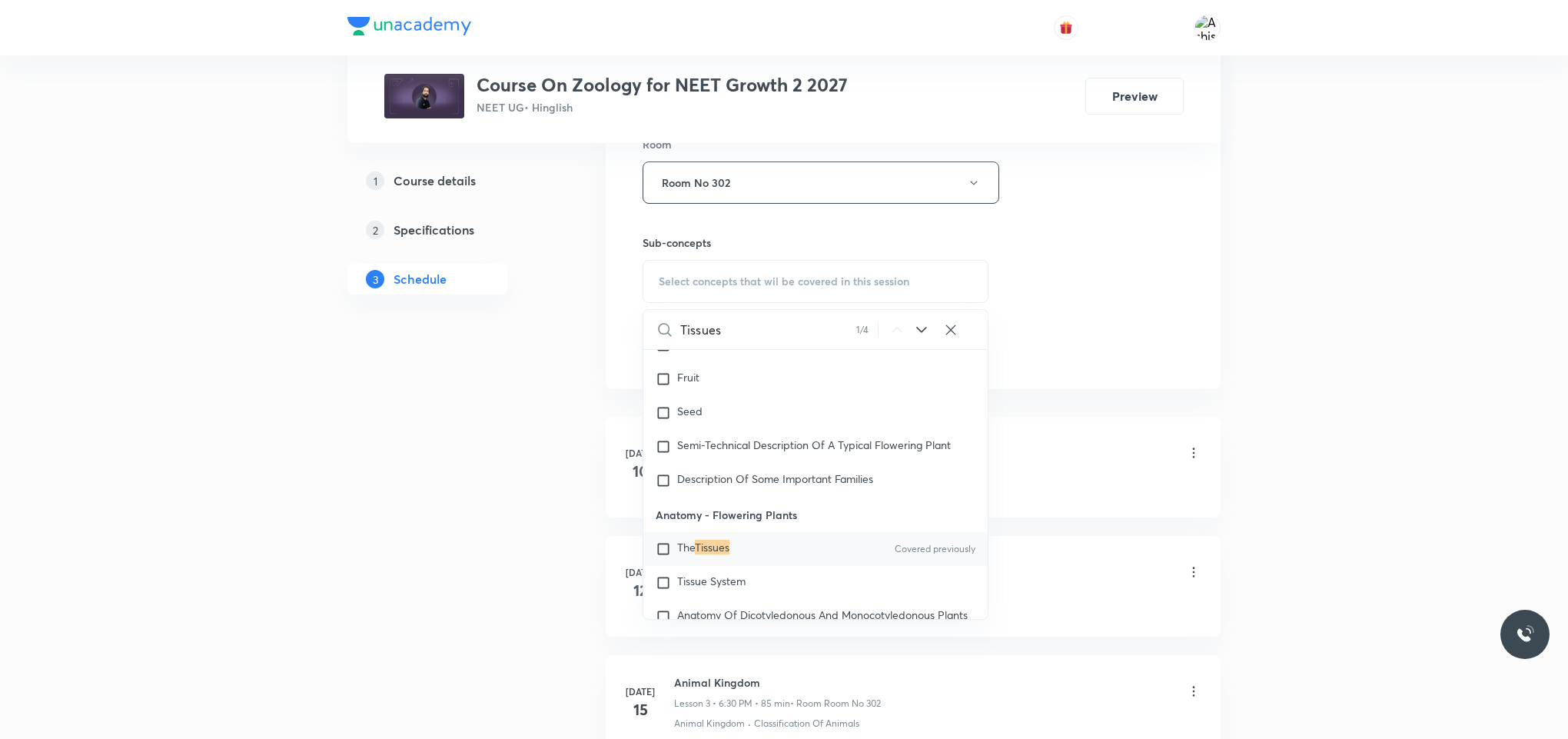
scroll to position [691, 0]
click at [706, 330] on input "Tissues" at bounding box center [768, 326] width 176 height 39
type input "The Tissues"
click at [752, 573] on div "Tissue System" at bounding box center [816, 579] width 345 height 34
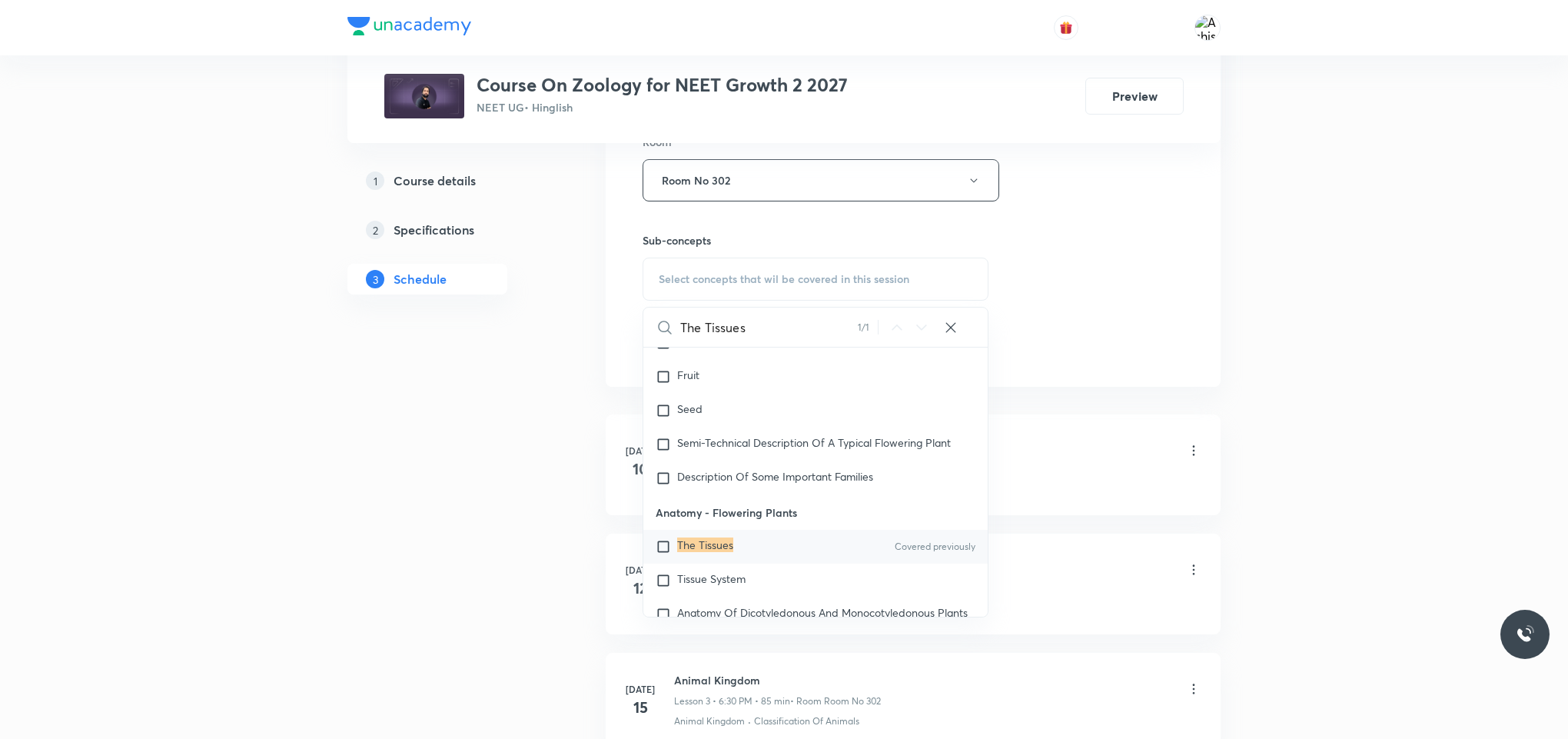
checkbox input "true"
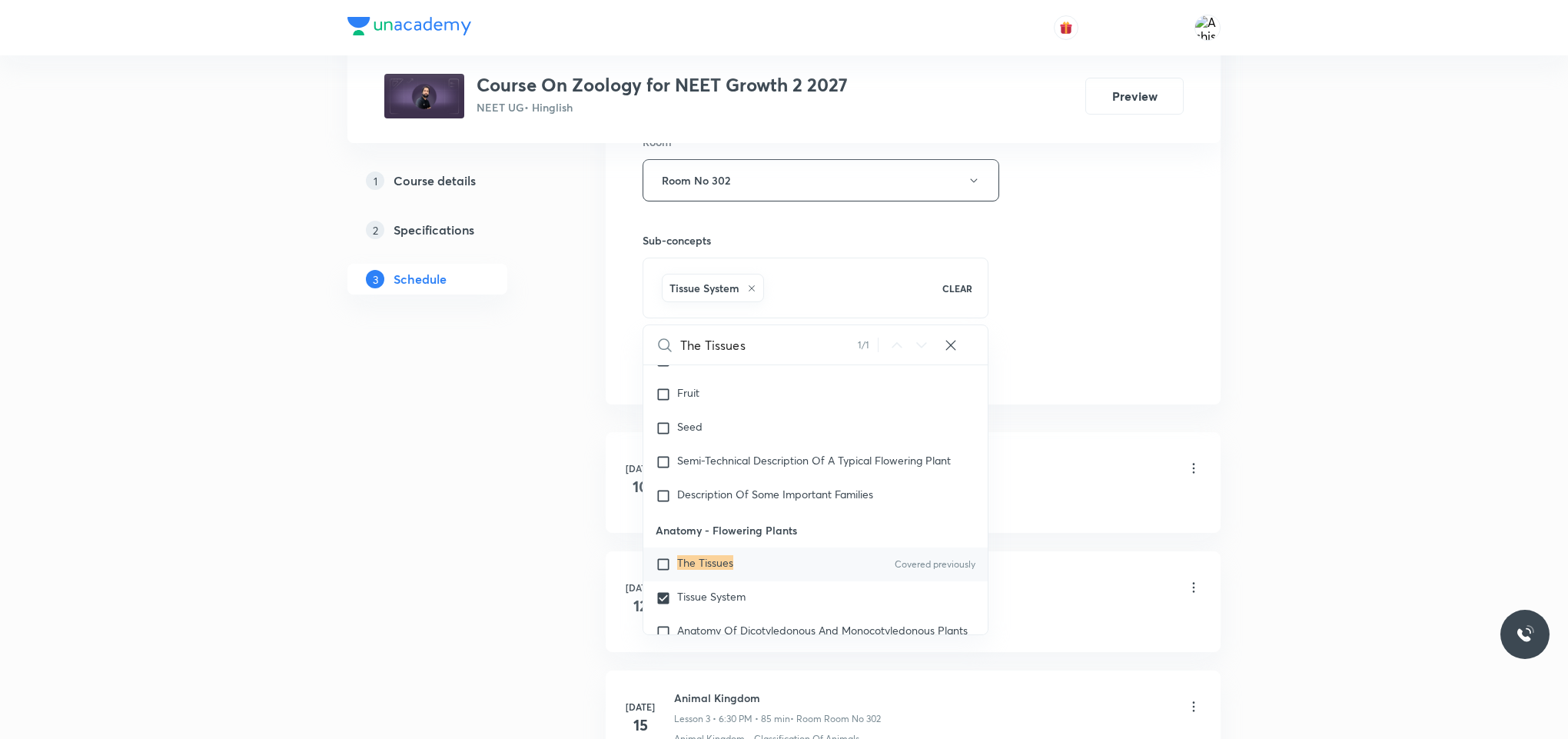
click at [1064, 274] on div "Session 23 Live class Session title 7/99 Tissues ​ Schedule for Aug 30, 2025, 6…" at bounding box center [913, 10] width 541 height 739
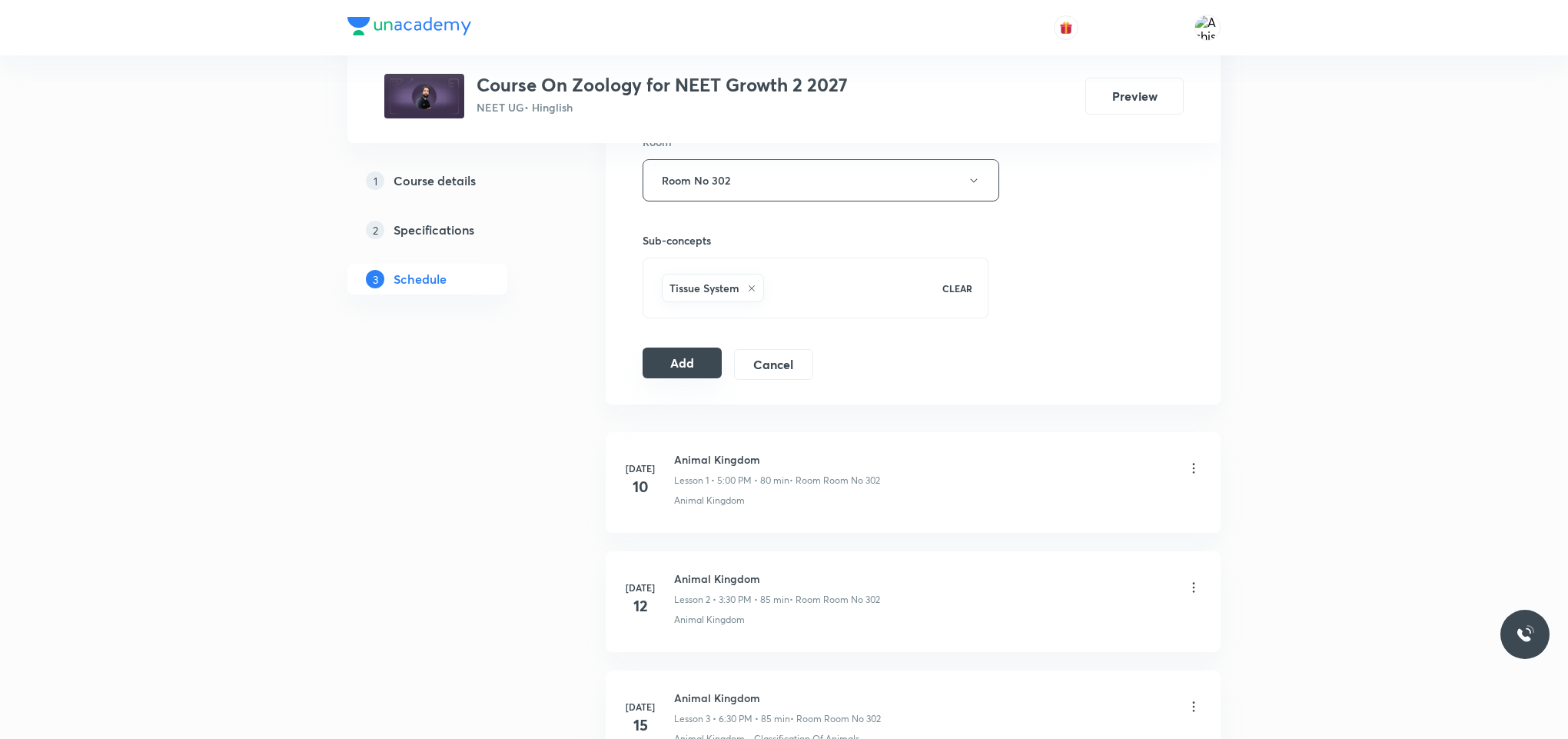
click at [671, 359] on button "Add" at bounding box center [682, 363] width 79 height 31
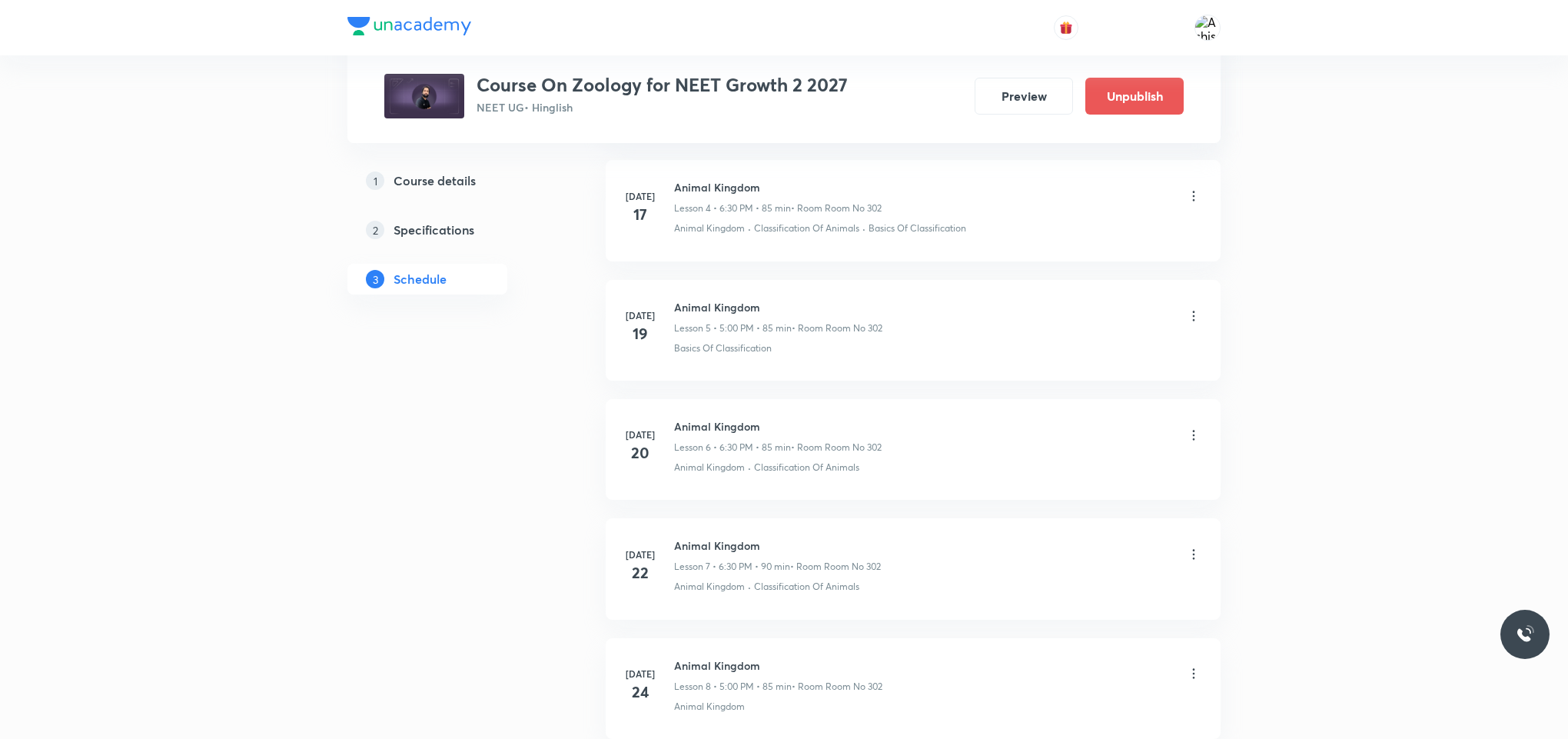
scroll to position [2546, 0]
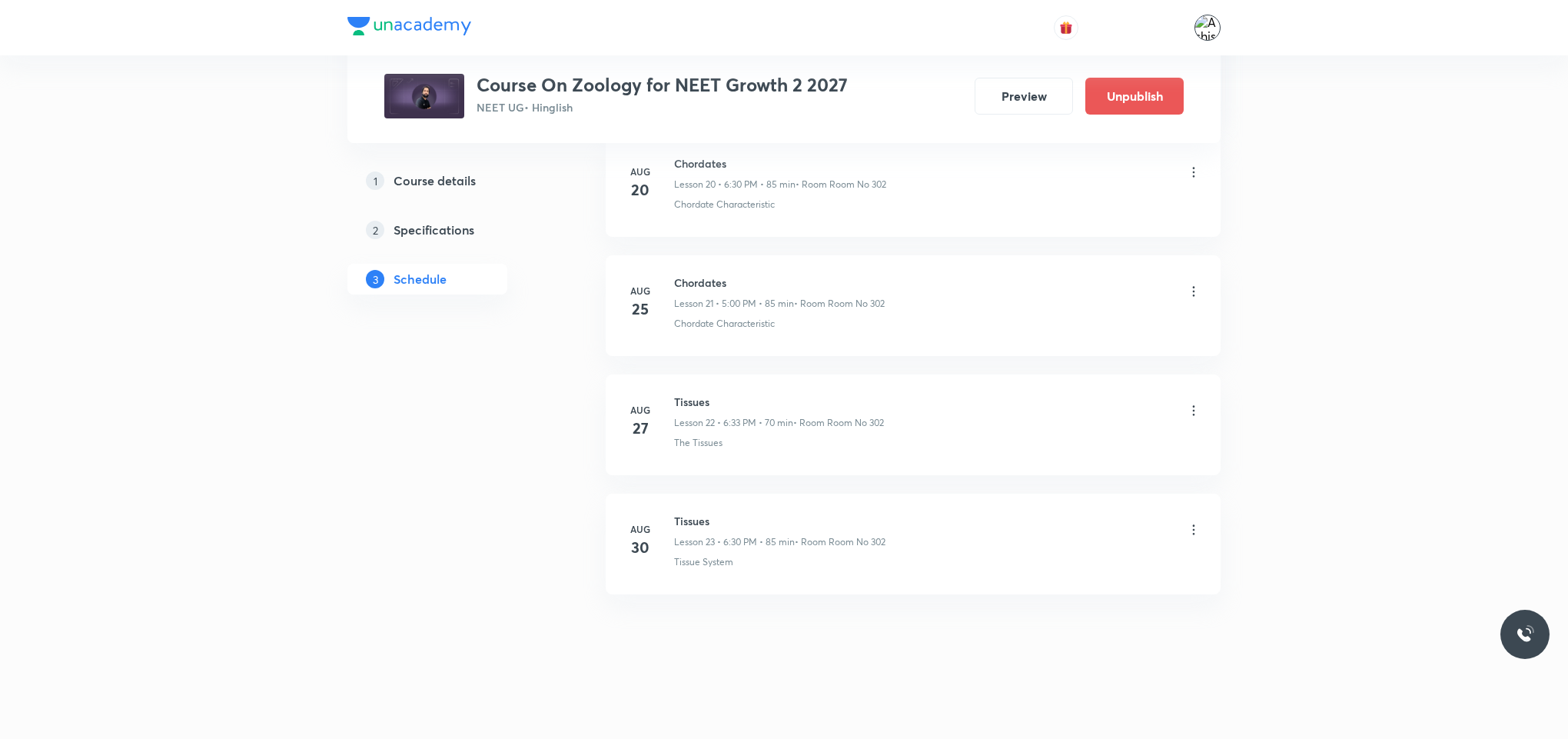
click at [1211, 33] on img at bounding box center [1208, 28] width 27 height 27
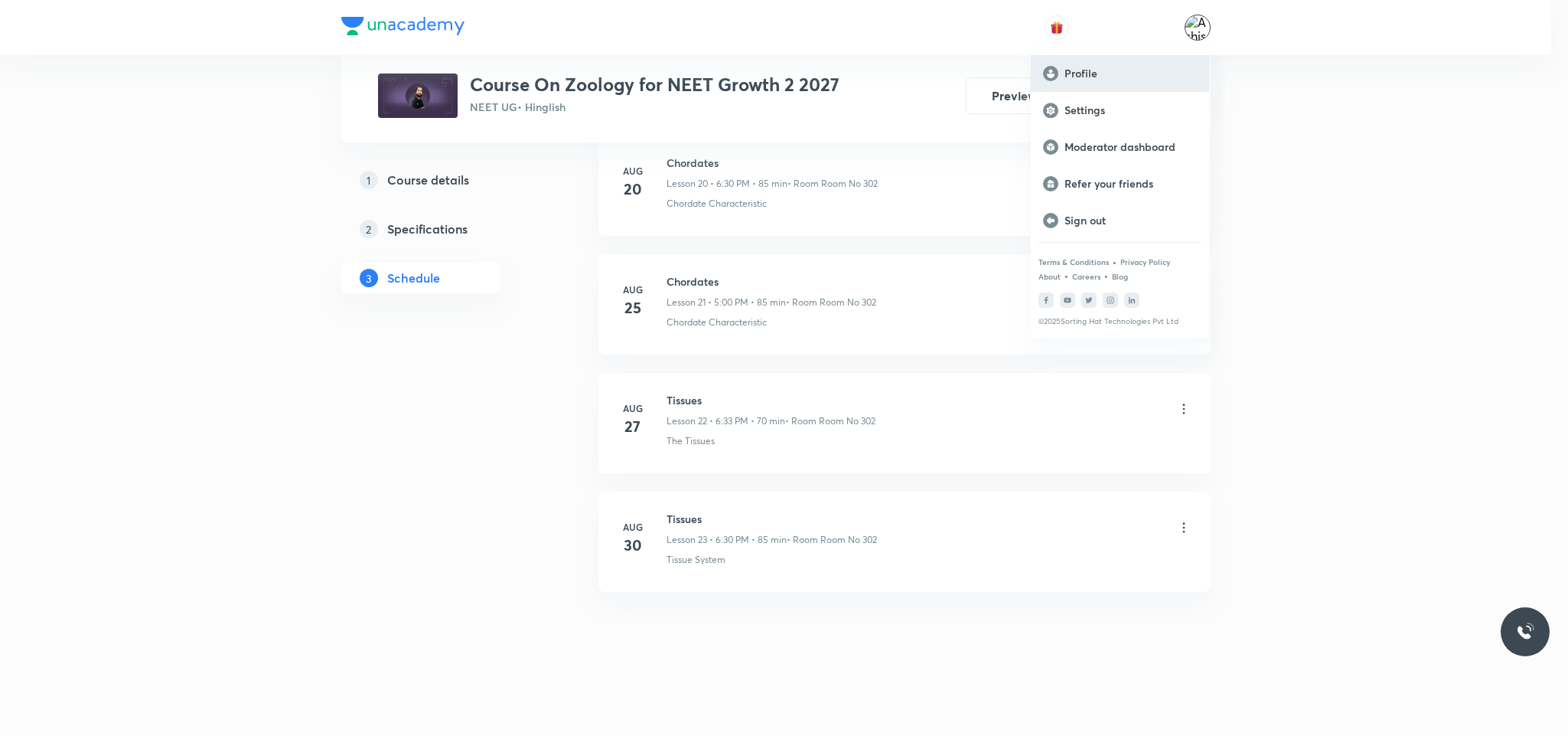
click at [1106, 68] on p "Profile" at bounding box center [1130, 73] width 132 height 14
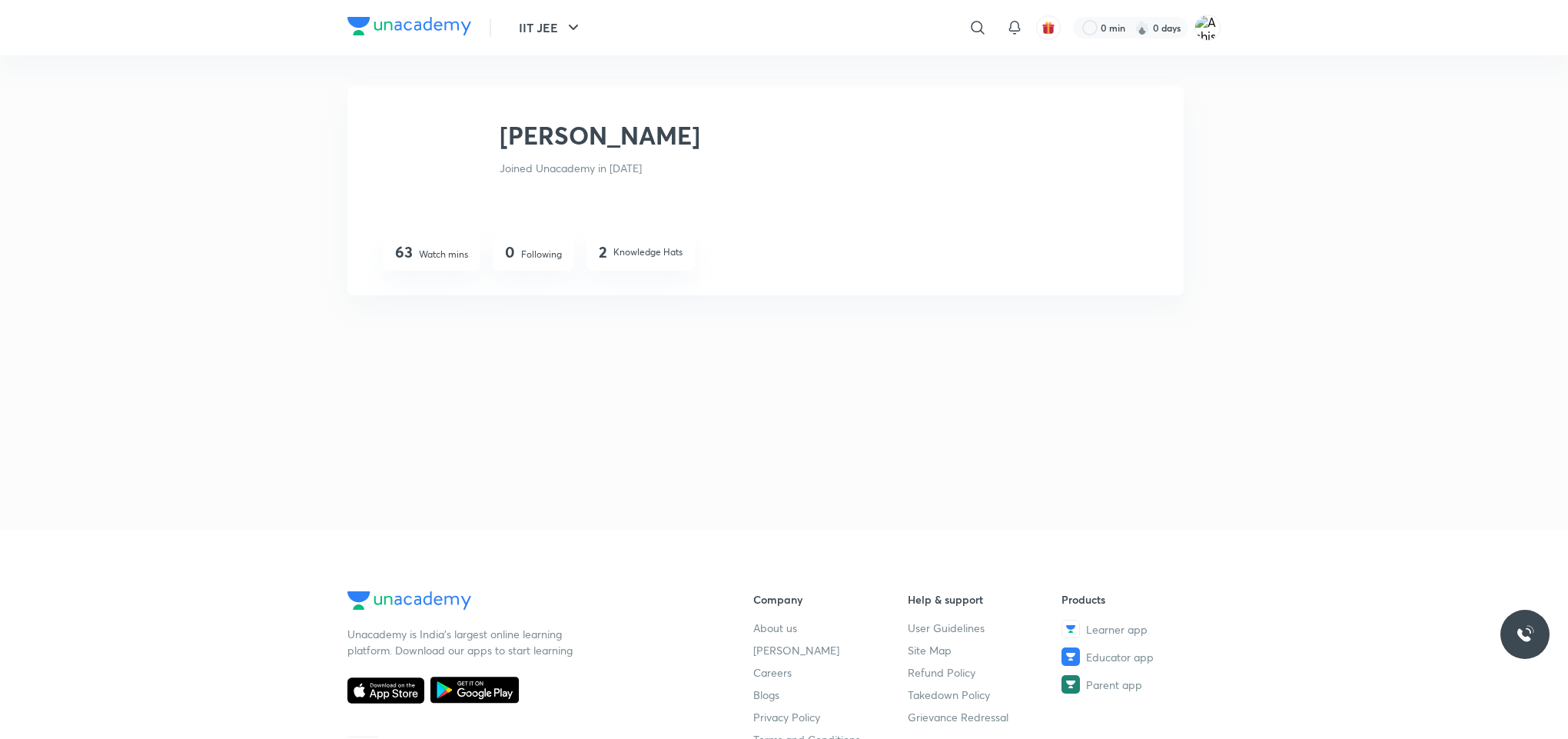
click at [394, 109] on div "Ashish Kumar Joined Unacademy in Apr 2023 63 Watch mins 0 Following 2 Knowledge…" at bounding box center [766, 191] width 836 height 209
click at [404, 131] on img at bounding box center [431, 165] width 98 height 98
click at [408, 114] on div "Ashish Kumar Joined Unacademy in Apr 2023 63 Watch mins 0 Following 2 Knowledge…" at bounding box center [766, 191] width 836 height 209
click at [1205, 33] on img at bounding box center [1208, 28] width 27 height 27
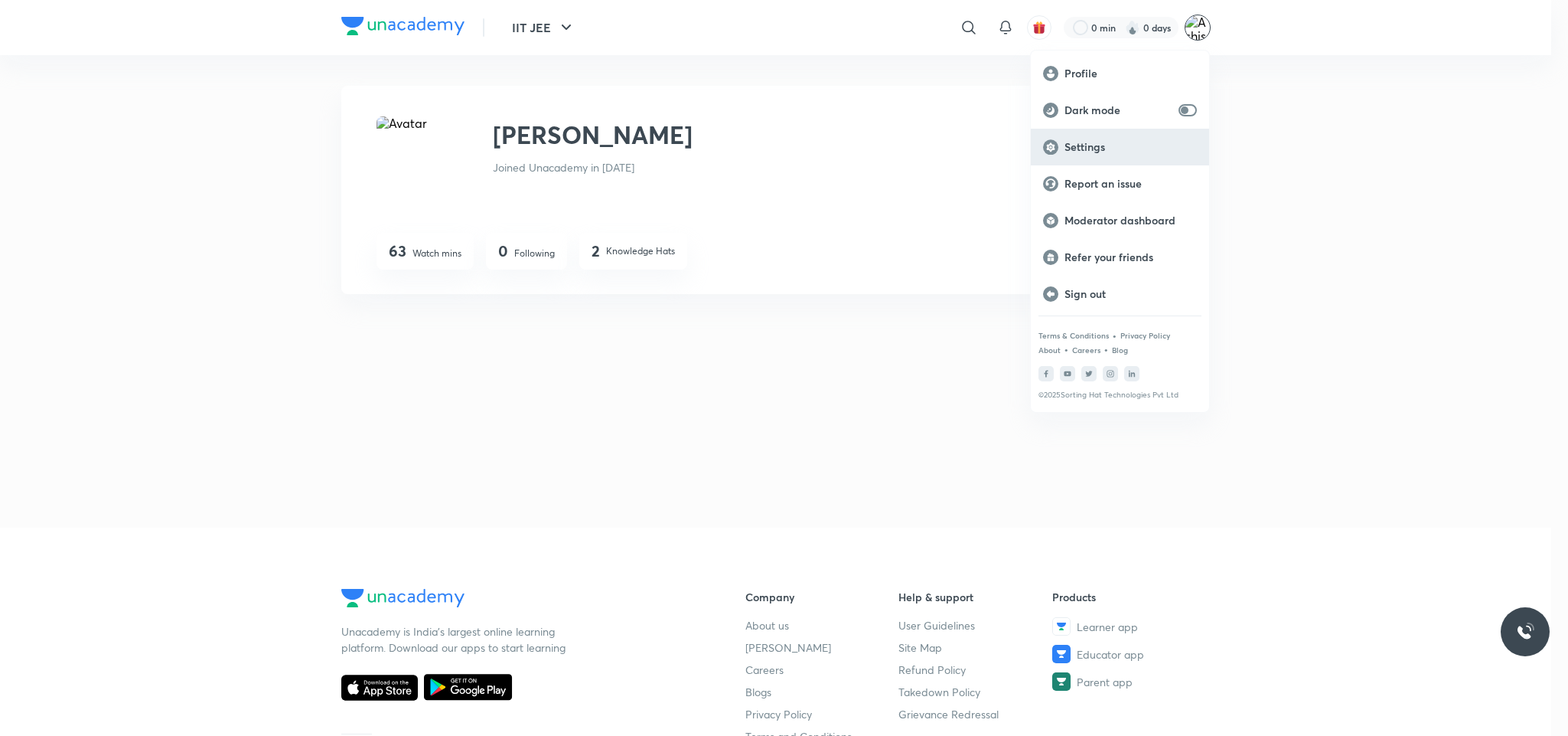
click at [1102, 144] on p "Settings" at bounding box center [1130, 146] width 132 height 14
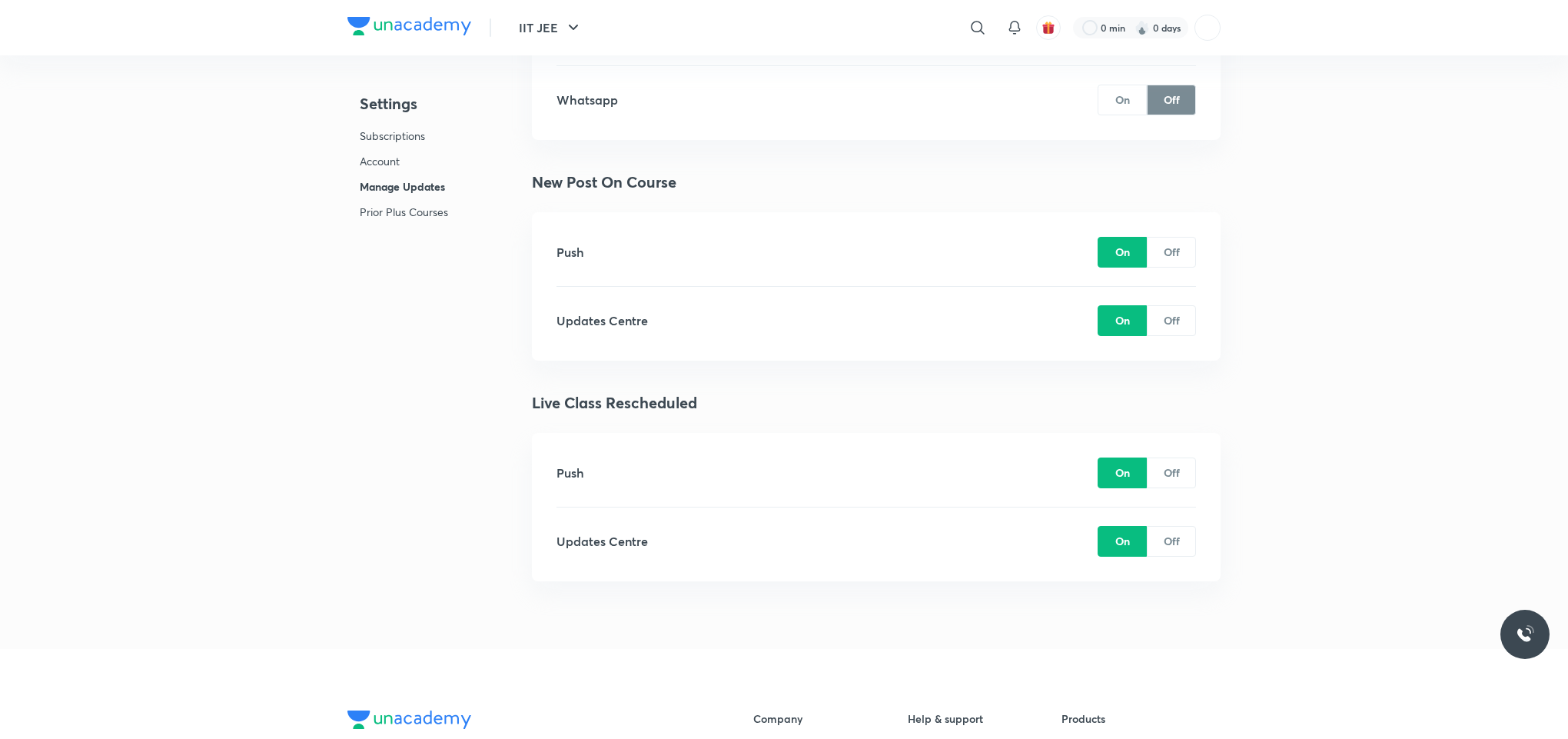
scroll to position [3469, 0]
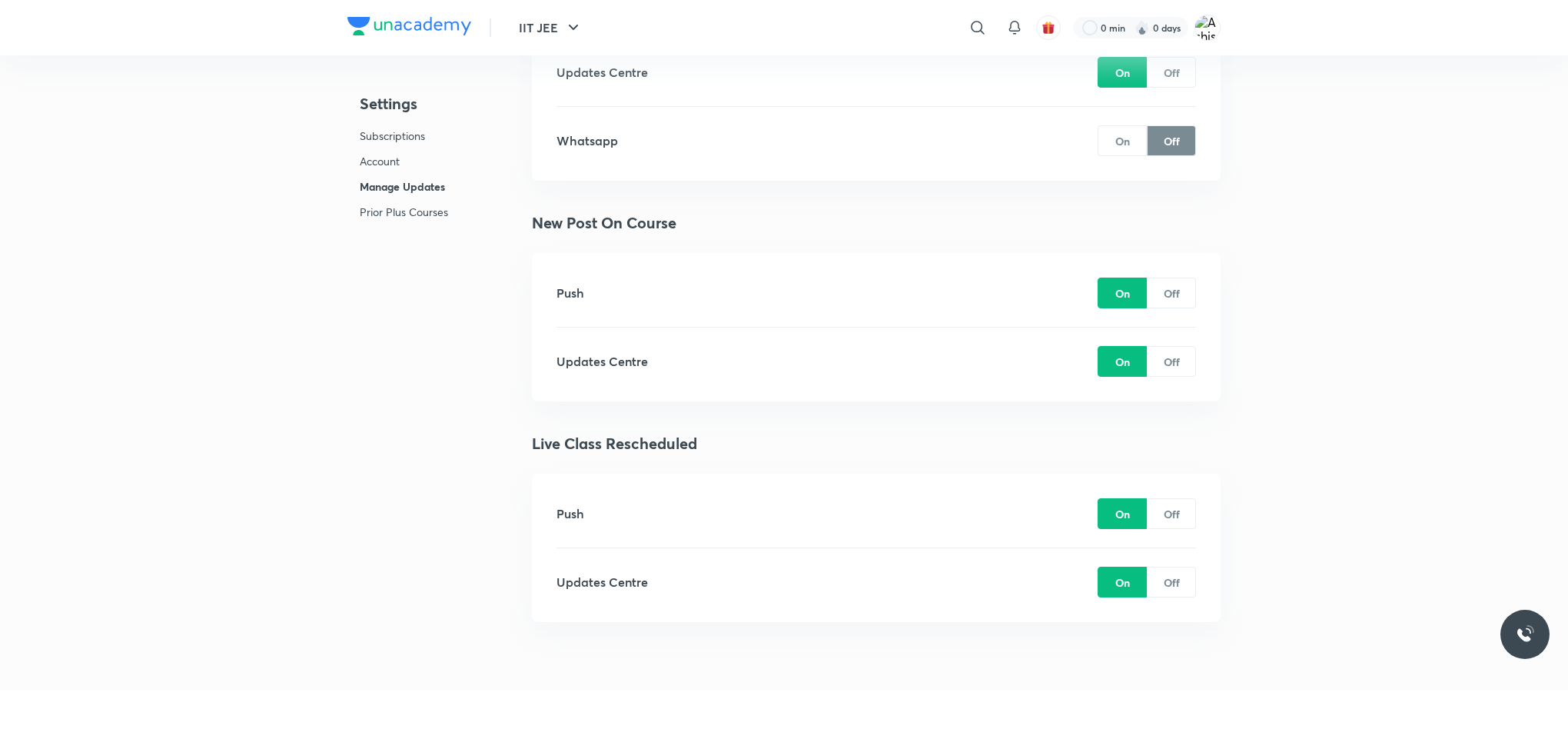
click at [385, 164] on p "Account" at bounding box center [403, 161] width 88 height 17
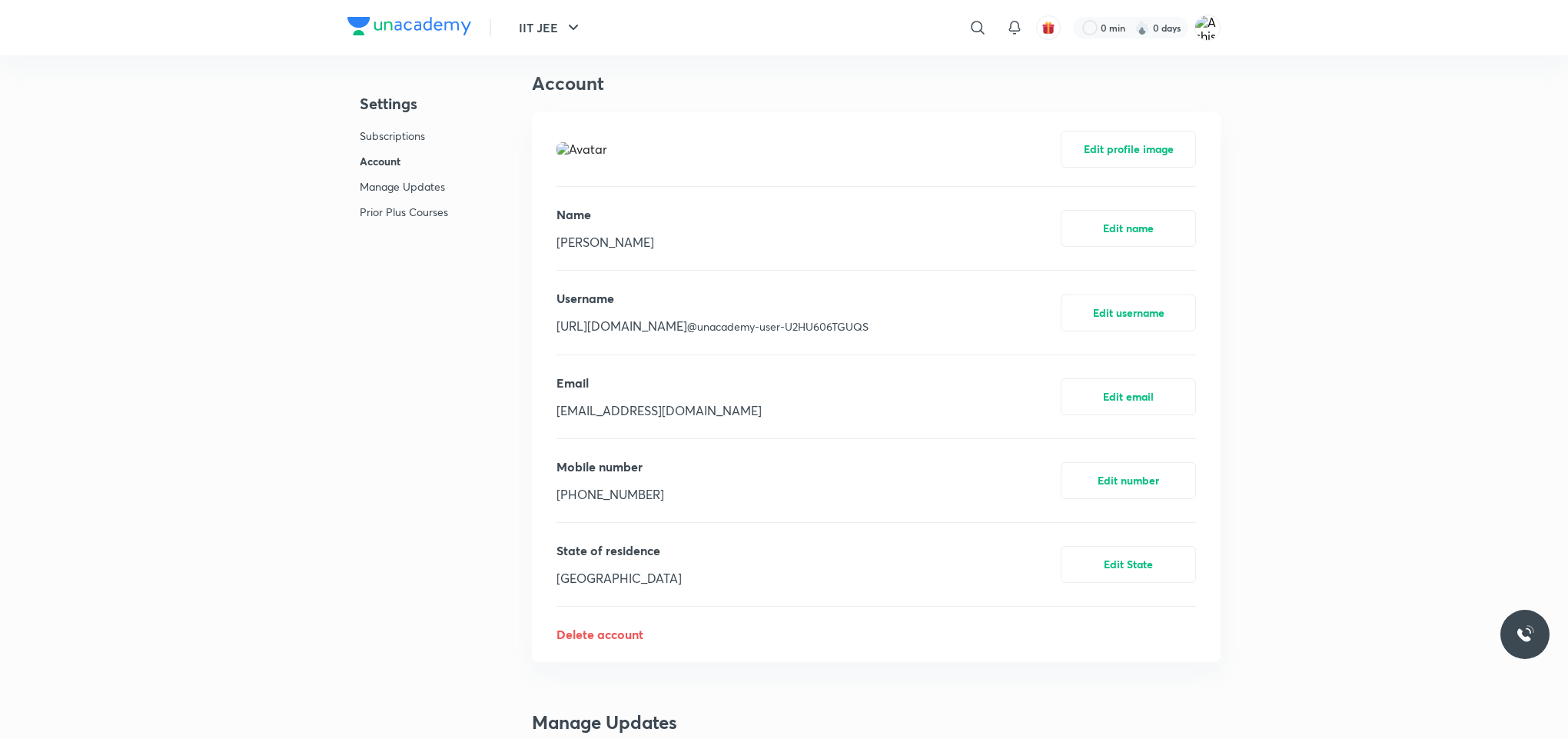
scroll to position [610, 0]
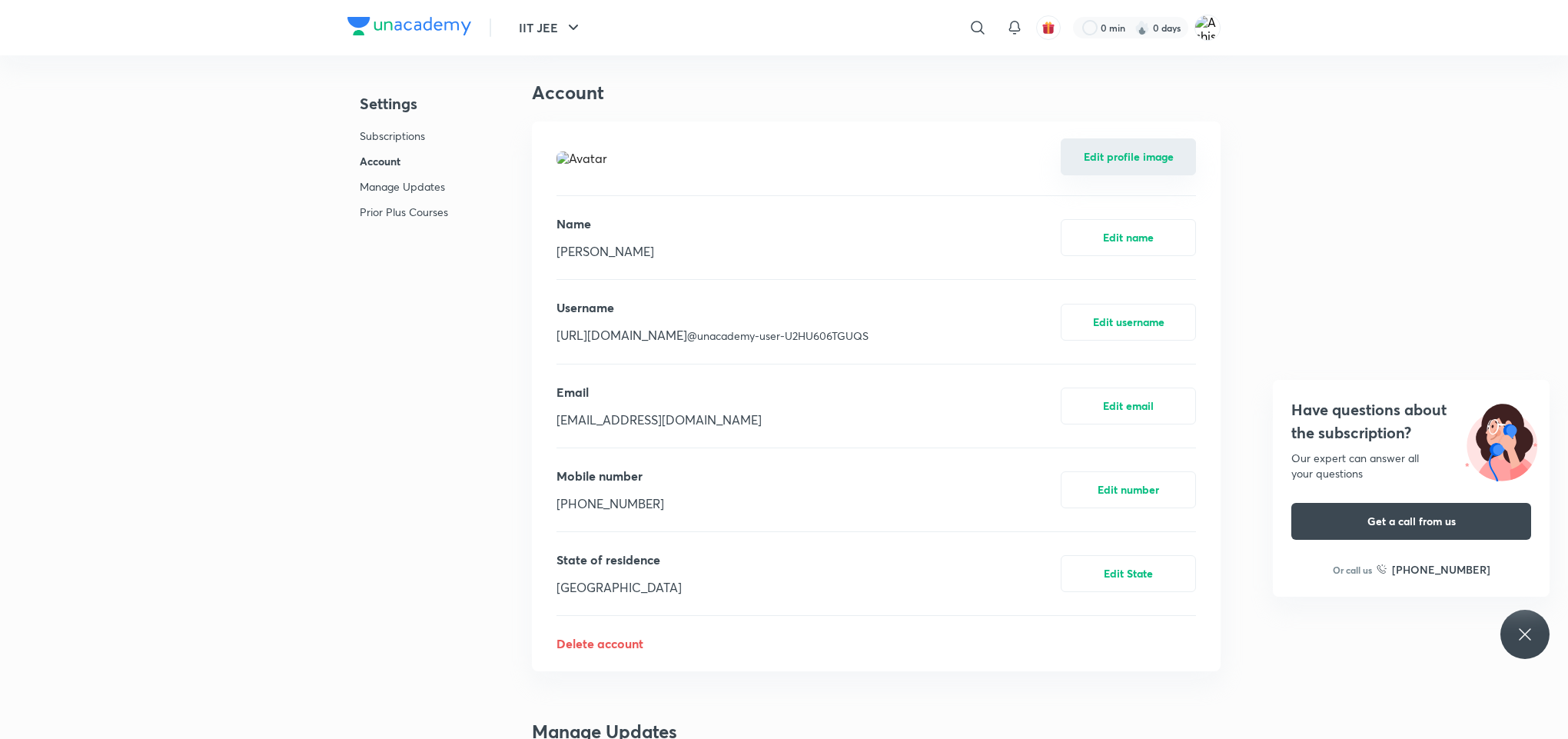
click at [1116, 149] on button "Edit profile image" at bounding box center [1129, 157] width 136 height 37
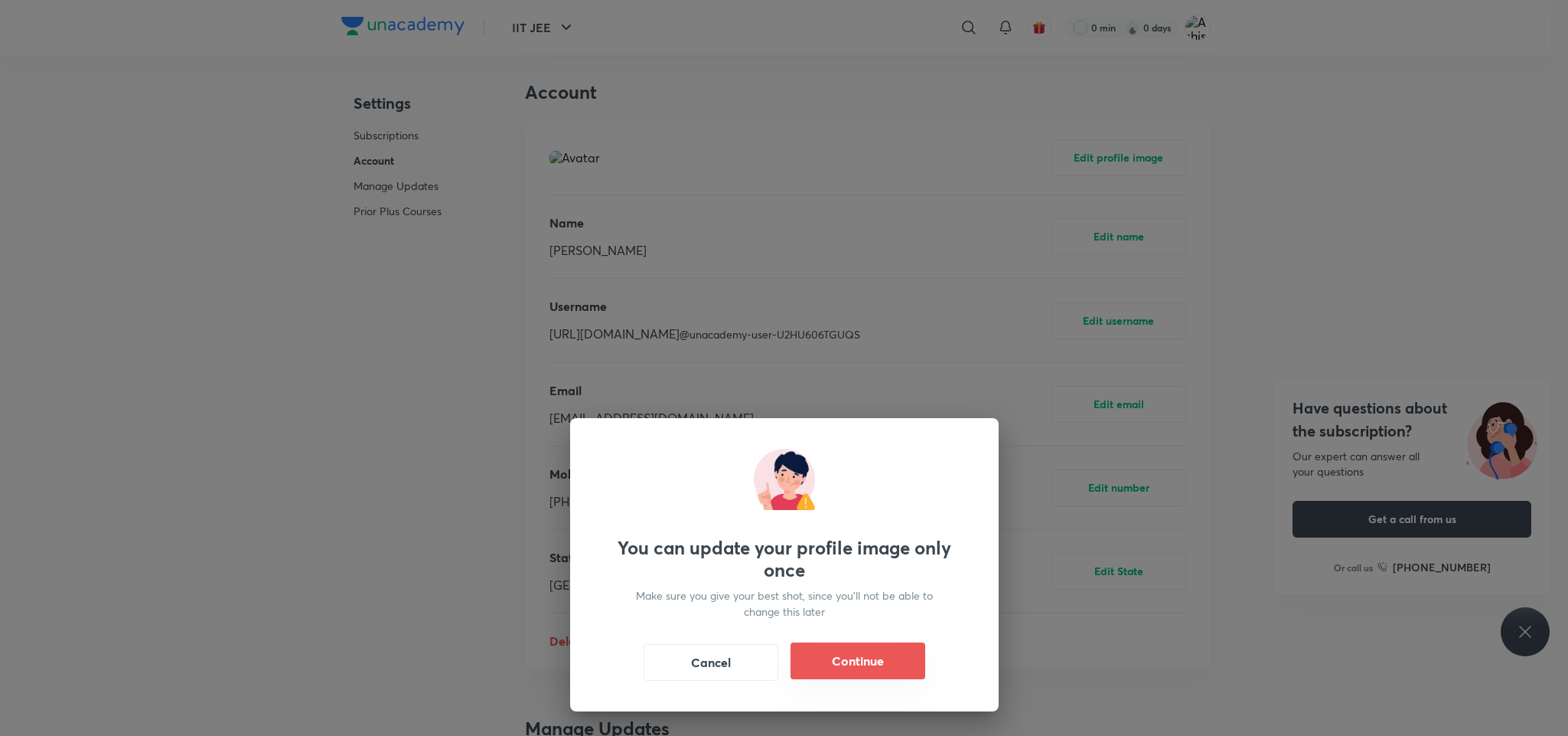
click at [883, 662] on button "Continue" at bounding box center [858, 660] width 135 height 37
click at [698, 657] on button "Cancel" at bounding box center [711, 660] width 135 height 37
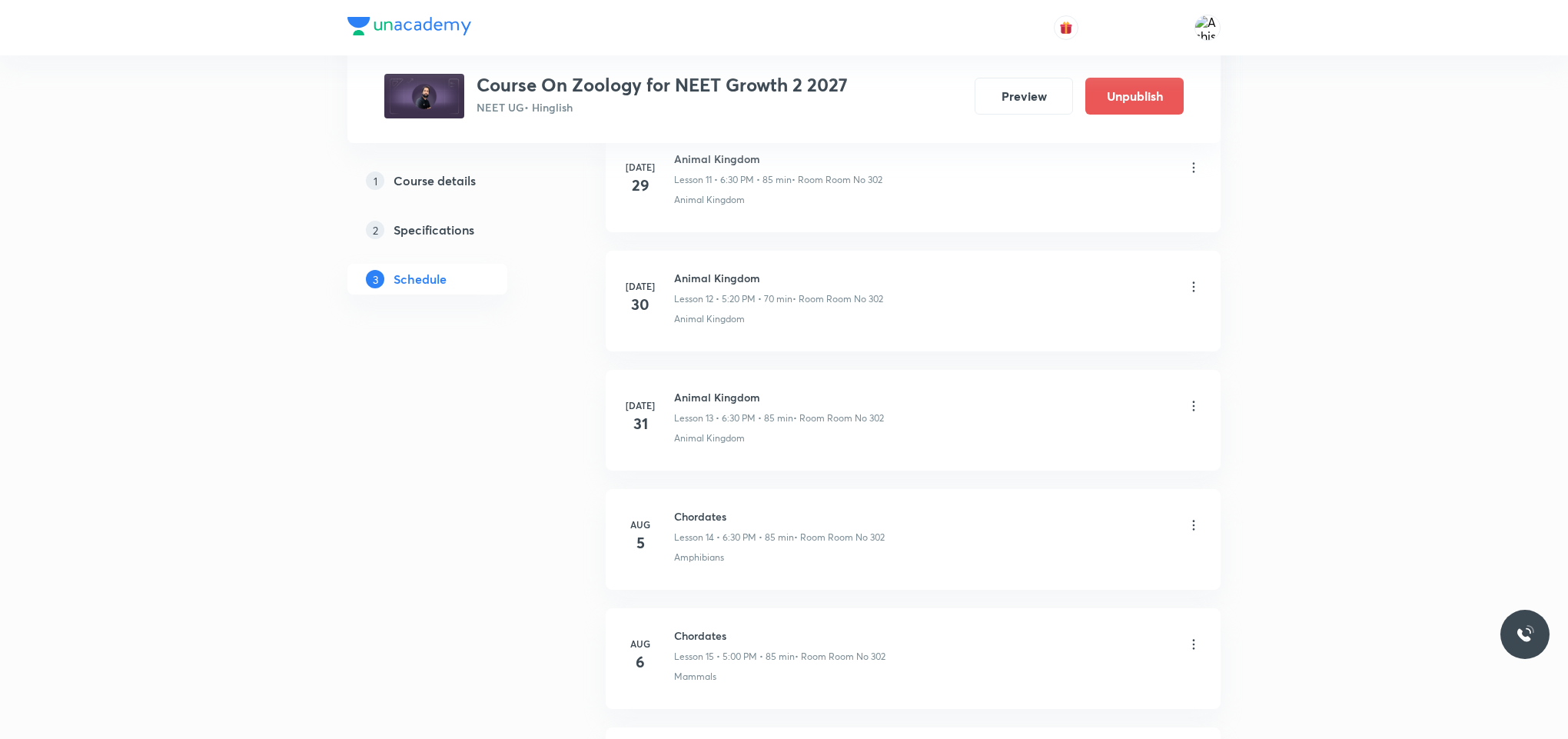
scroll to position [3254, 0]
